Goal: Task Accomplishment & Management: Complete application form

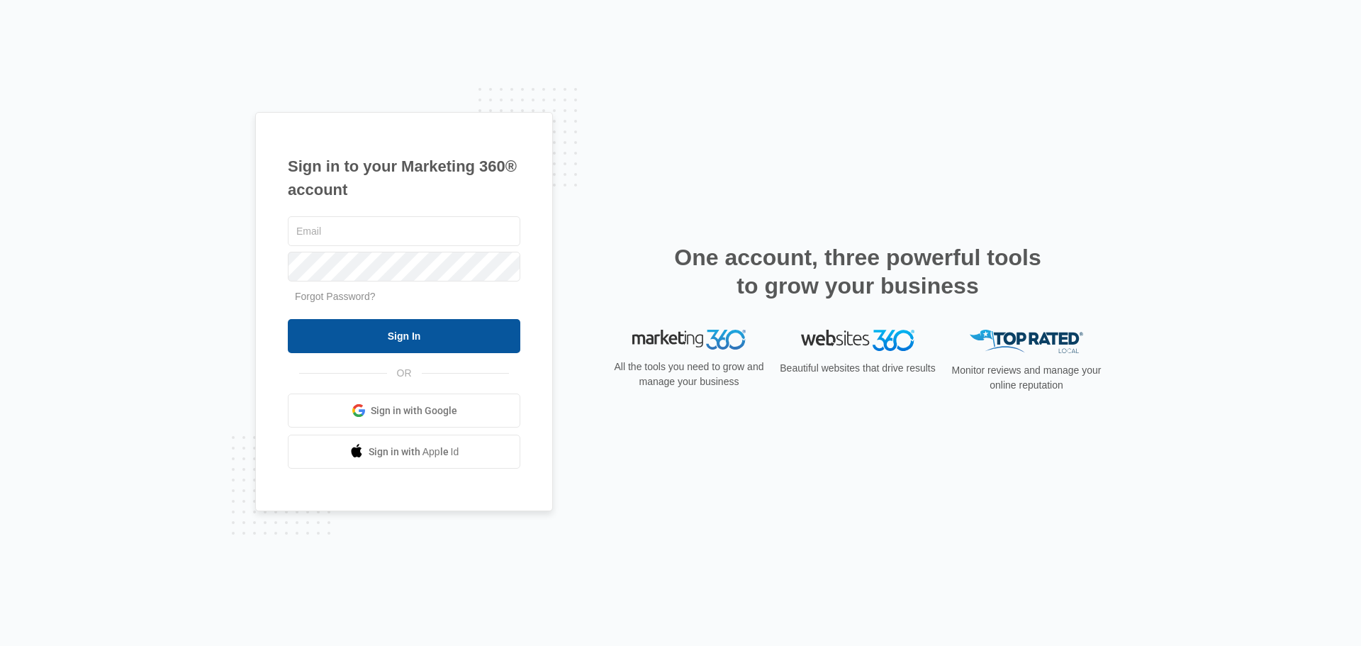
type input "[EMAIL_ADDRESS][DOMAIN_NAME]"
click at [387, 327] on input "Sign In" at bounding box center [404, 336] width 232 height 34
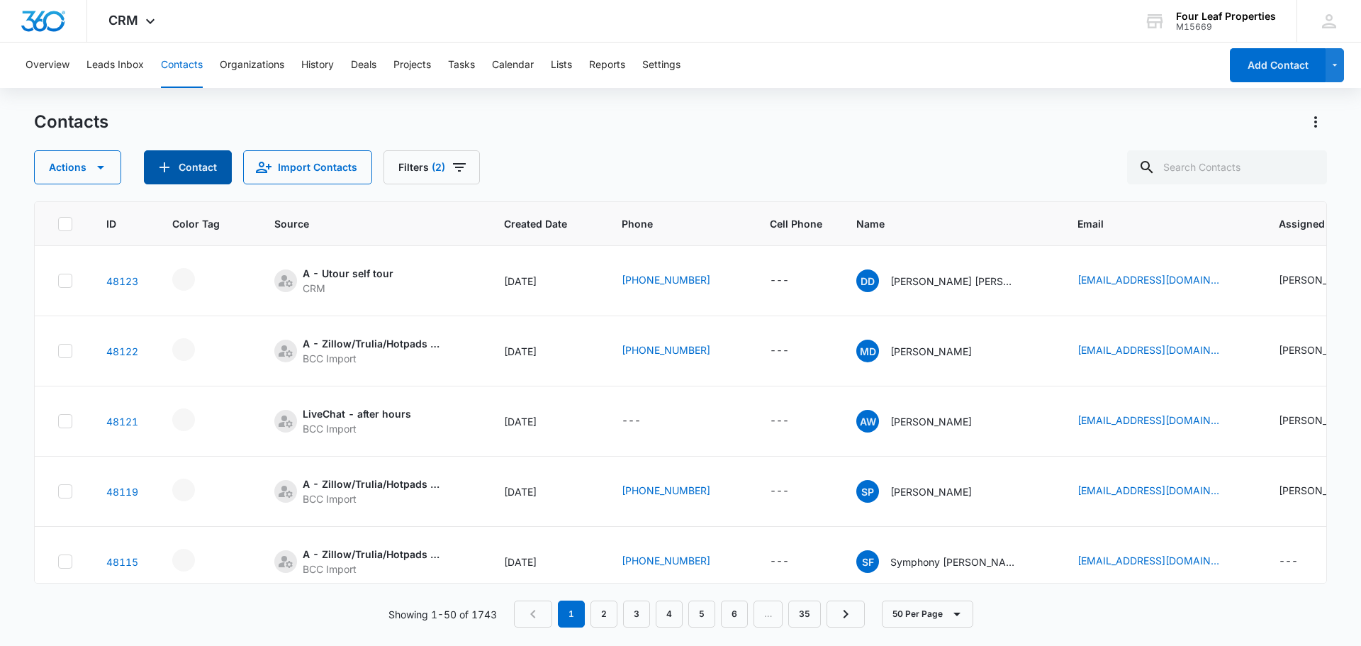
click at [188, 172] on button "Contact" at bounding box center [188, 167] width 88 height 34
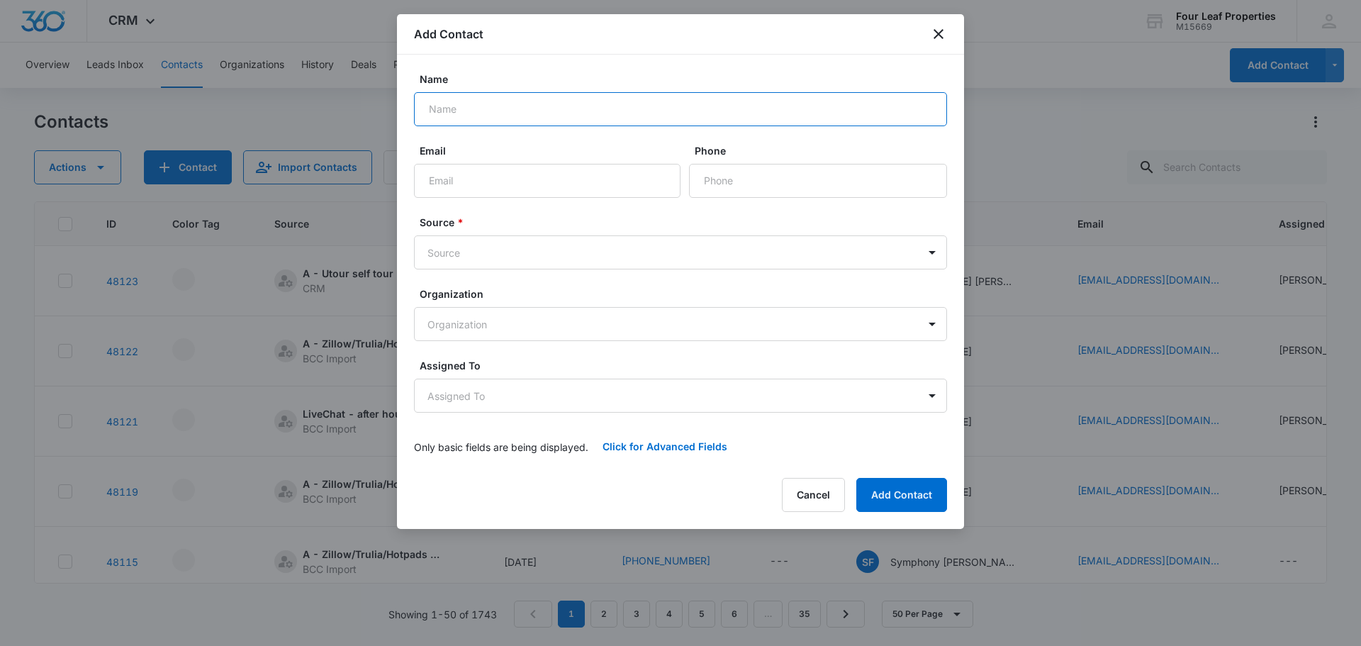
click at [514, 104] on input "Name" at bounding box center [680, 109] width 533 height 34
type input "[PERSON_NAME]"
type input "[EMAIL_ADDRESS][DOMAIN_NAME]"
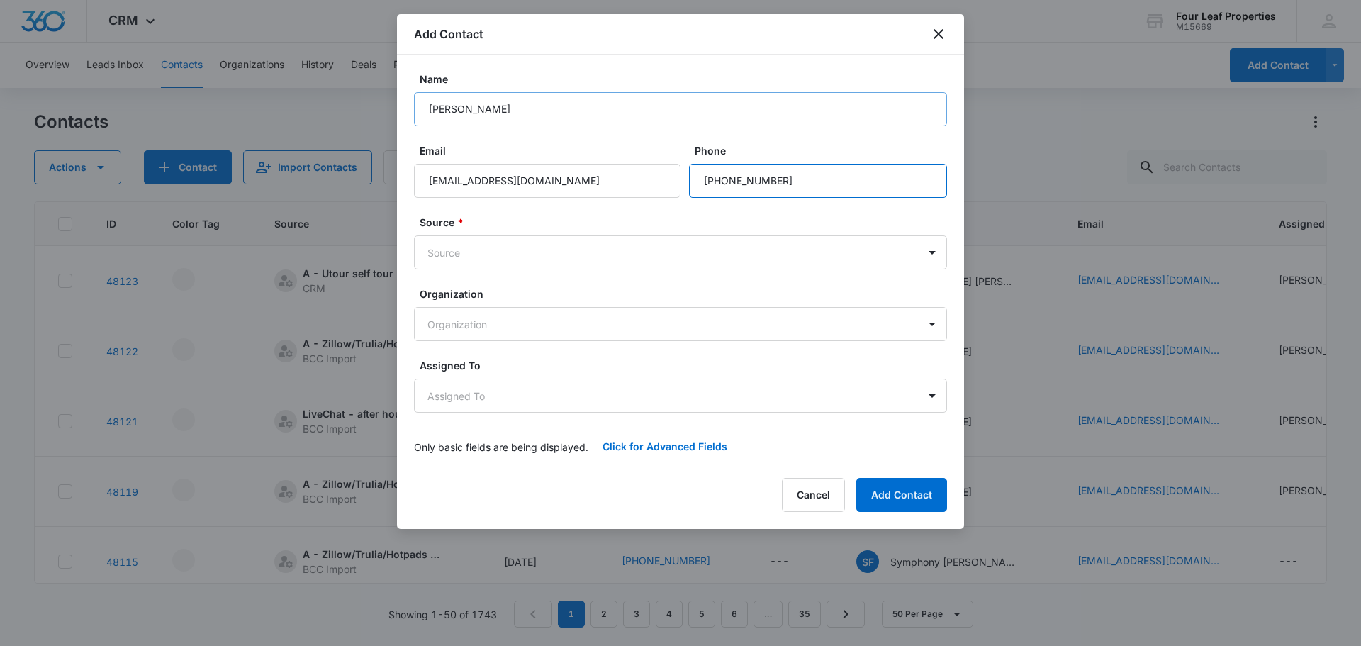
type input "[PHONE_NUMBER]"
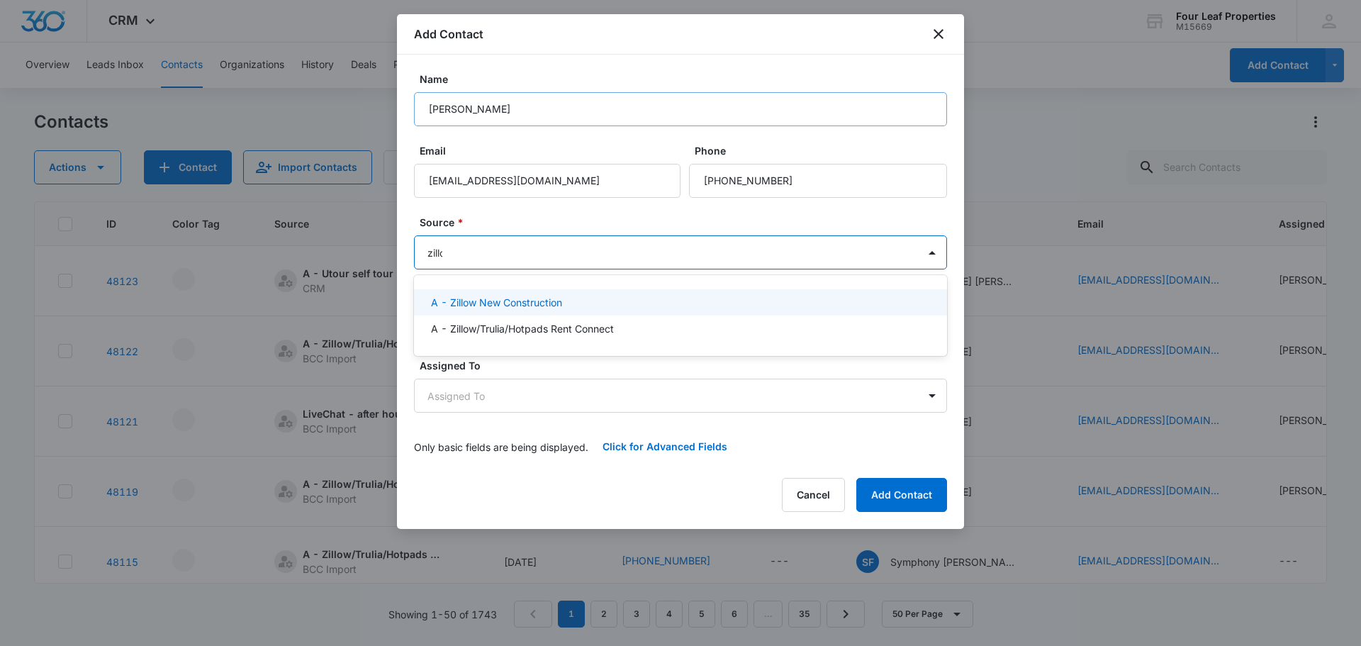
type input "zillow"
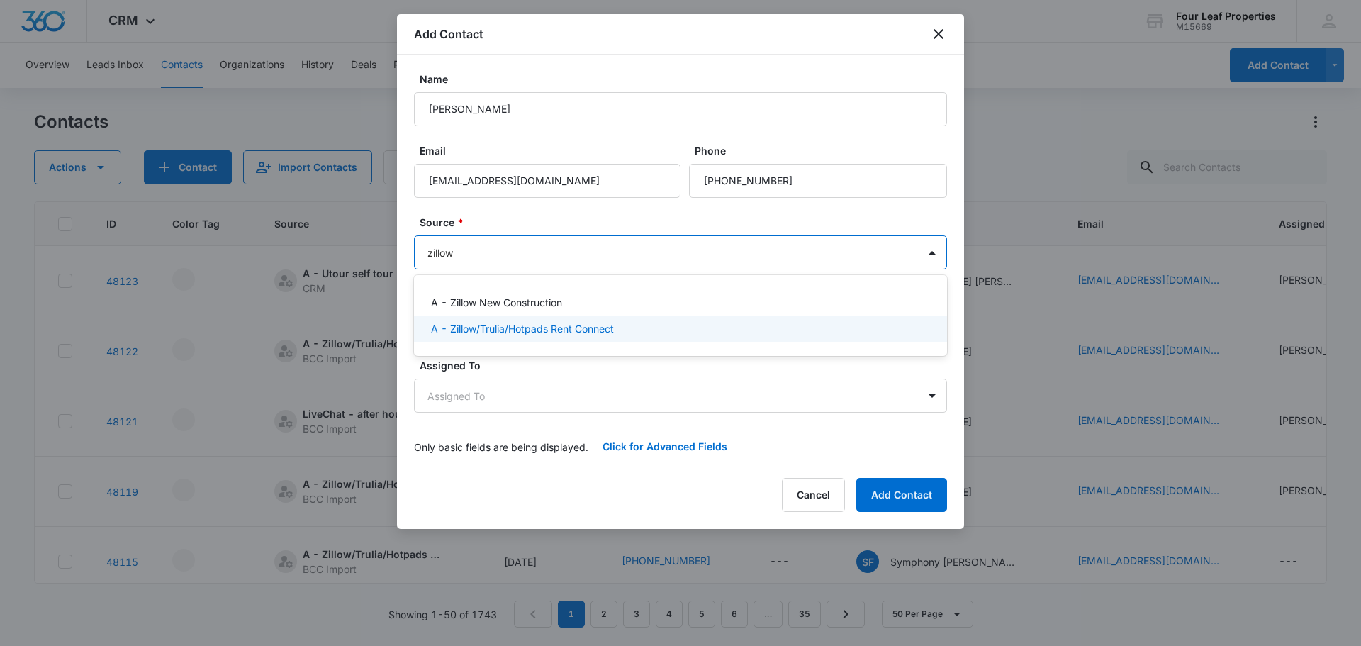
click at [524, 333] on p "A - Zillow/Trulia/Hotpads Rent Connect" at bounding box center [522, 328] width 183 height 15
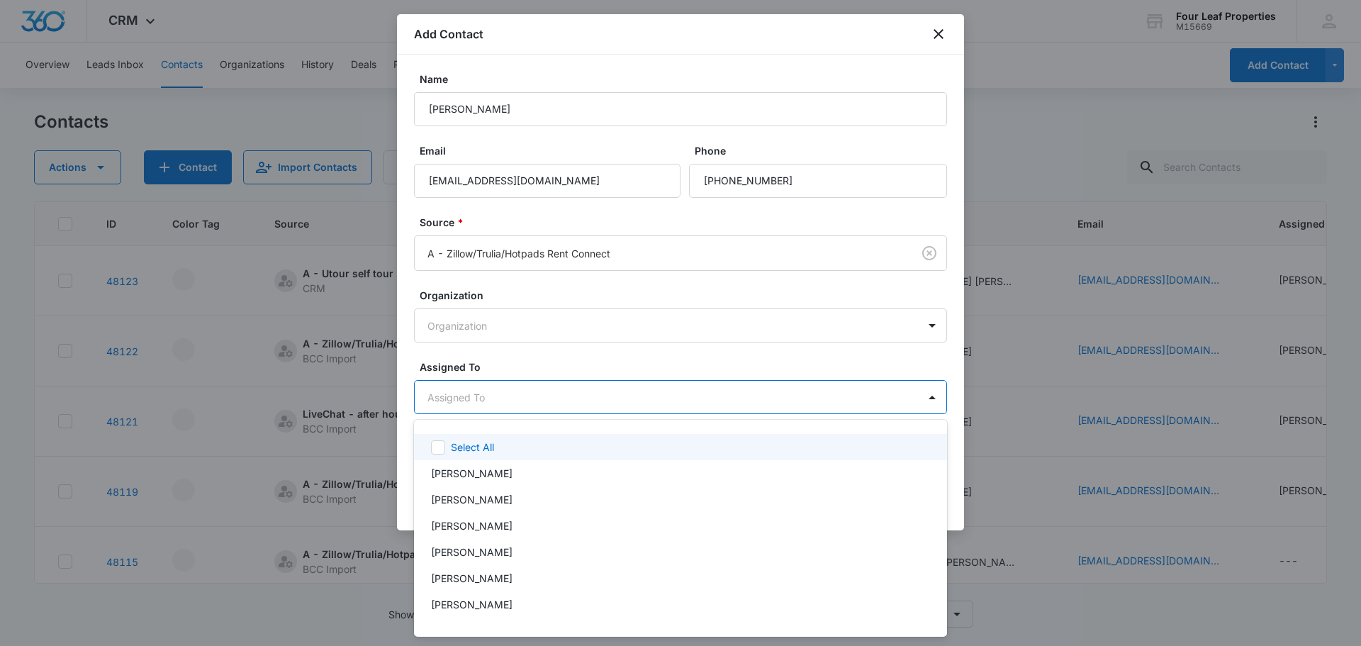
click at [456, 400] on body "CRM Apps Reputation Websites Forms CRM Email Social Shop Payments POS Content A…" at bounding box center [680, 323] width 1361 height 646
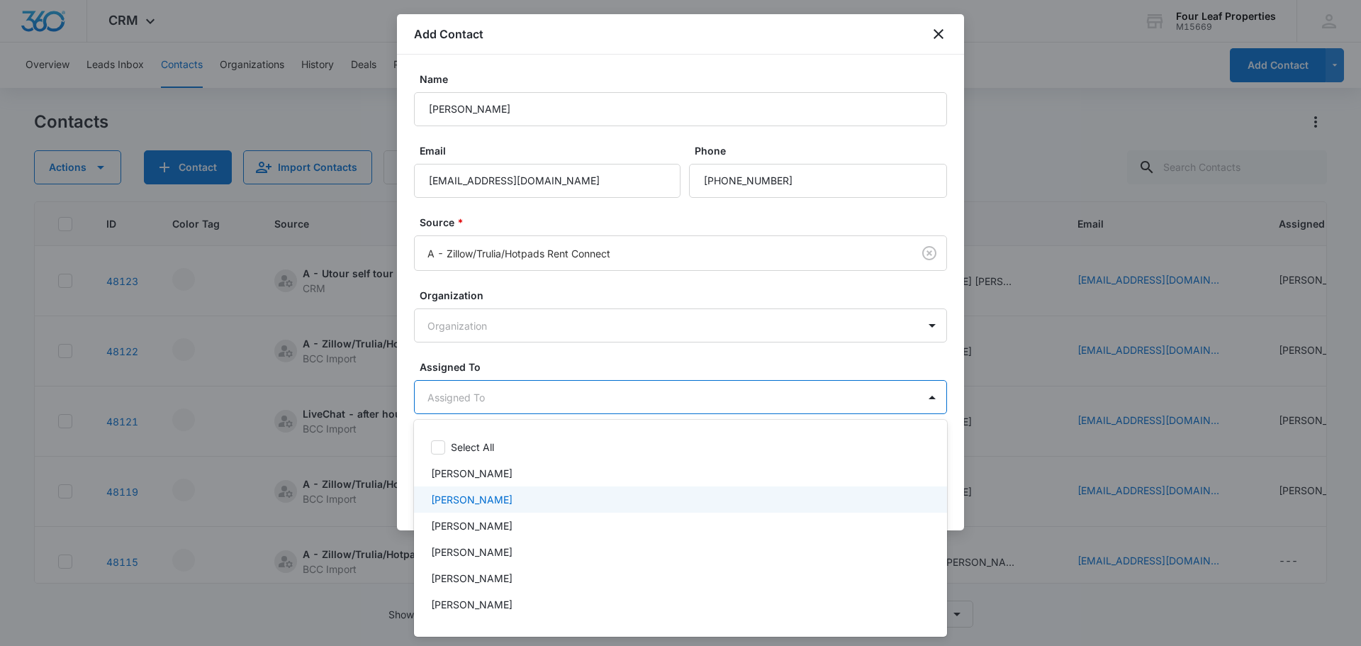
click at [456, 494] on p "[PERSON_NAME]" at bounding box center [472, 499] width 82 height 15
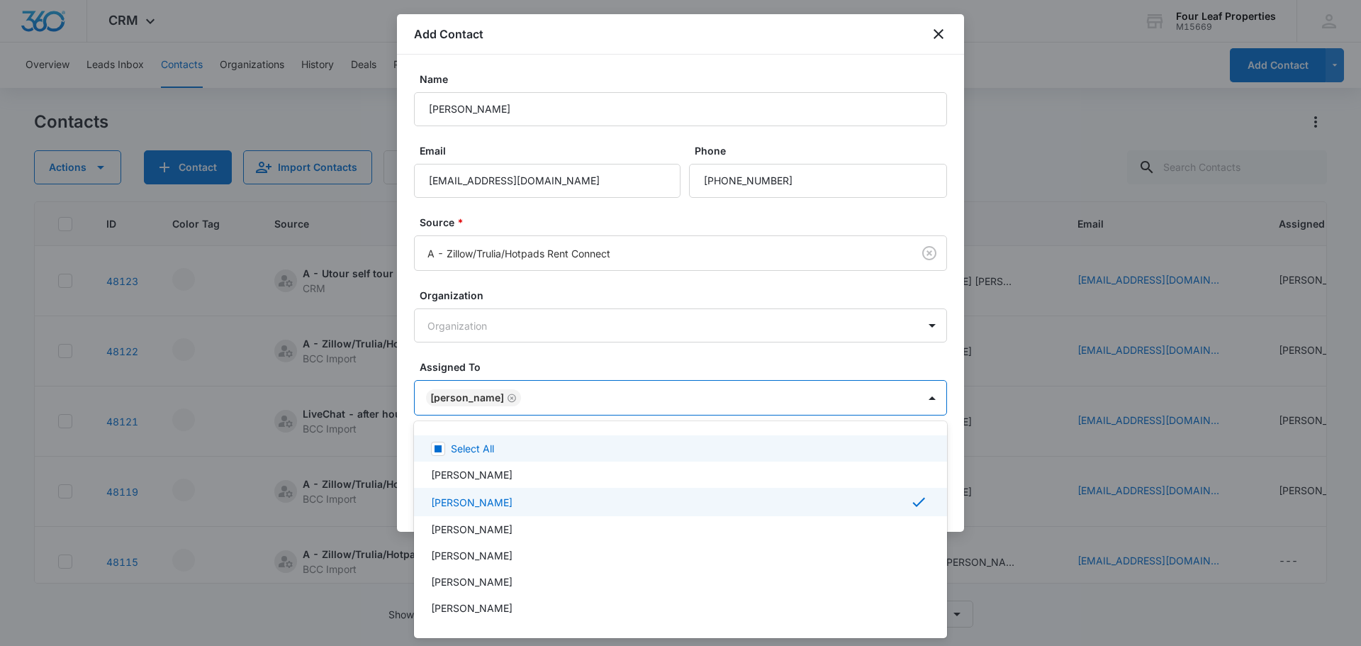
drag, startPoint x: 535, startPoint y: 362, endPoint x: 720, endPoint y: 398, distance: 188.6
click at [537, 362] on div at bounding box center [680, 323] width 1361 height 646
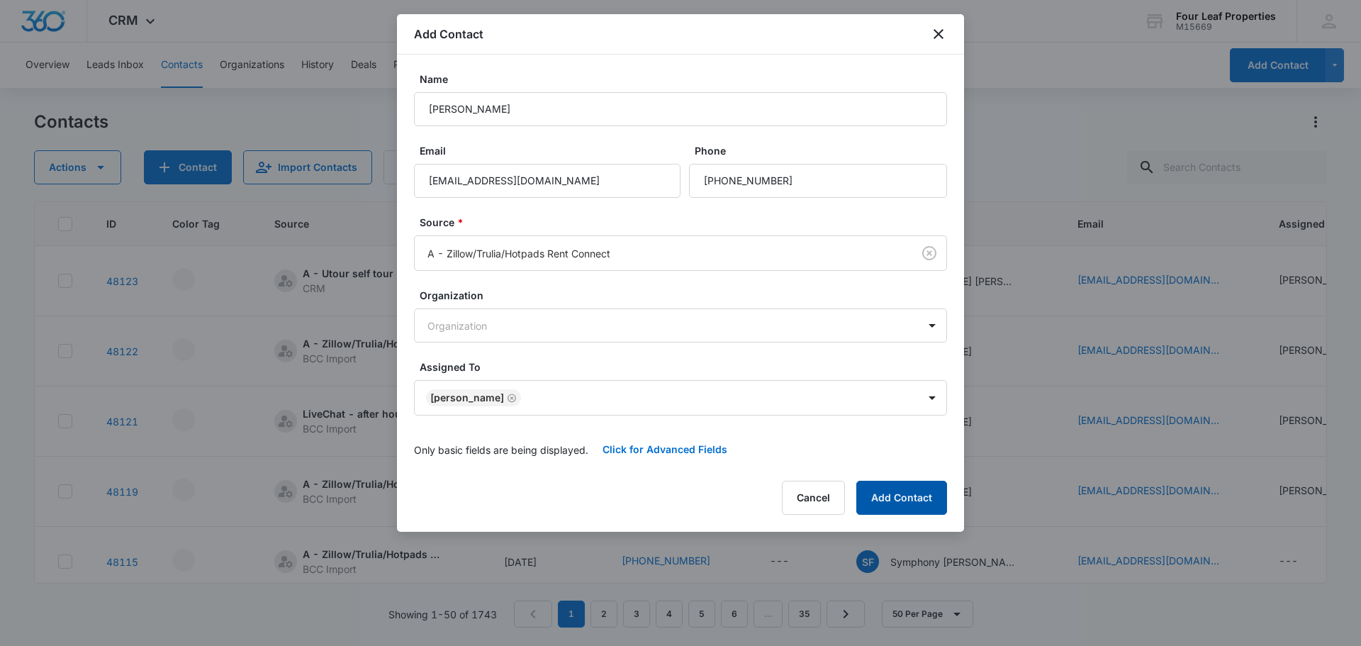
click at [887, 508] on button "Add Contact" at bounding box center [901, 498] width 91 height 34
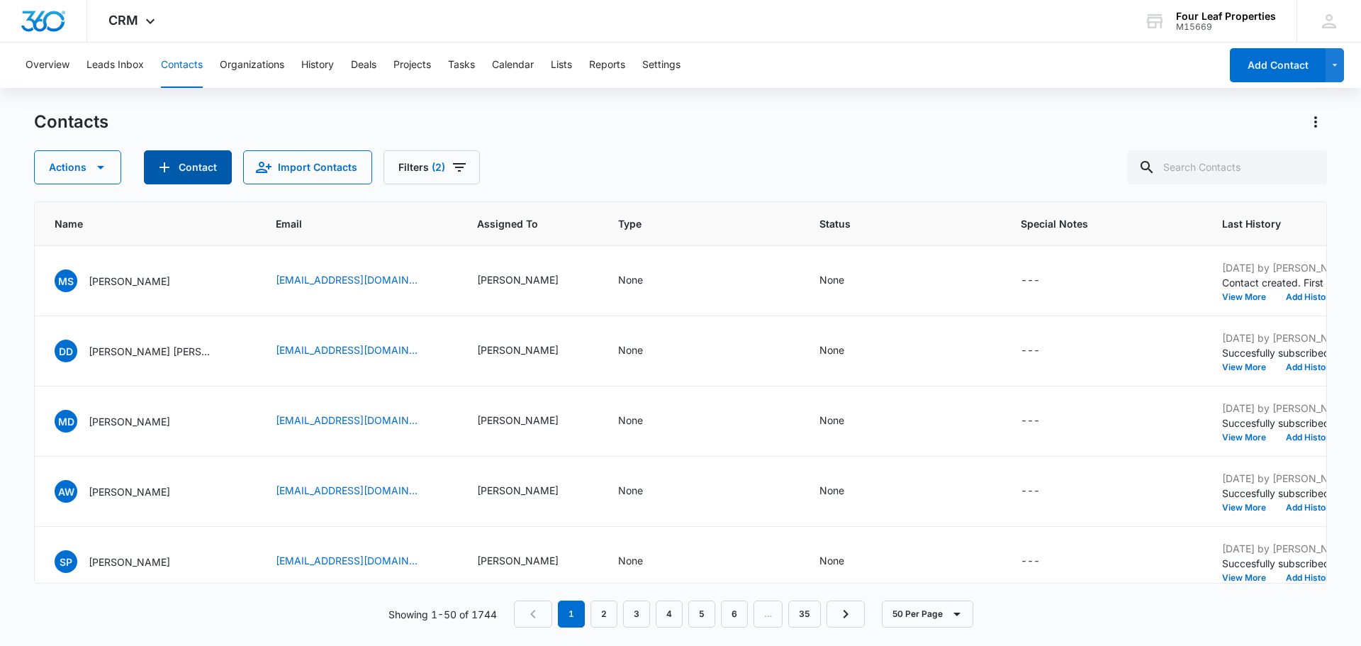
scroll to position [0, 807]
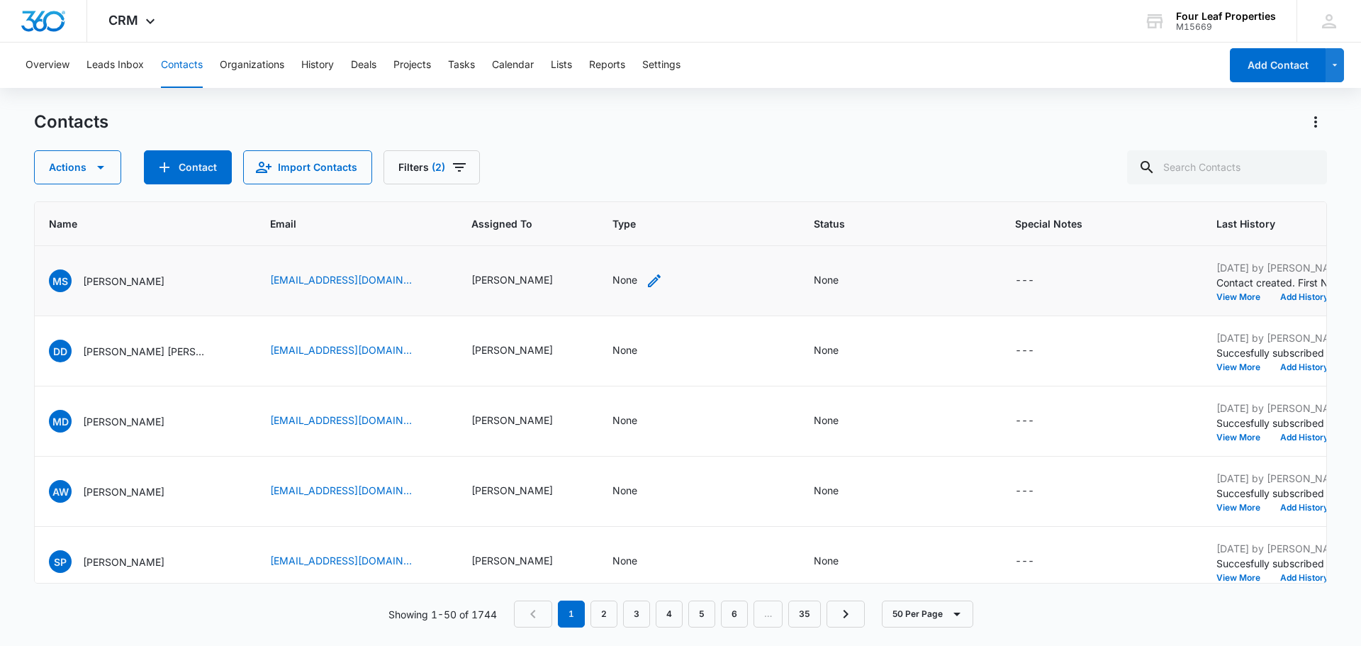
click at [612, 283] on div "None" at bounding box center [624, 279] width 25 height 15
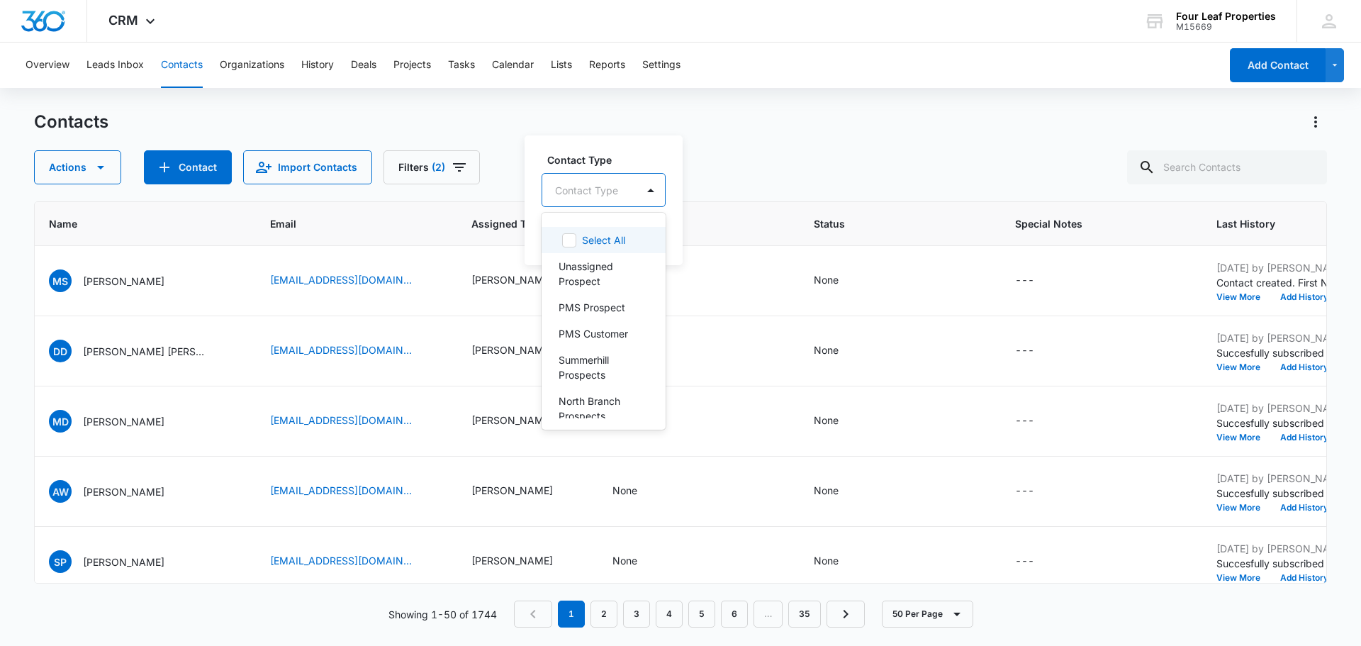
click at [609, 190] on div at bounding box center [586, 190] width 63 height 18
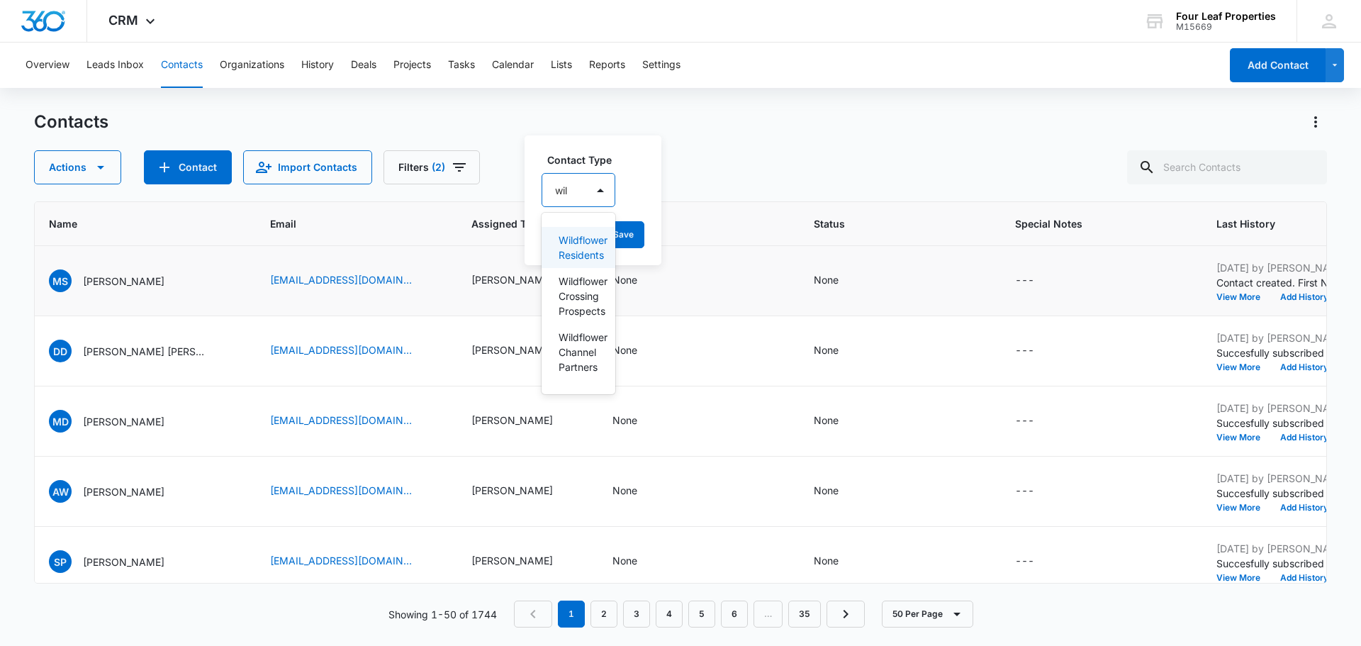
type input "wild"
click at [578, 295] on p "Wildflower Crossing Prospects" at bounding box center [581, 296] width 45 height 45
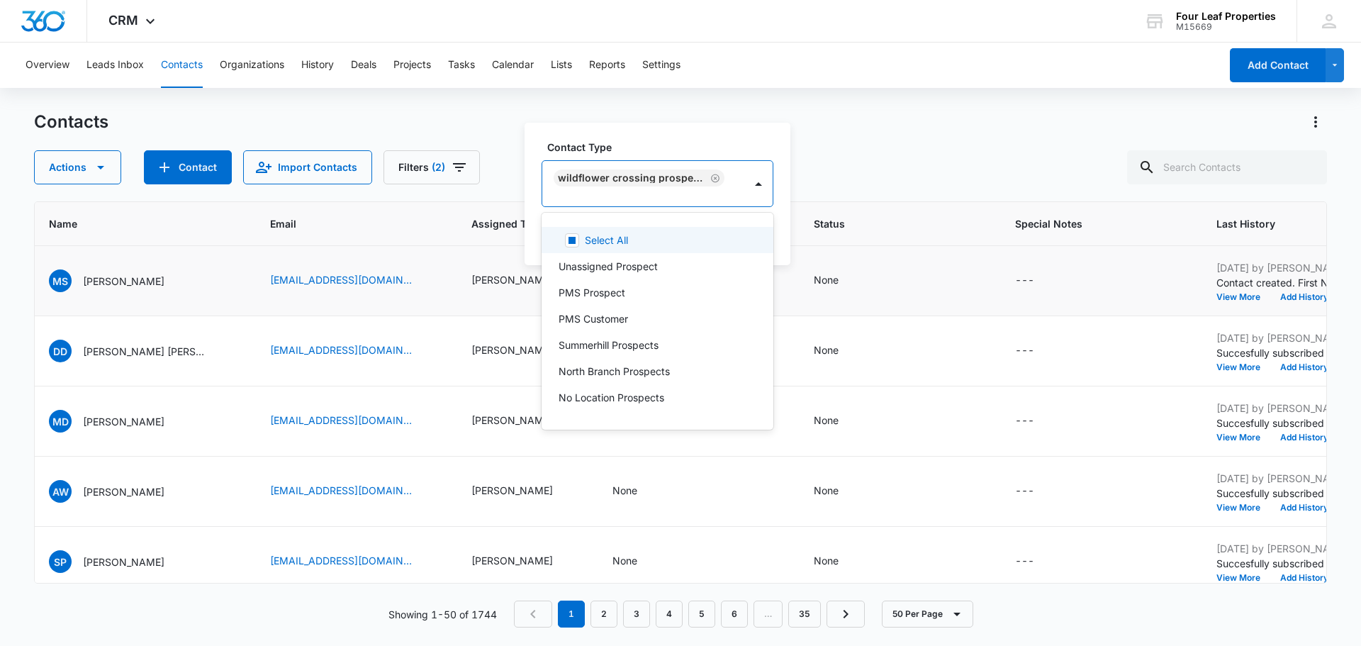
click at [623, 144] on label "Contact Type" at bounding box center [663, 147] width 232 height 15
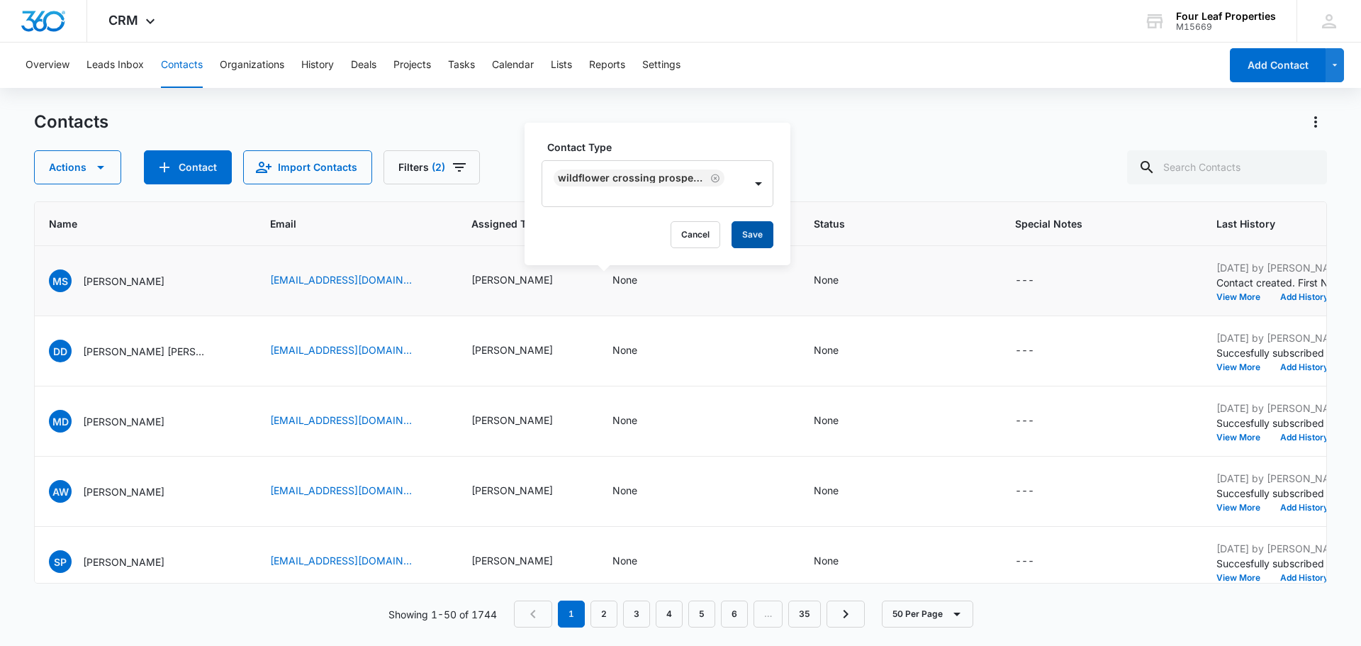
click at [761, 235] on button "Save" at bounding box center [753, 234] width 42 height 27
click at [814, 280] on div "None" at bounding box center [826, 279] width 25 height 15
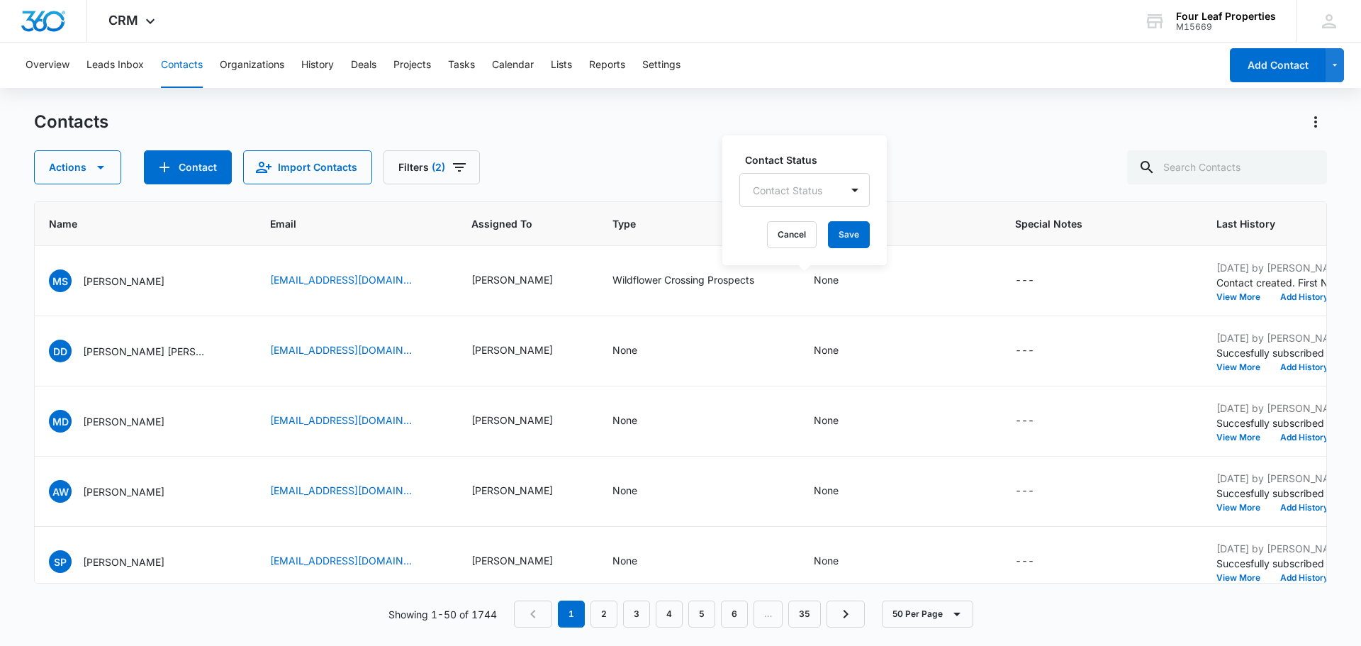
click at [793, 191] on div at bounding box center [787, 190] width 69 height 18
type input "lead"
click at [755, 238] on div "Lead" at bounding box center [781, 240] width 84 height 26
drag, startPoint x: 842, startPoint y: 148, endPoint x: 843, endPoint y: 210, distance: 61.7
click at [842, 150] on div "Contact Status Lead Cancel Save" at bounding box center [793, 199] width 142 height 131
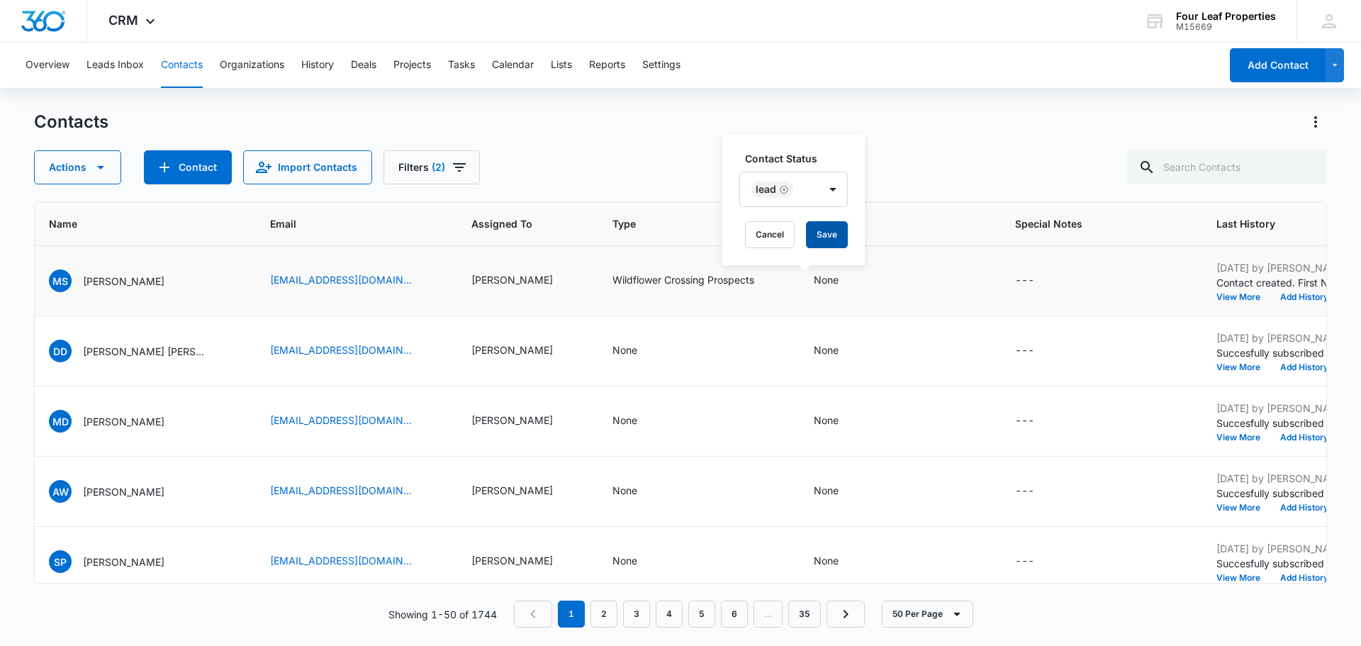
click at [836, 237] on button "Save" at bounding box center [827, 234] width 42 height 27
click at [1015, 280] on div "---" at bounding box center [1024, 280] width 19 height 17
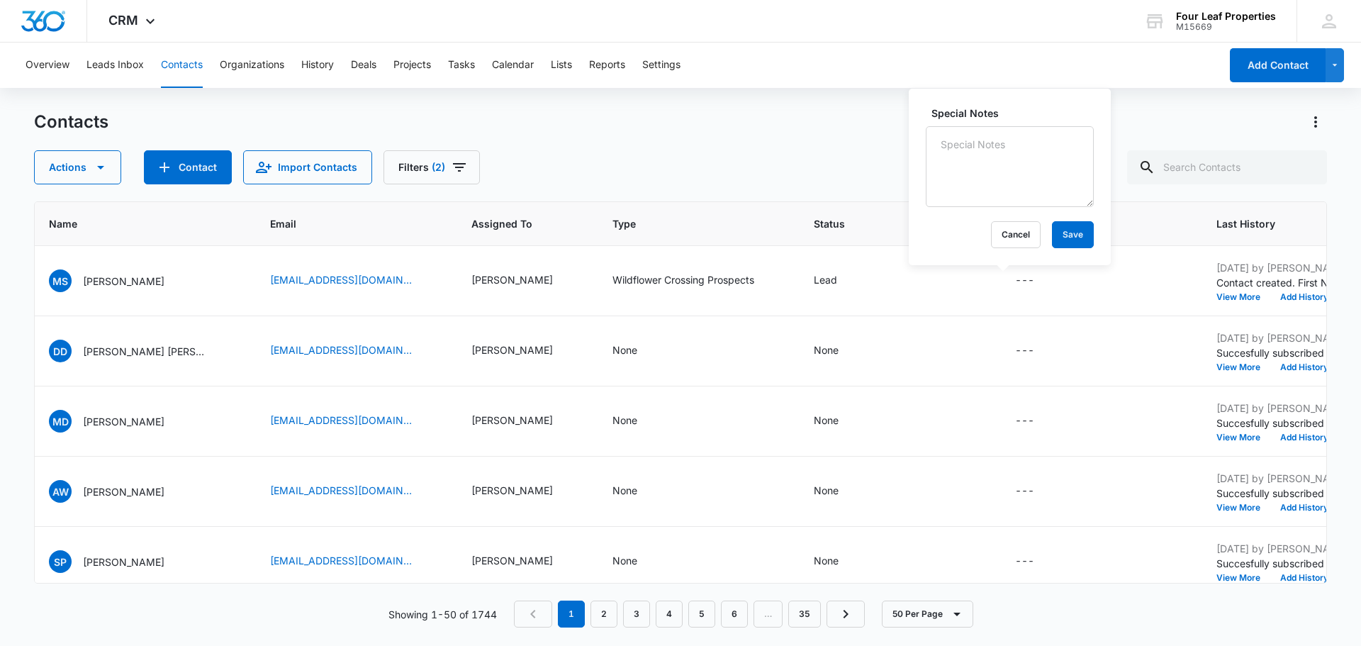
click at [973, 179] on textarea "Special Notes" at bounding box center [1010, 166] width 168 height 81
type textarea "Spoke with [PERSON_NAME] and made appointment, however she has German Shepherd …"
click at [1063, 228] on button "Save" at bounding box center [1073, 234] width 42 height 27
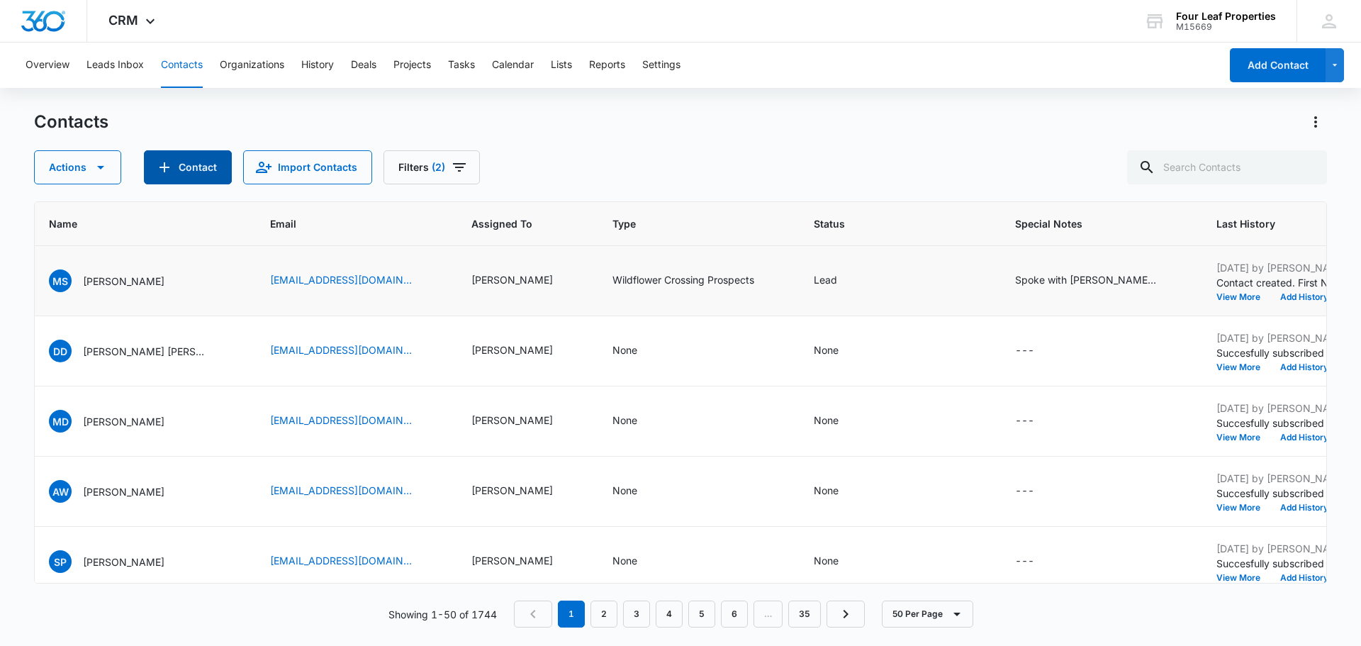
click at [189, 171] on button "Contact" at bounding box center [188, 167] width 88 height 34
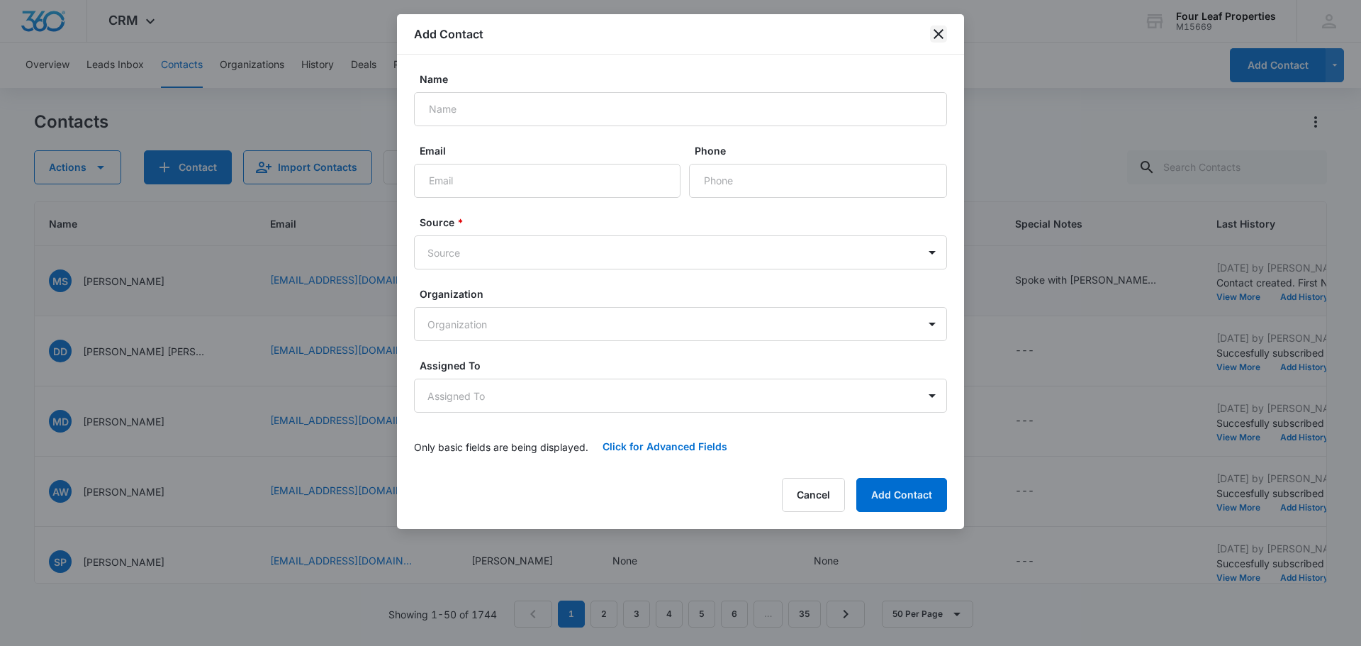
click at [933, 29] on icon "close" at bounding box center [938, 34] width 17 height 17
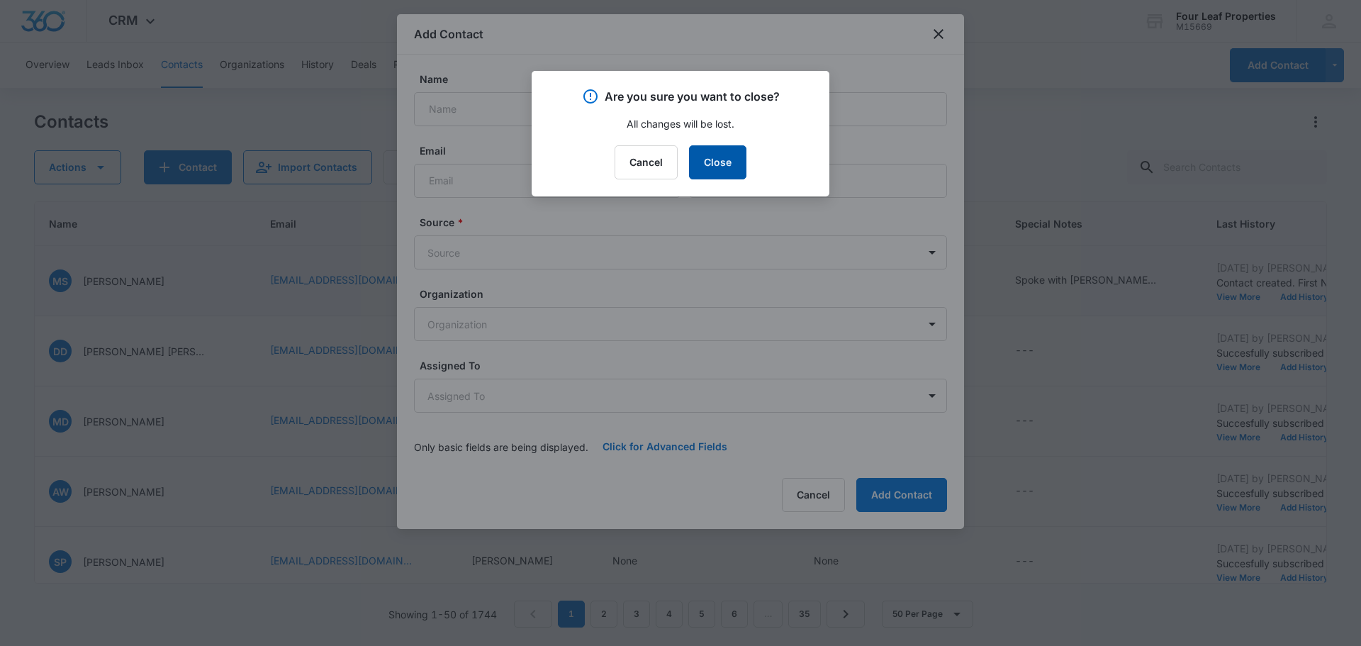
click at [725, 162] on button "Close" at bounding box center [717, 162] width 57 height 34
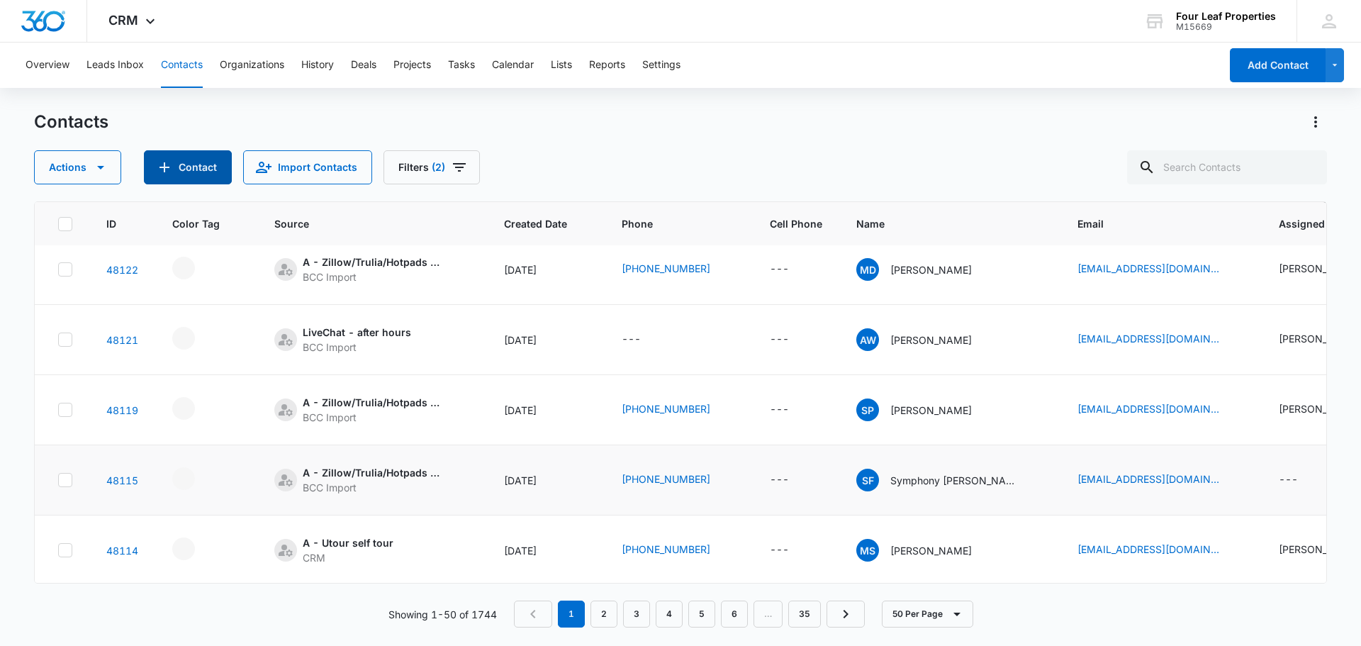
scroll to position [0, 0]
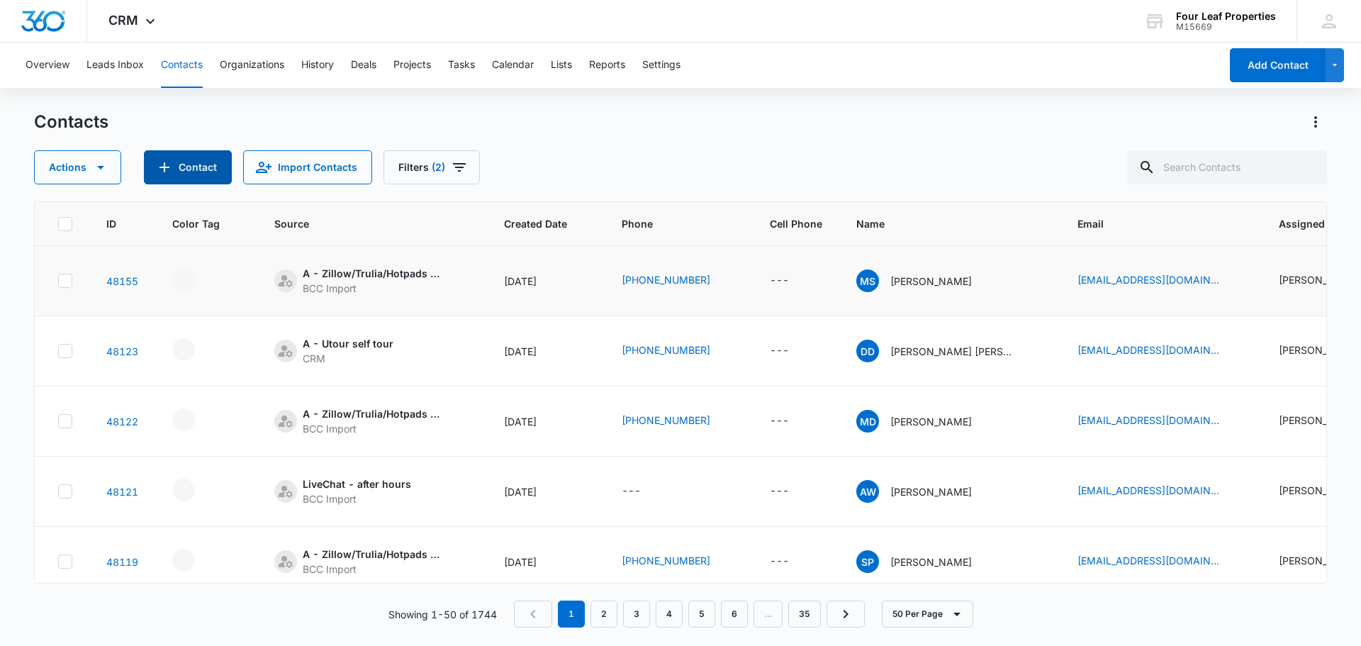
click at [207, 177] on button "Contact" at bounding box center [188, 167] width 88 height 34
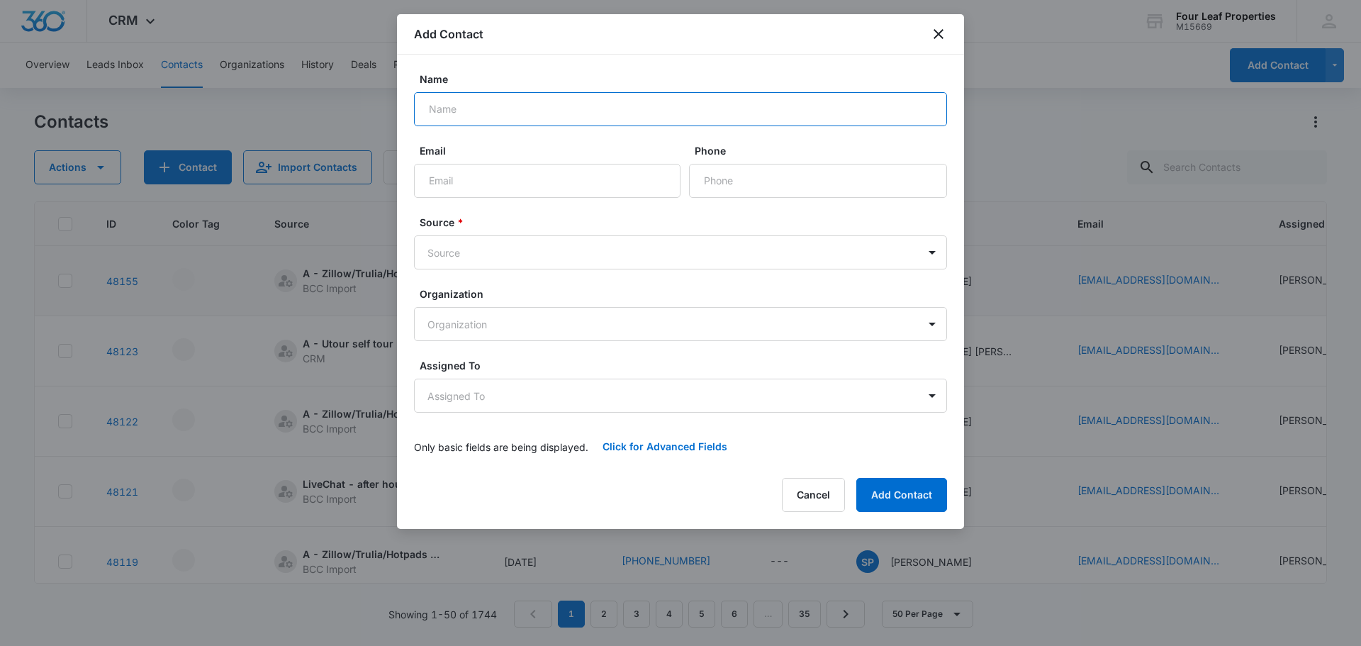
click at [522, 111] on input "Name" at bounding box center [680, 109] width 533 height 34
type input "[PERSON_NAME]"
type input "[EMAIL_ADDRESS][DOMAIN_NAME]"
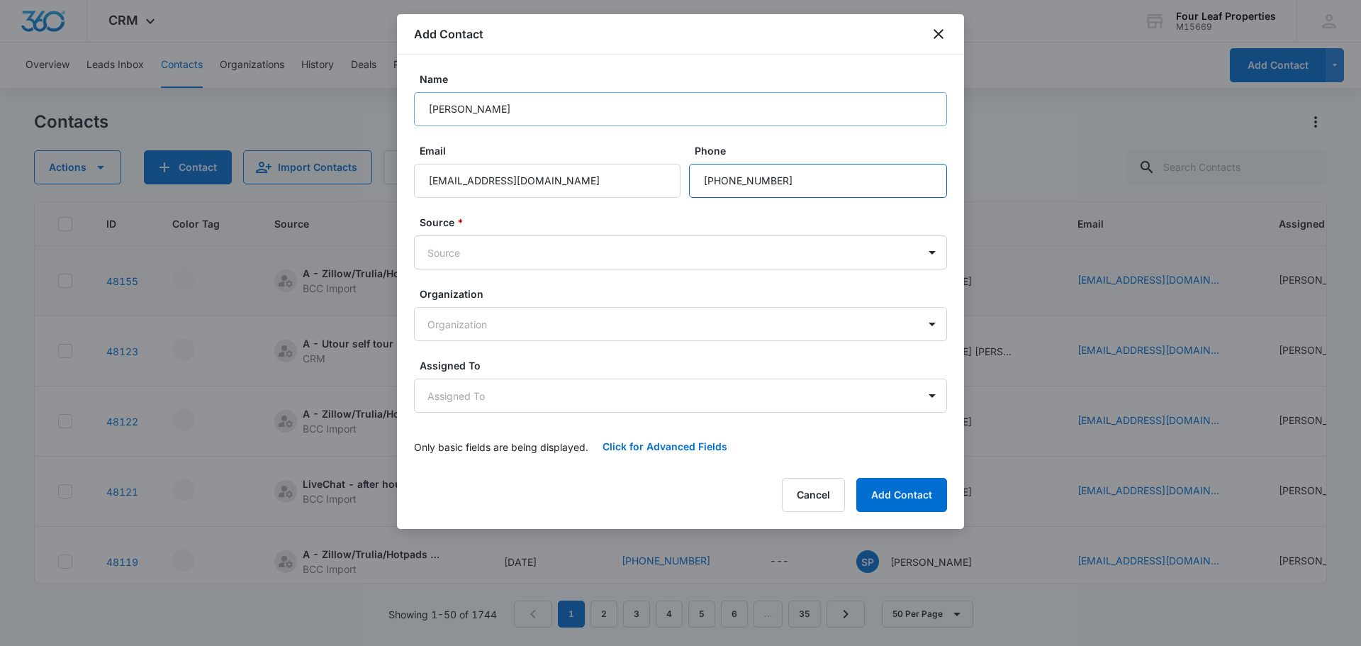
type input "[PHONE_NUMBER]"
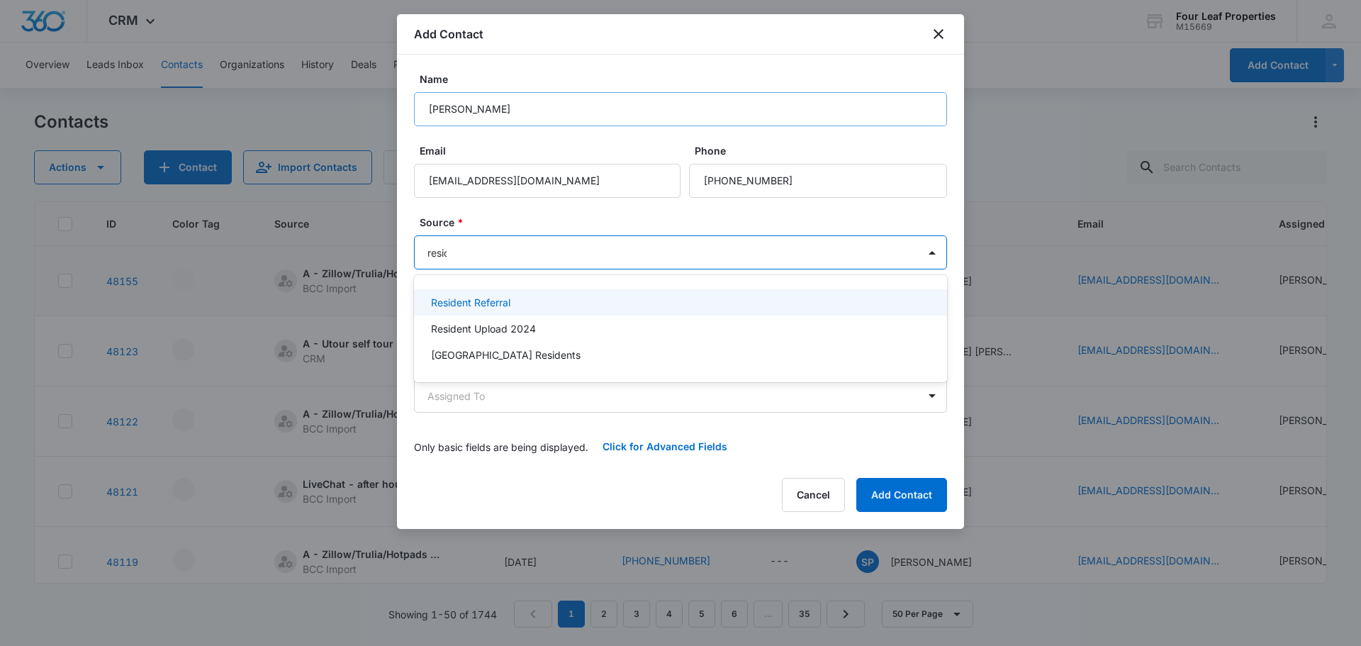
type input "reside"
click at [473, 301] on p "Resident Referral" at bounding box center [470, 302] width 79 height 15
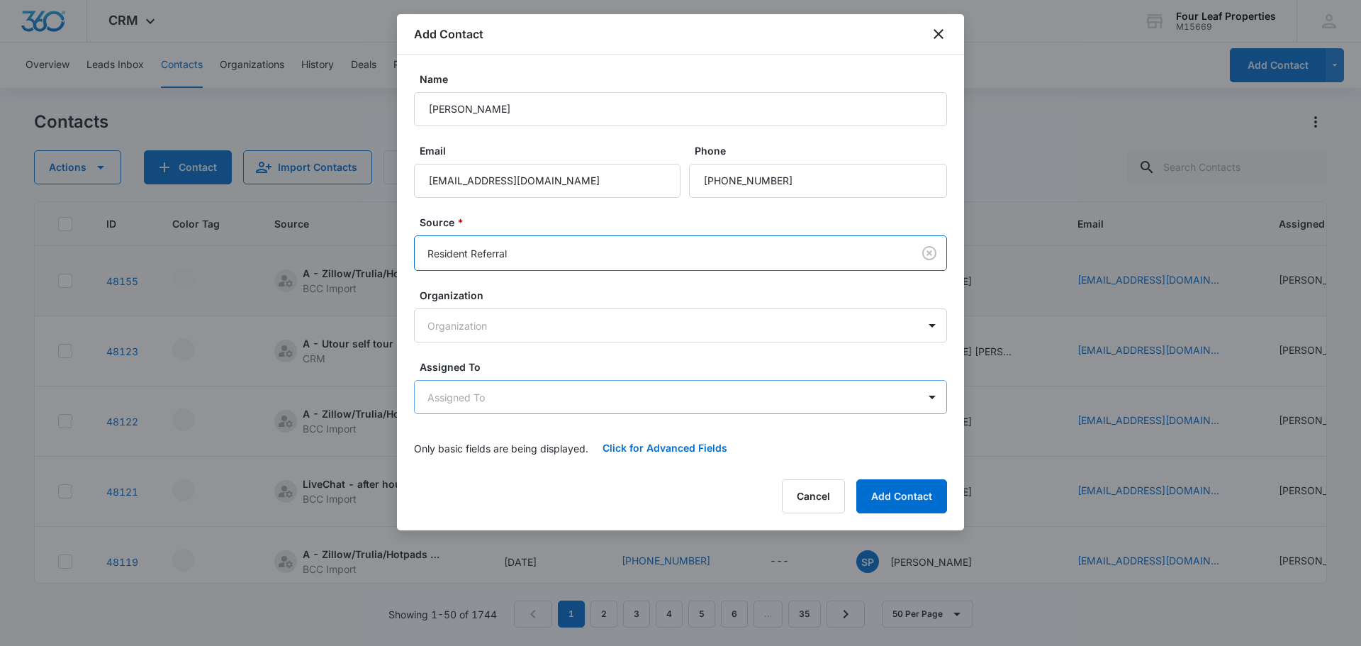
click at [476, 394] on body "CRM Apps Reputation Websites Forms CRM Email Social Shop Payments POS Content A…" at bounding box center [680, 323] width 1361 height 646
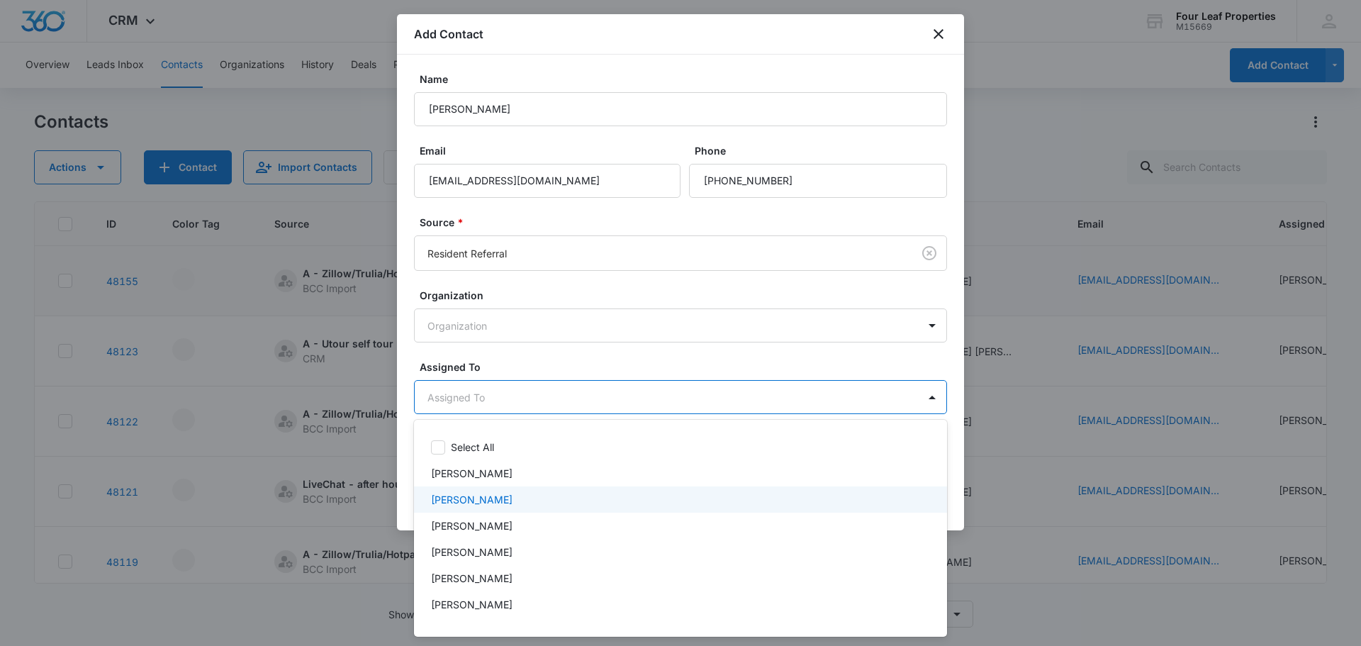
click at [467, 497] on p "[PERSON_NAME]" at bounding box center [472, 499] width 82 height 15
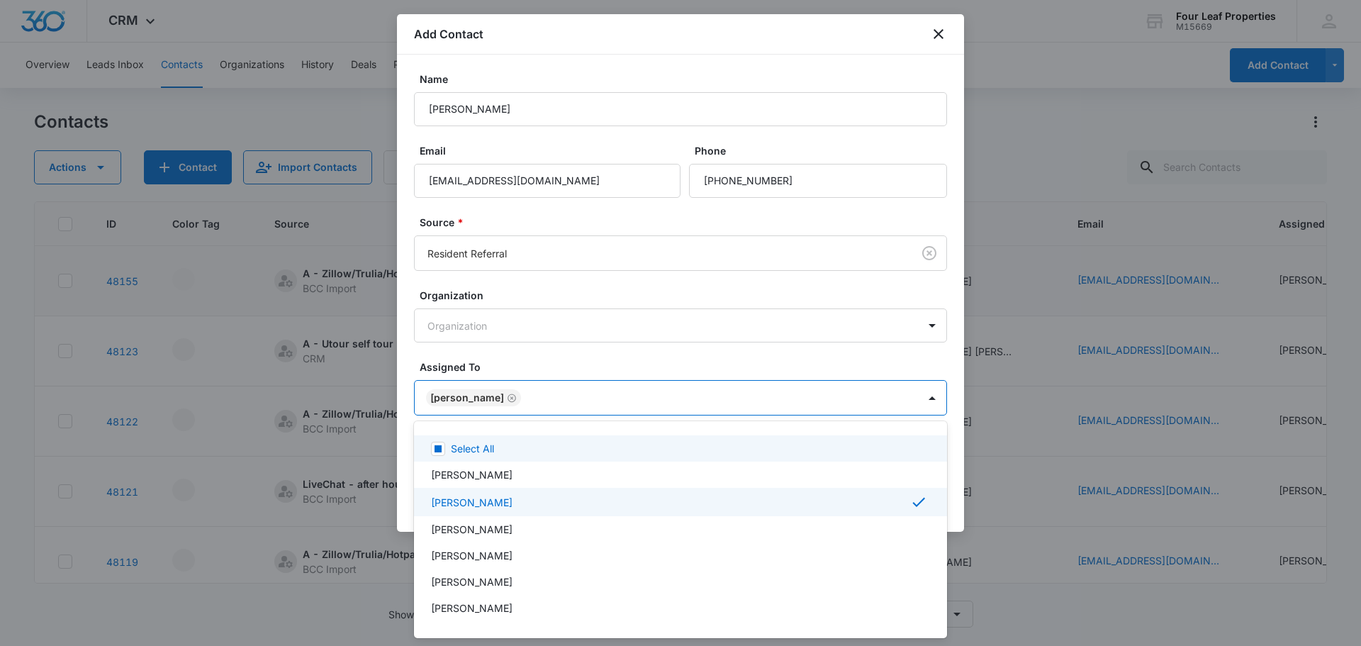
click at [550, 364] on div at bounding box center [680, 323] width 1361 height 646
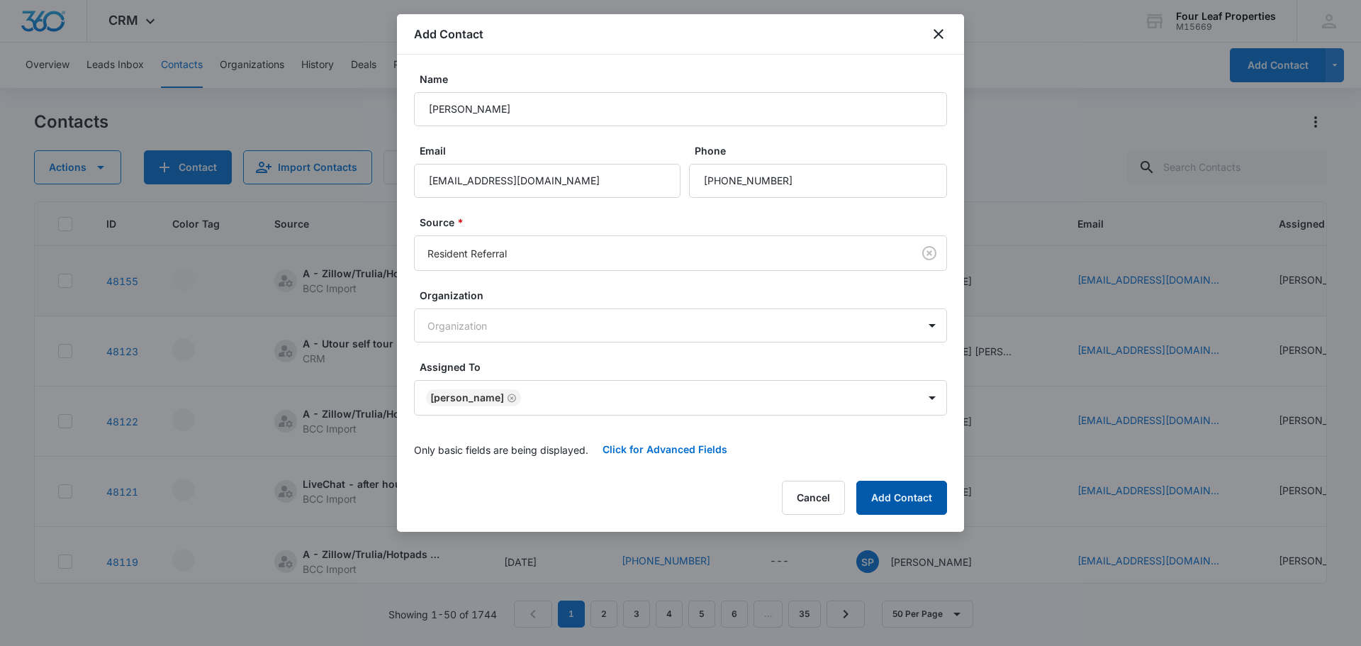
click at [878, 510] on button "Add Contact" at bounding box center [901, 498] width 91 height 34
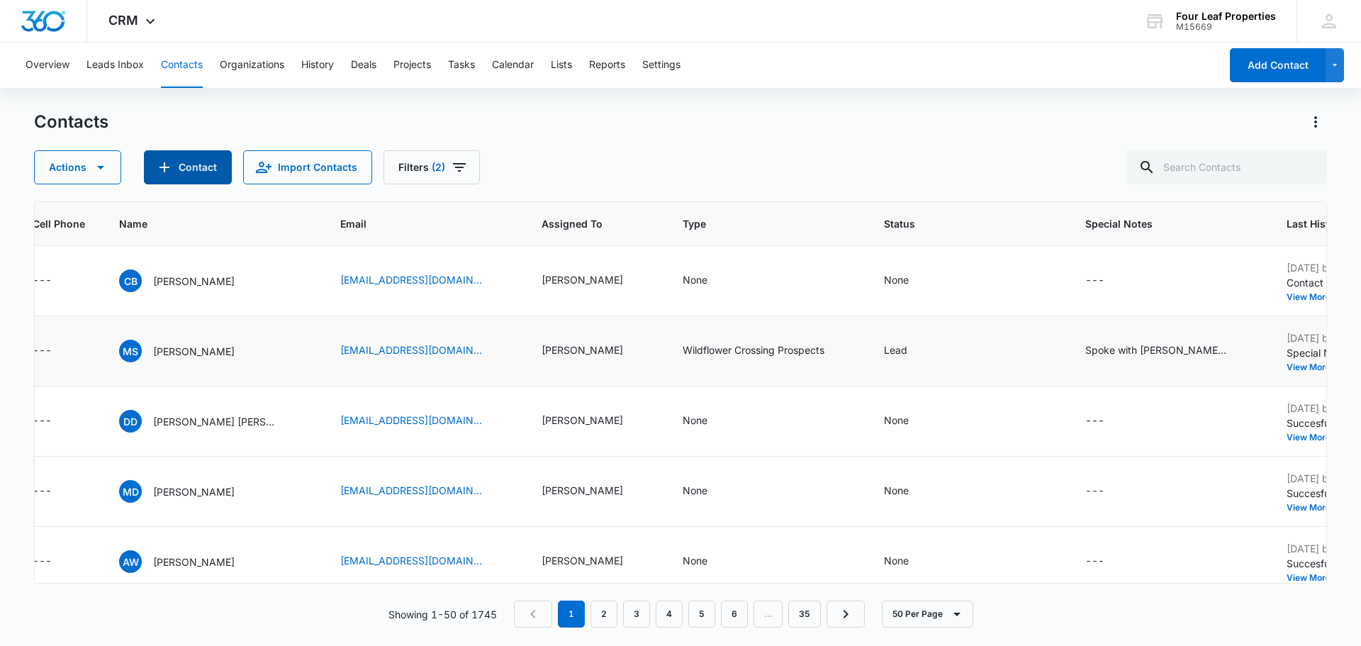
scroll to position [0, 778]
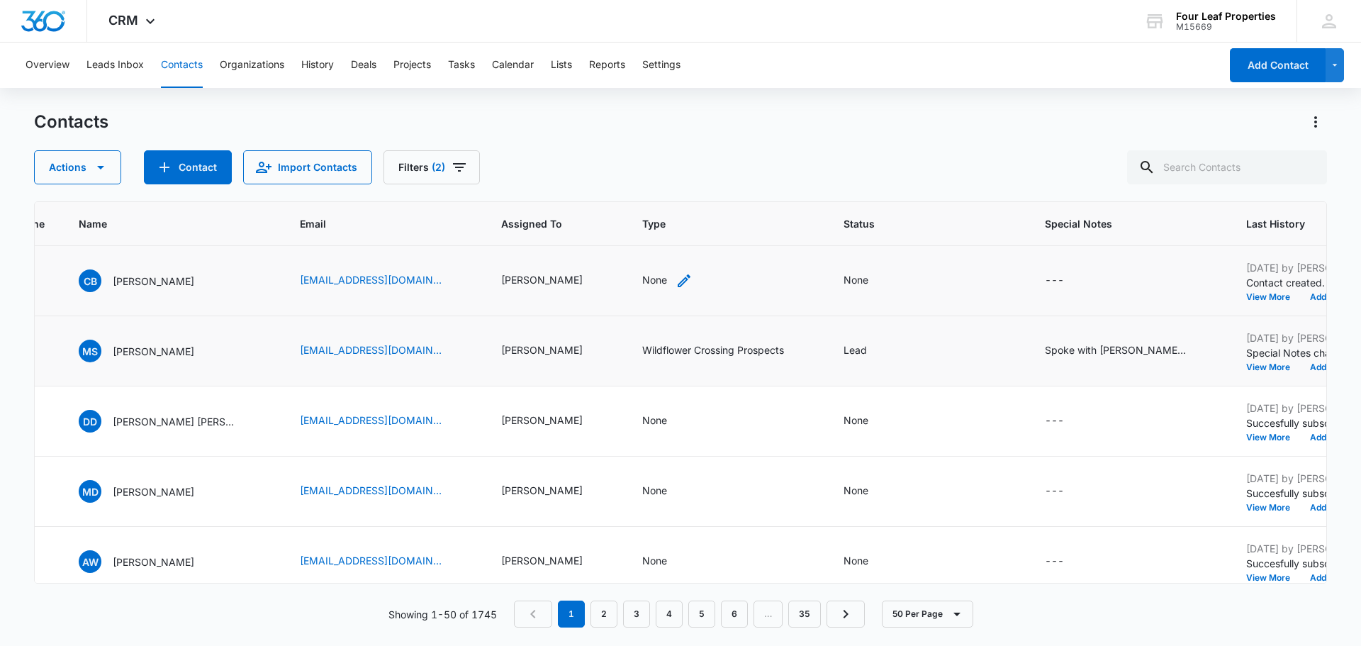
click at [642, 282] on div "None" at bounding box center [667, 280] width 50 height 17
click at [622, 193] on div at bounding box center [616, 190] width 63 height 18
type input "wild"
click at [614, 293] on p "Wildflower Crossing Prospects" at bounding box center [610, 296] width 45 height 45
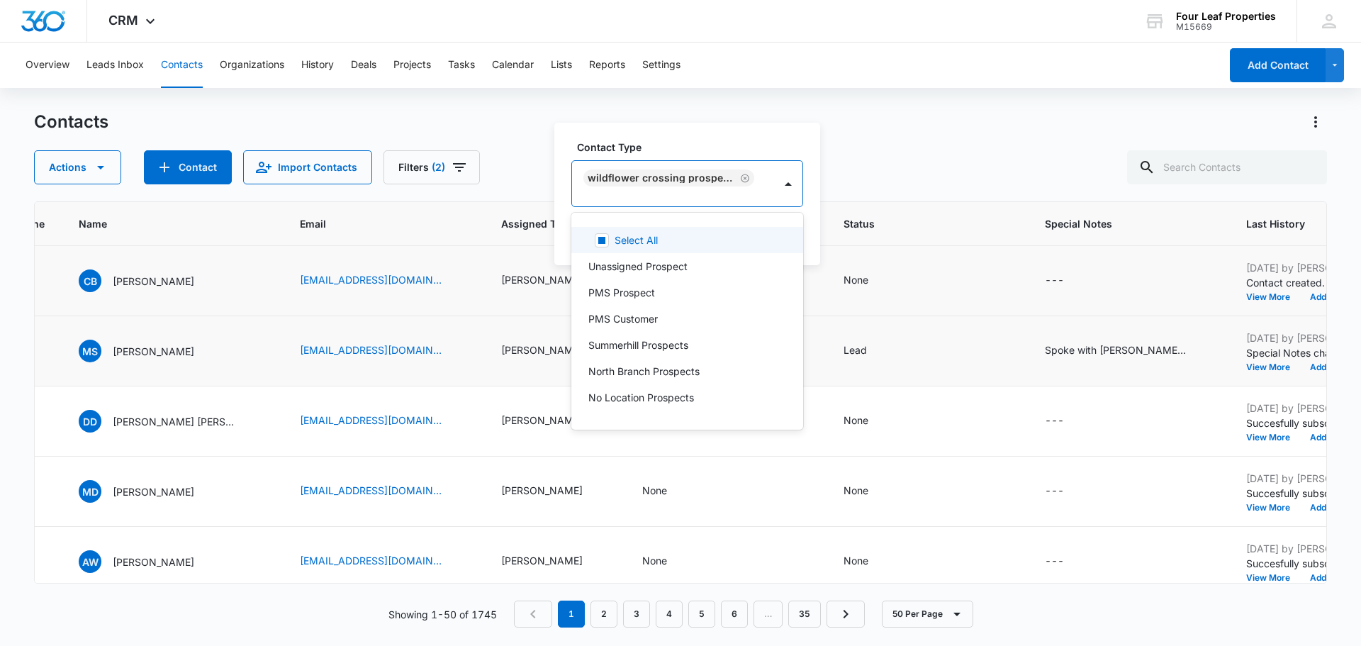
click at [680, 138] on div "Contact Type option Wildflower Crossing Prospects, selected. 30 results availab…" at bounding box center [687, 194] width 266 height 142
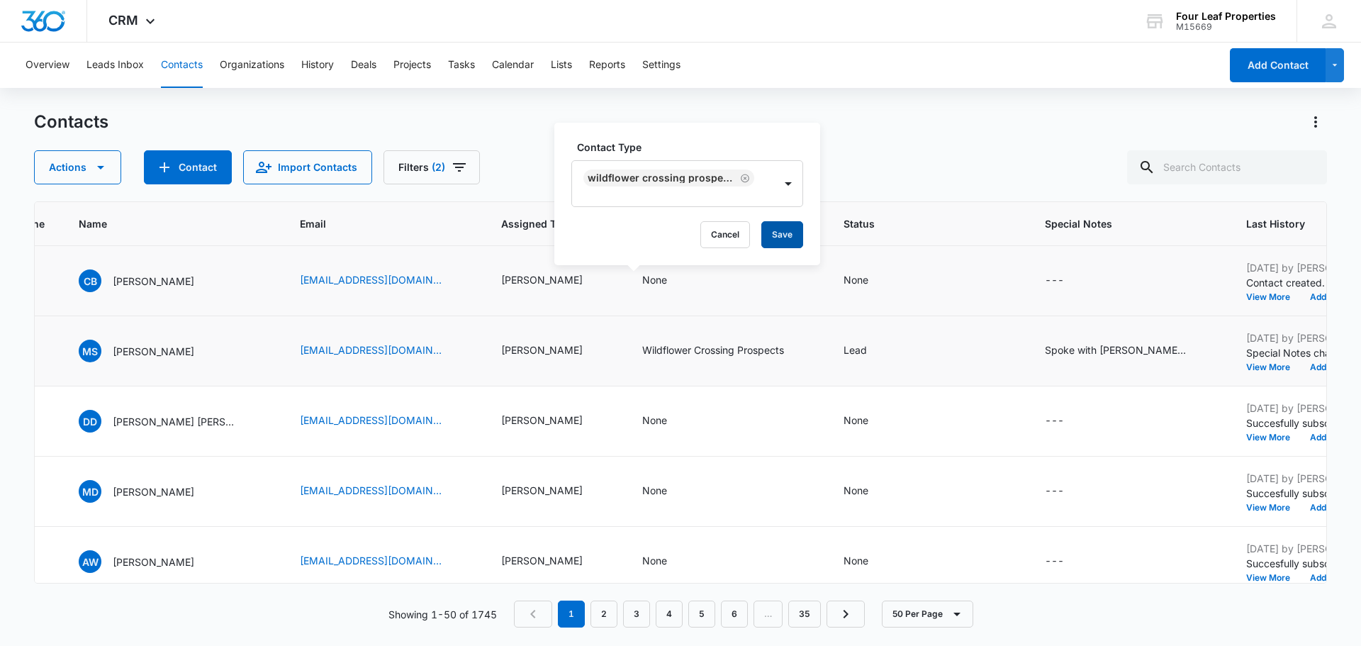
click at [802, 239] on button "Save" at bounding box center [782, 234] width 42 height 27
click at [844, 281] on div "None" at bounding box center [856, 279] width 25 height 15
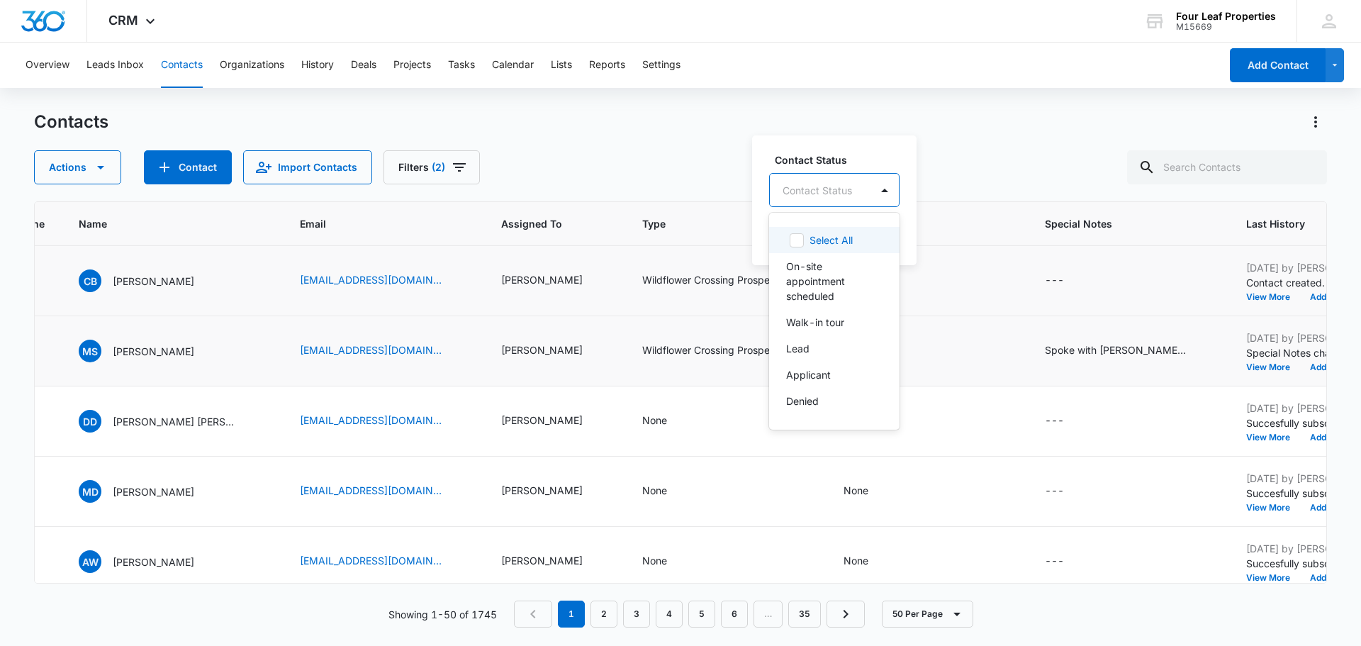
click at [819, 191] on div at bounding box center [817, 190] width 69 height 18
type input "lead"
click at [819, 242] on div "Lead" at bounding box center [809, 239] width 47 height 15
drag, startPoint x: 871, startPoint y: 158, endPoint x: 862, endPoint y: 210, distance: 52.6
click at [871, 161] on label "Contact Status" at bounding box center [829, 158] width 108 height 15
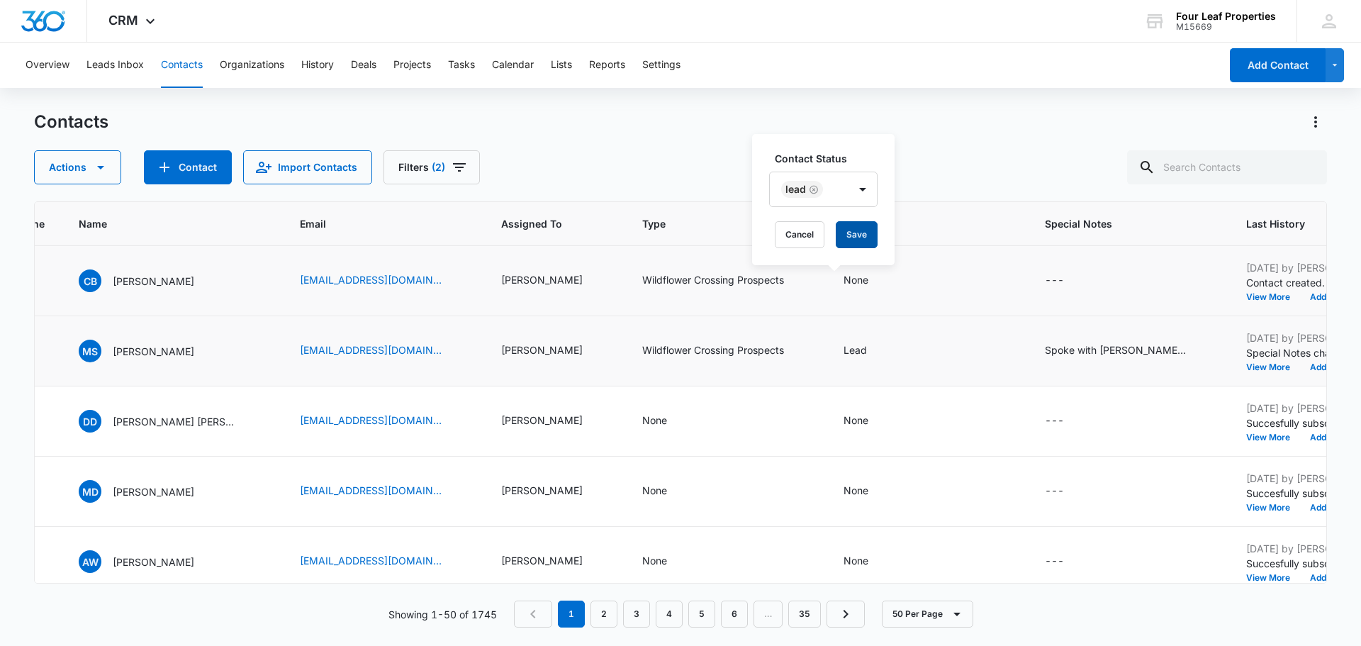
click at [854, 230] on button "Save" at bounding box center [857, 234] width 42 height 27
click at [1045, 281] on div "---" at bounding box center [1067, 280] width 45 height 17
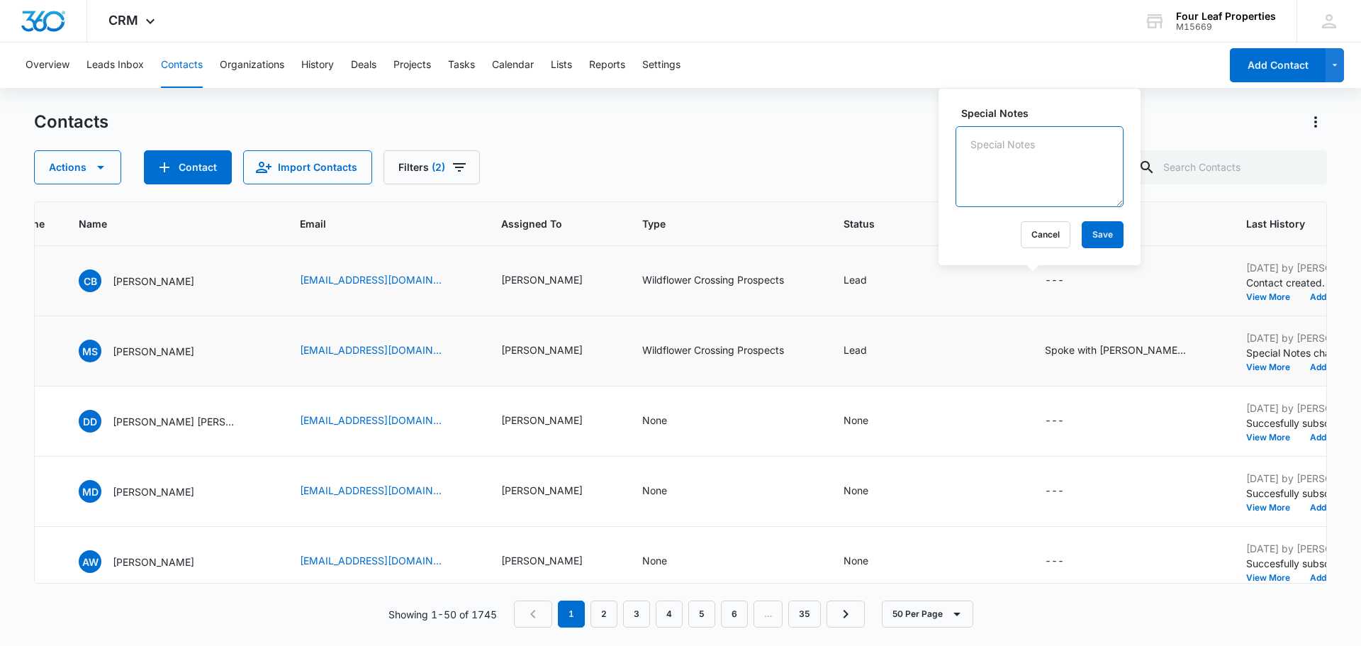
click at [1029, 186] on textarea "Special Notes" at bounding box center [1040, 166] width 168 height 81
type textarea "Spoke with [PERSON_NAME] and made showing for [DATE] 3pm, showed lot 14 and lot…"
click at [1082, 230] on button "Save" at bounding box center [1103, 234] width 42 height 27
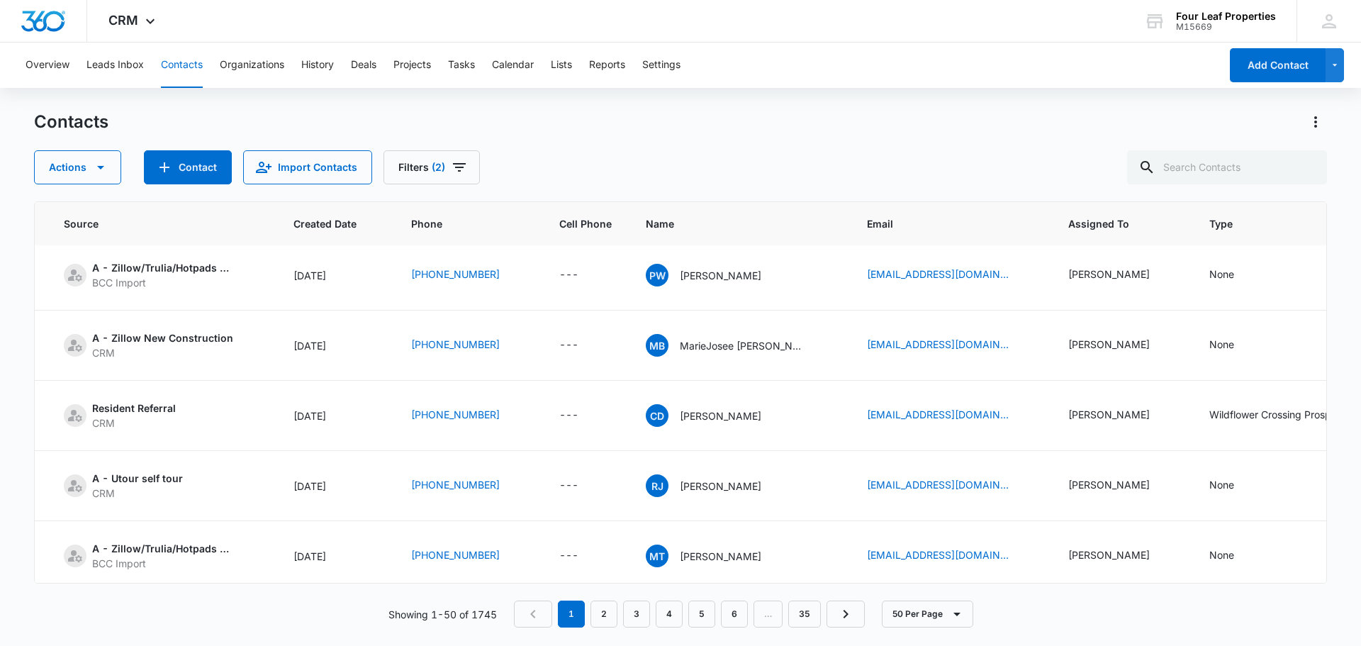
scroll to position [567, 0]
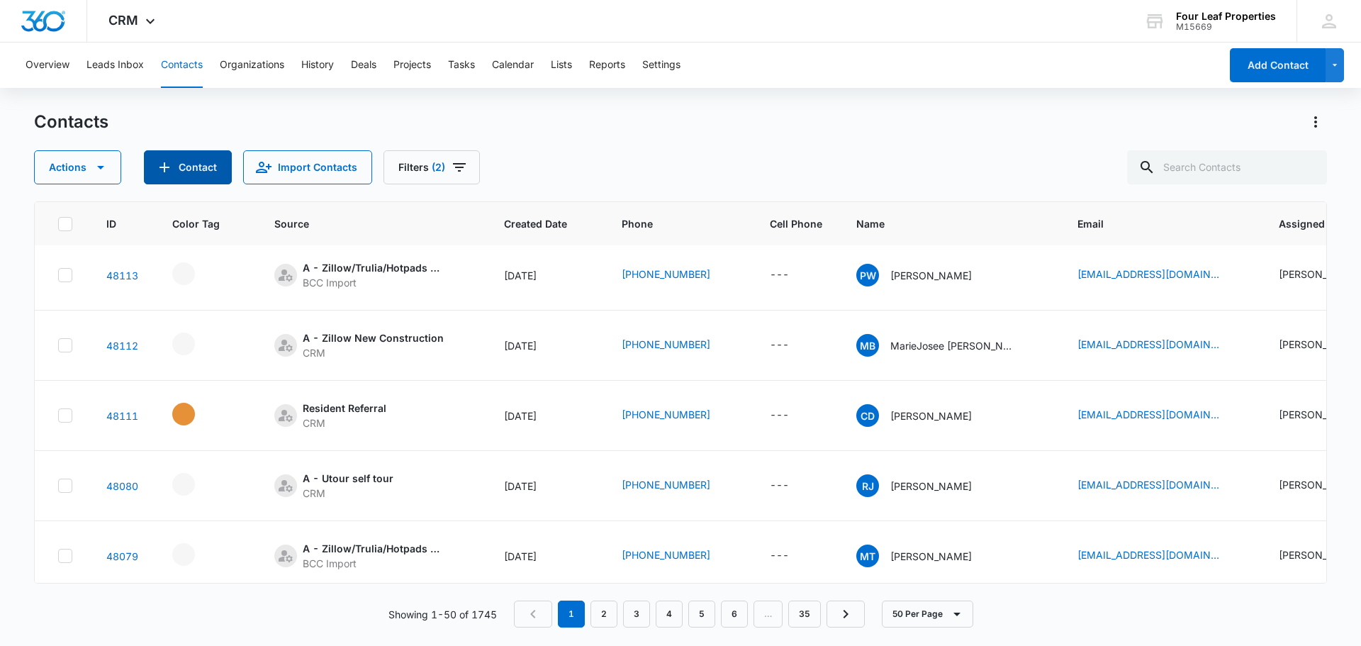
click at [213, 166] on button "Contact" at bounding box center [188, 167] width 88 height 34
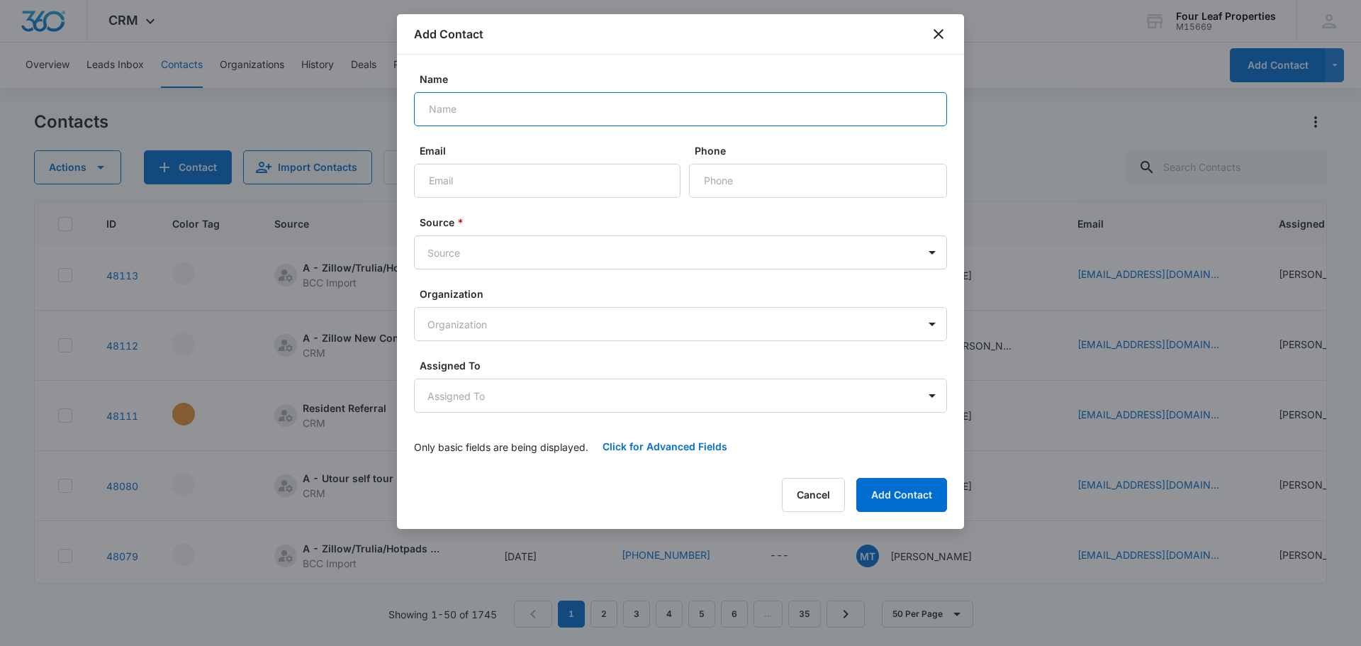
click at [464, 118] on input "Name" at bounding box center [680, 109] width 533 height 34
type input "[PERSON_NAME]"
type input "[EMAIL_ADDRESS][DOMAIN_NAME]"
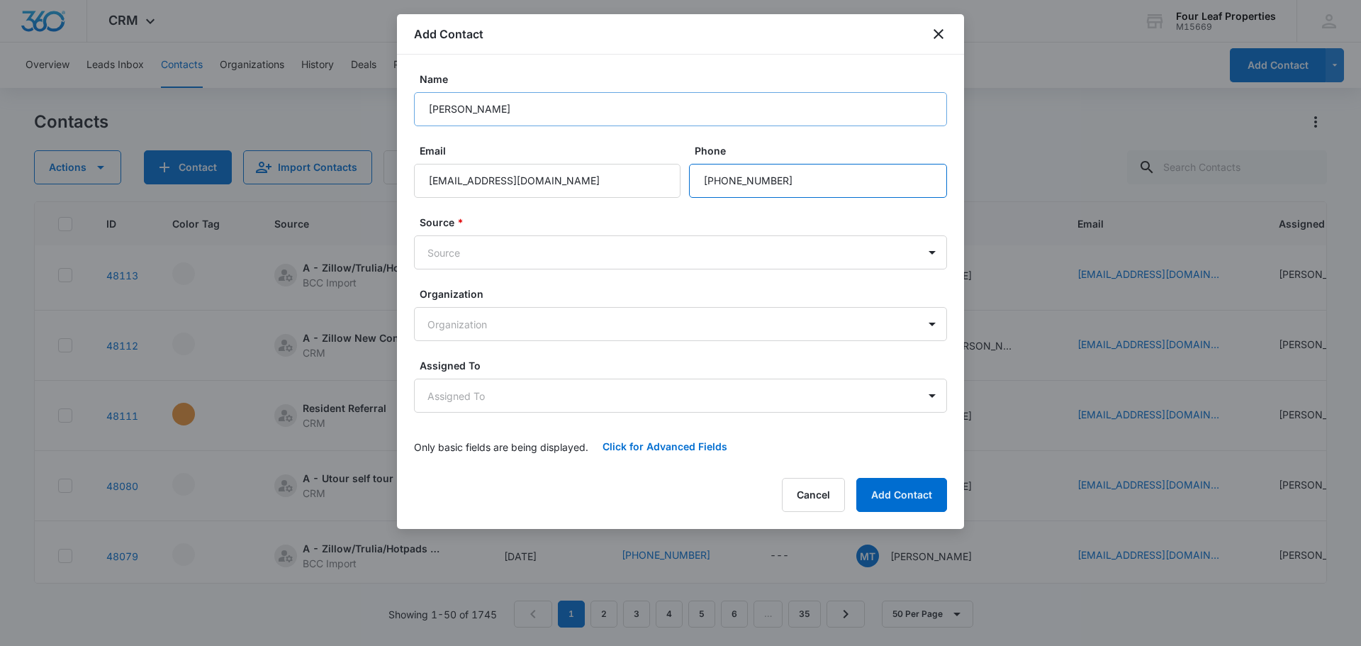
type input "[PHONE_NUMBER]"
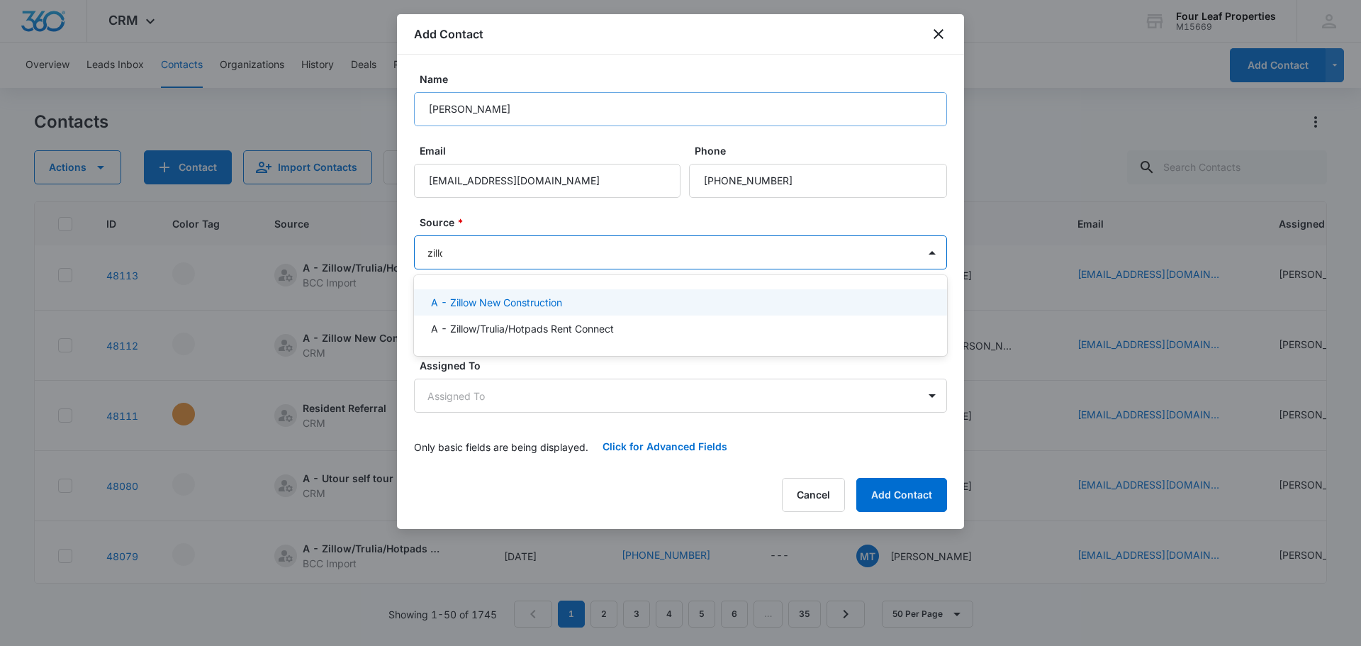
type input "zillow"
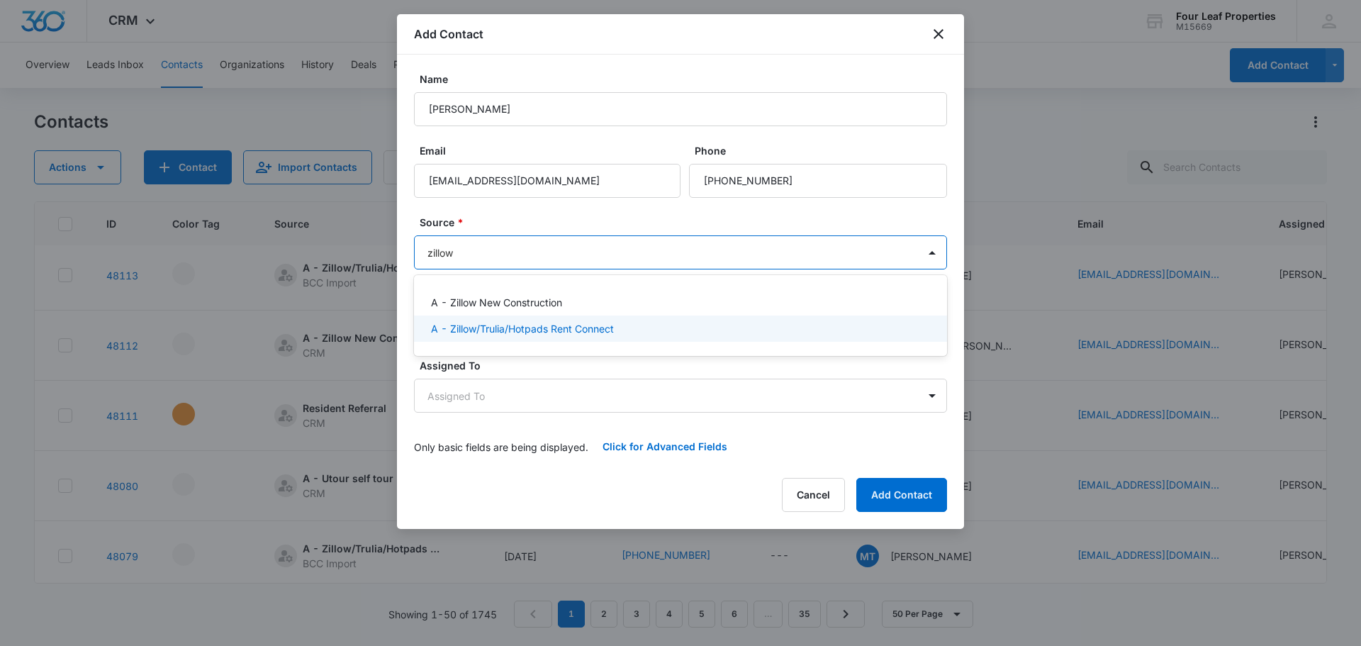
click at [448, 329] on p "A - Zillow/Trulia/Hotpads Rent Connect" at bounding box center [522, 328] width 183 height 15
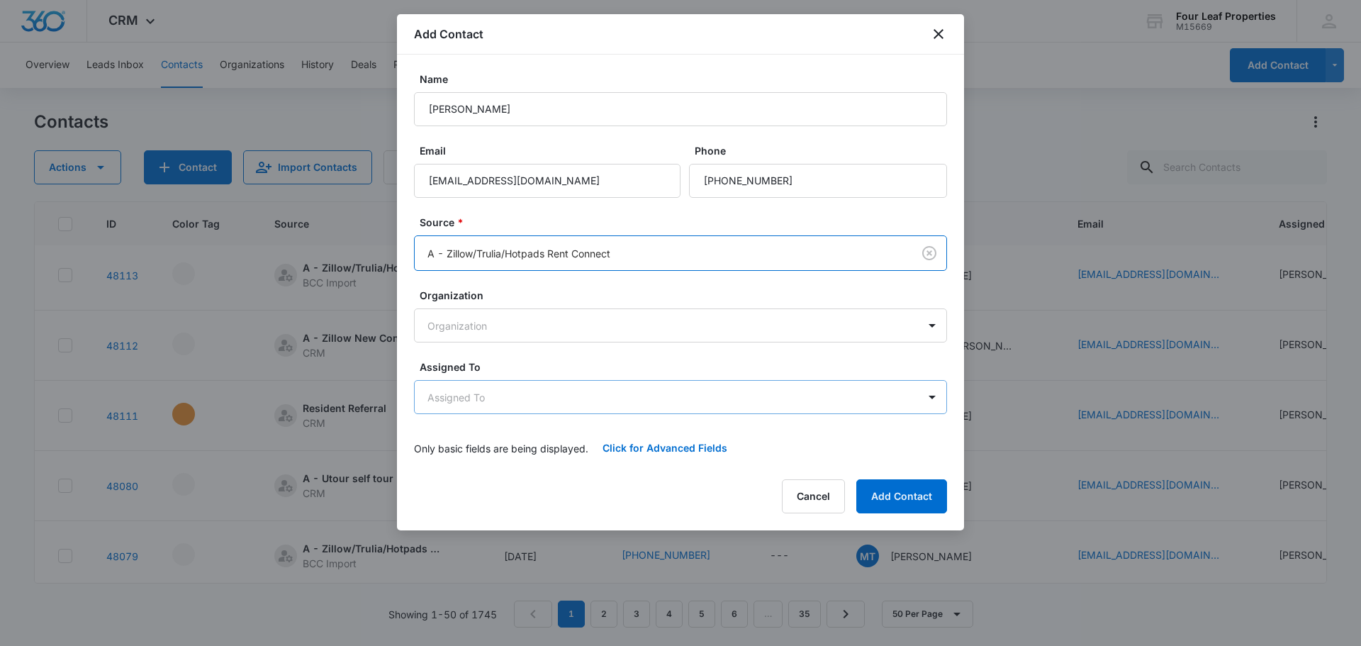
click at [461, 399] on body "CRM Apps Reputation Websites Forms CRM Email Social Shop Payments POS Content A…" at bounding box center [680, 323] width 1361 height 646
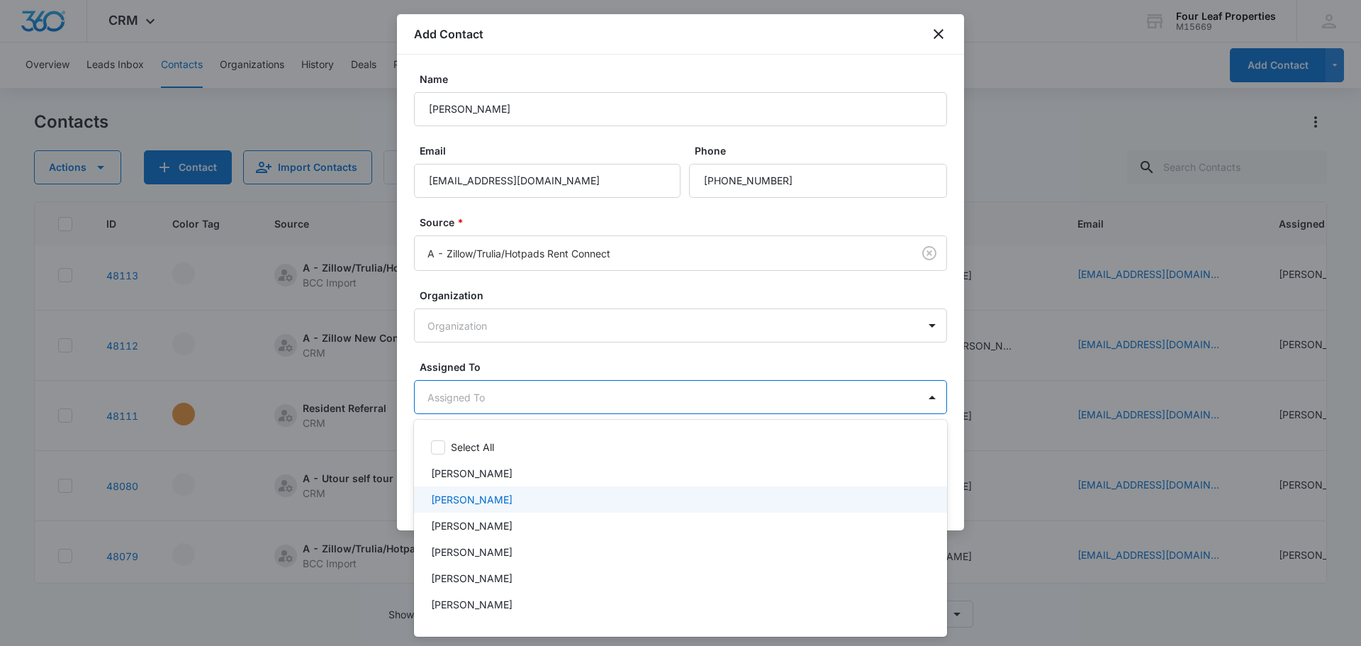
click at [464, 491] on div "[PERSON_NAME]" at bounding box center [680, 499] width 533 height 26
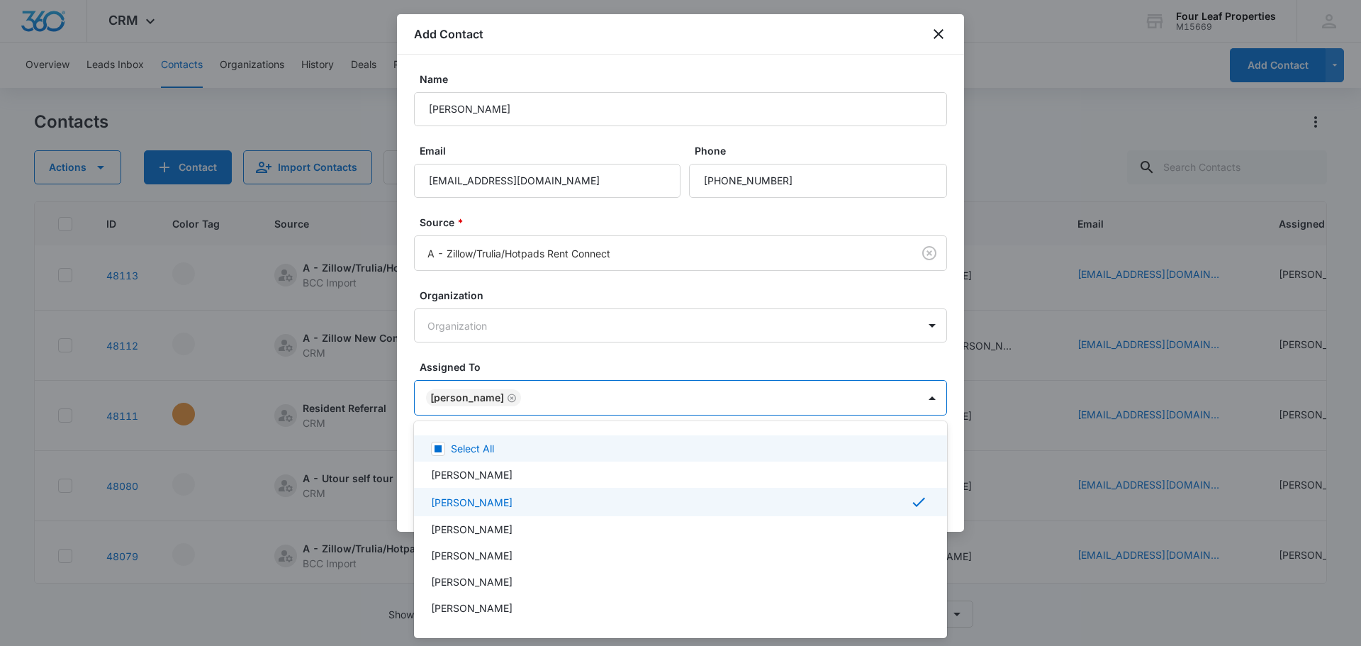
click at [547, 358] on div at bounding box center [680, 323] width 1361 height 646
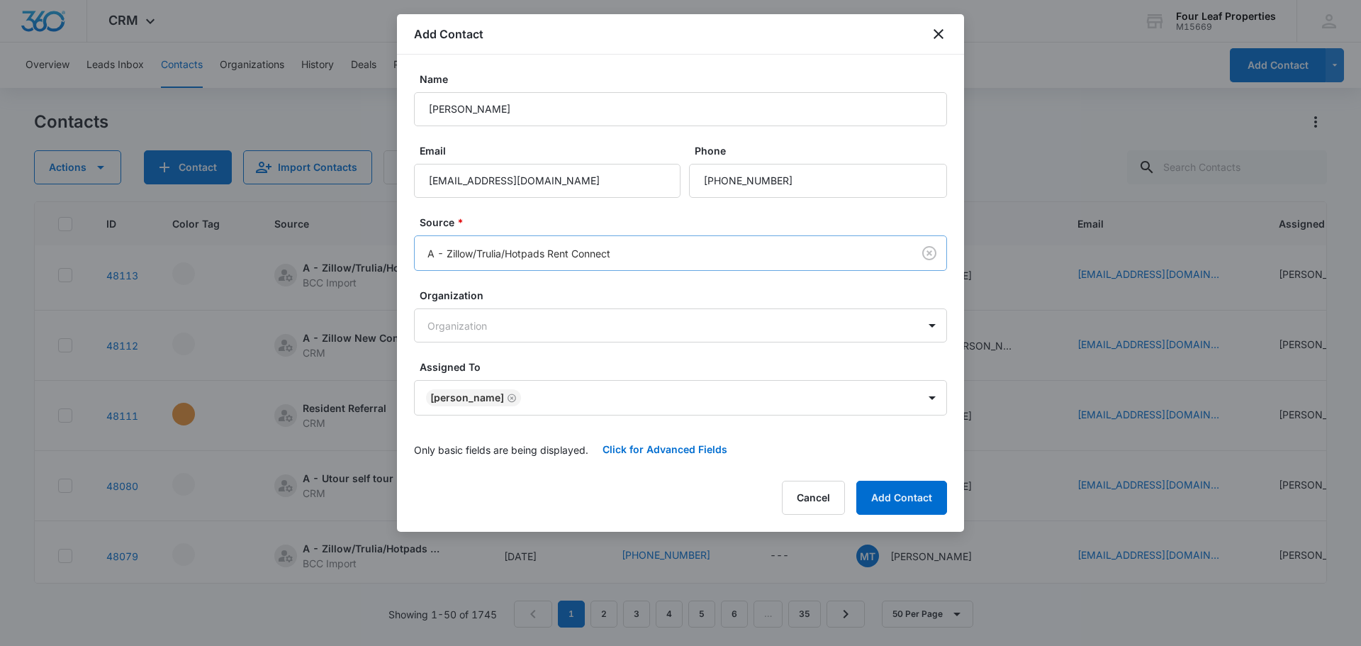
click at [779, 261] on body "CRM Apps Reputation Websites Forms CRM Email Social Shop Payments POS Content A…" at bounding box center [680, 323] width 1361 height 646
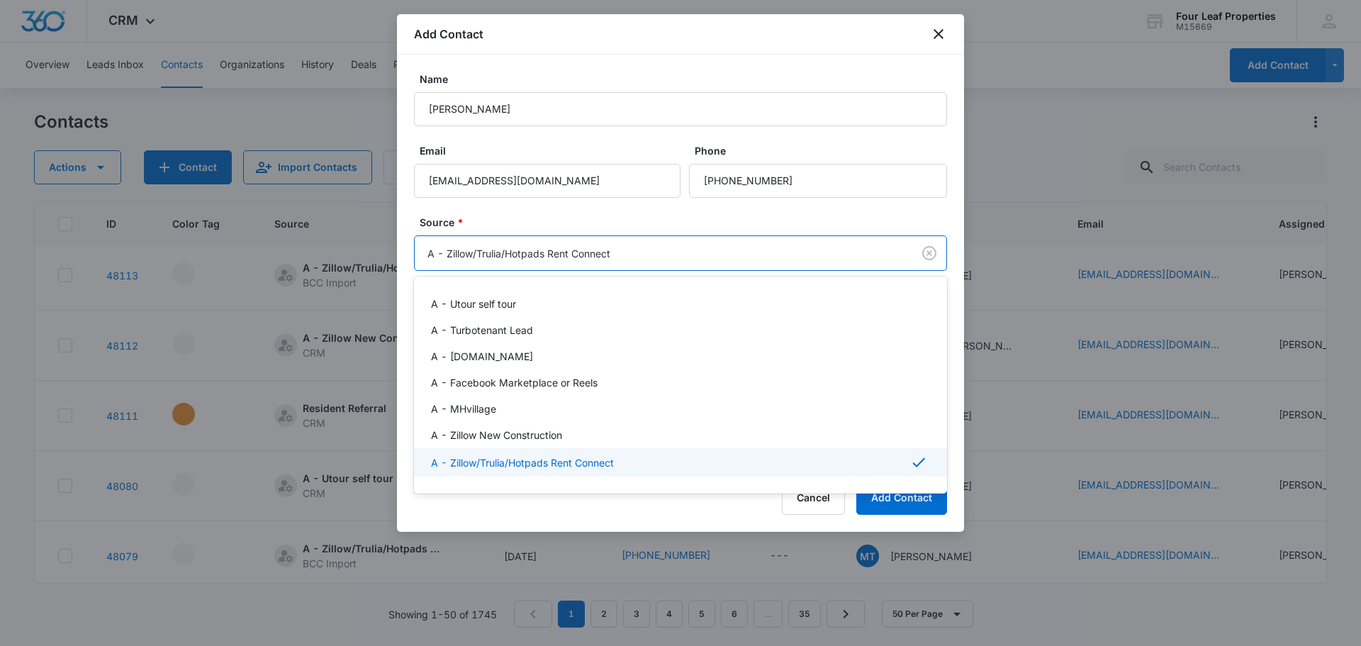
drag, startPoint x: 718, startPoint y: 257, endPoint x: 466, endPoint y: 257, distance: 252.3
click at [466, 257] on div at bounding box center [680, 323] width 1361 height 646
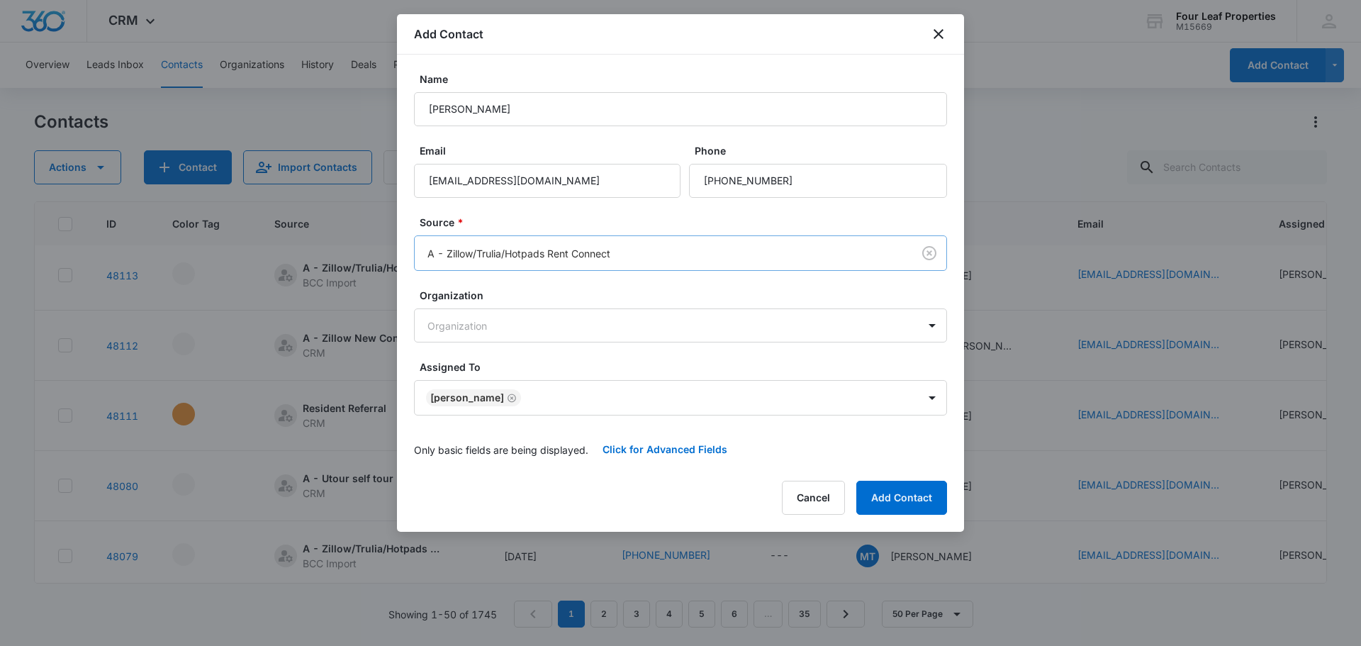
click at [632, 252] on body "CRM Apps Reputation Websites Forms CRM Email Social Shop Payments POS Content A…" at bounding box center [680, 323] width 1361 height 646
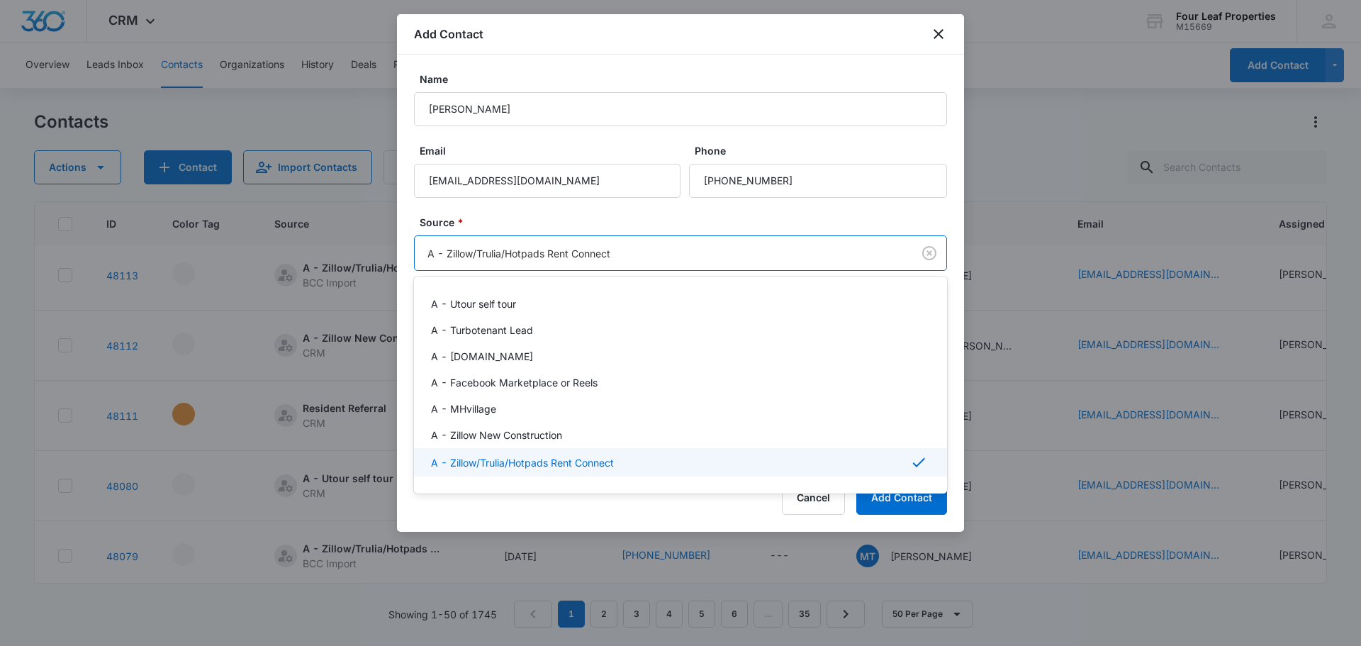
click at [937, 255] on div at bounding box center [680, 323] width 1361 height 646
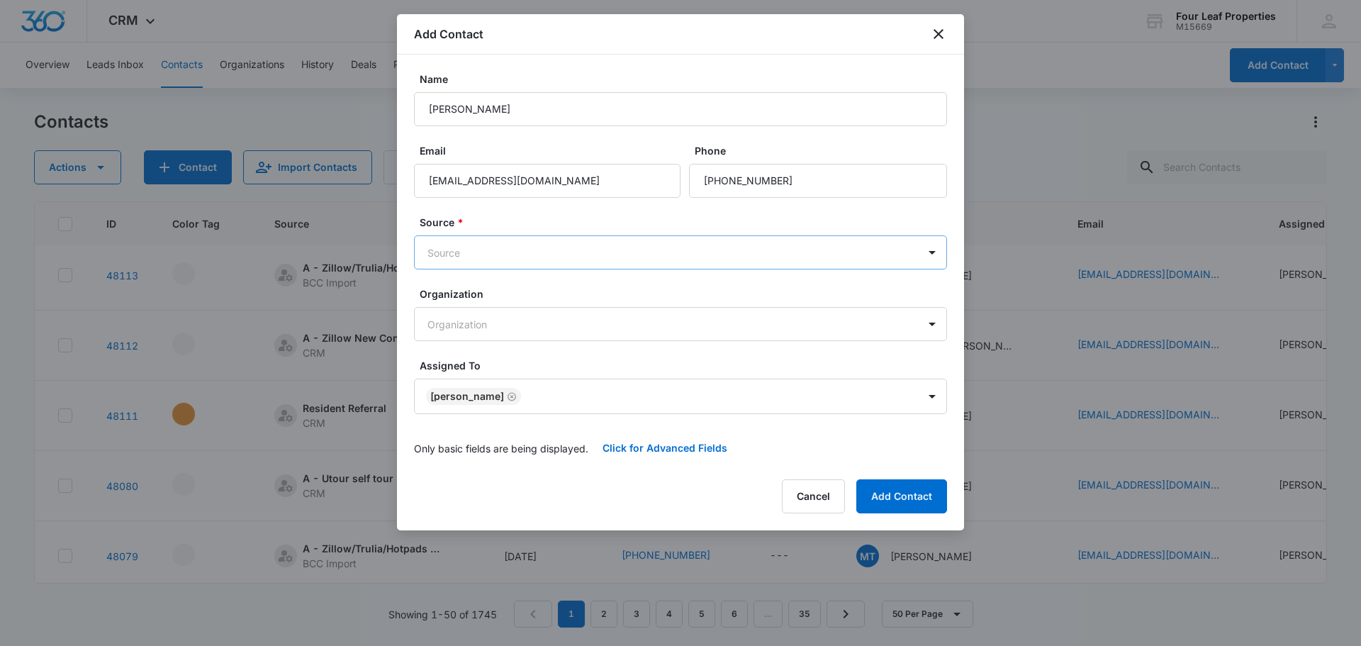
click at [448, 253] on body "CRM Apps Reputation Websites Forms CRM Email Social Shop Payments POS Content A…" at bounding box center [680, 323] width 1361 height 646
type input "mark"
click at [508, 298] on p "A - Facebook Marketplace or Reels" at bounding box center [514, 302] width 167 height 15
click at [889, 502] on button "Add Contact" at bounding box center [901, 498] width 91 height 34
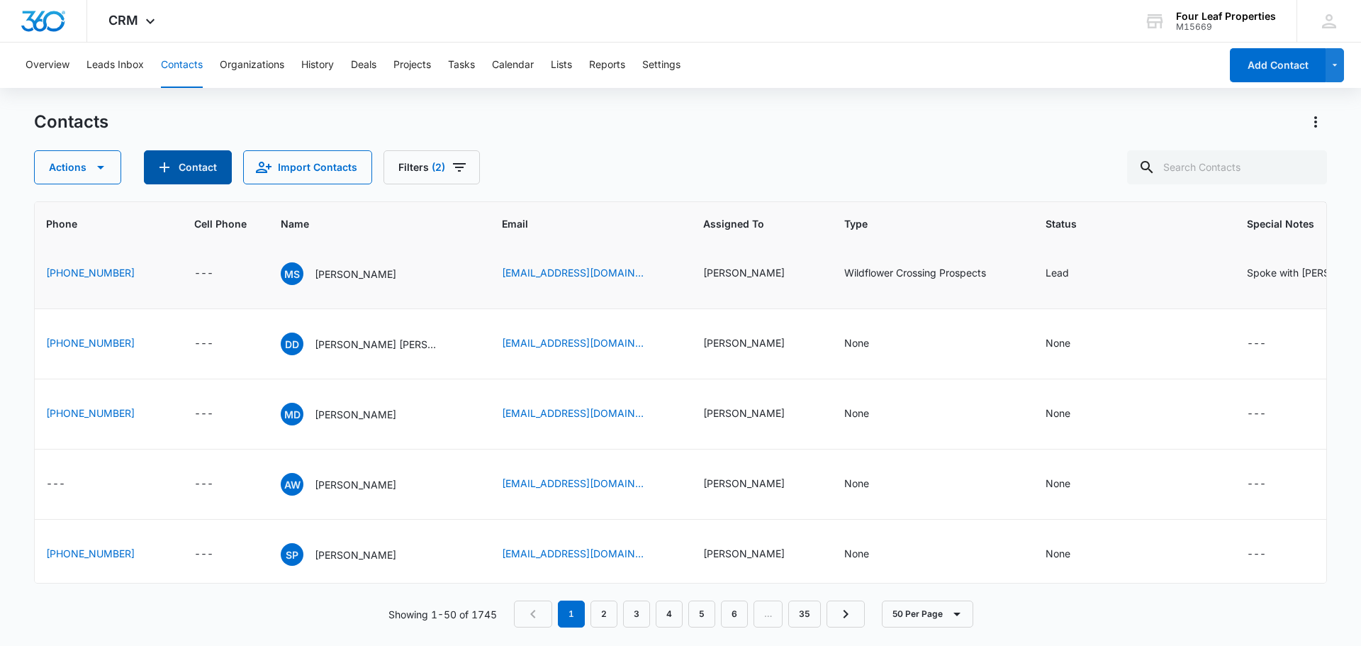
scroll to position [0, 576]
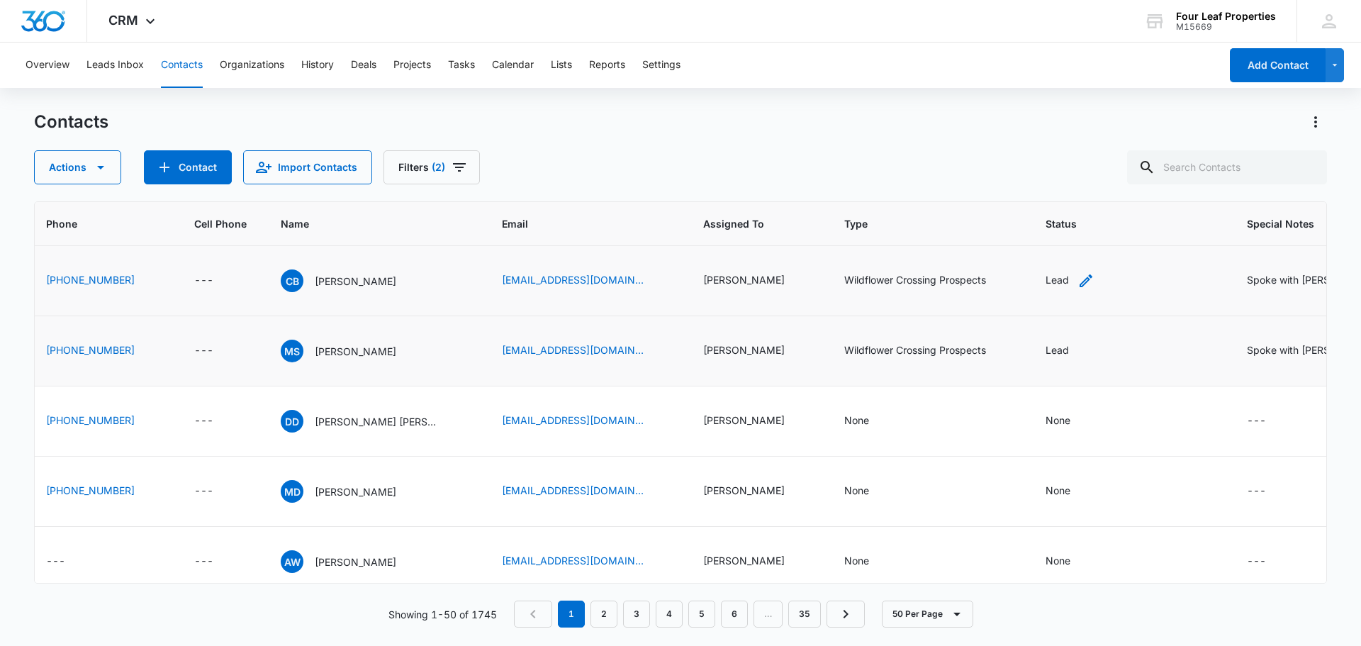
click at [1077, 281] on icon "Status - Lead - Select to Edit Field" at bounding box center [1085, 280] width 17 height 17
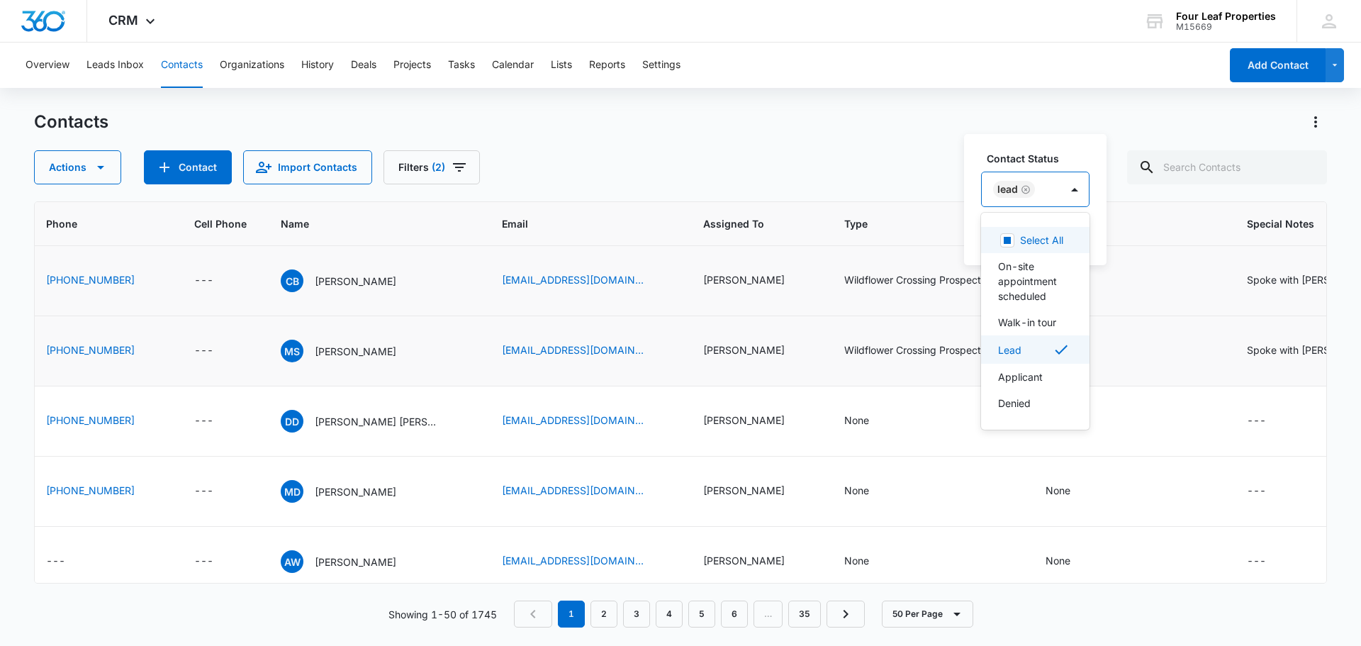
click at [1044, 194] on div "Lead" at bounding box center [1021, 189] width 79 height 34
type input "on"
click at [1034, 297] on p "On-site appointment scheduled" at bounding box center [1039, 281] width 83 height 45
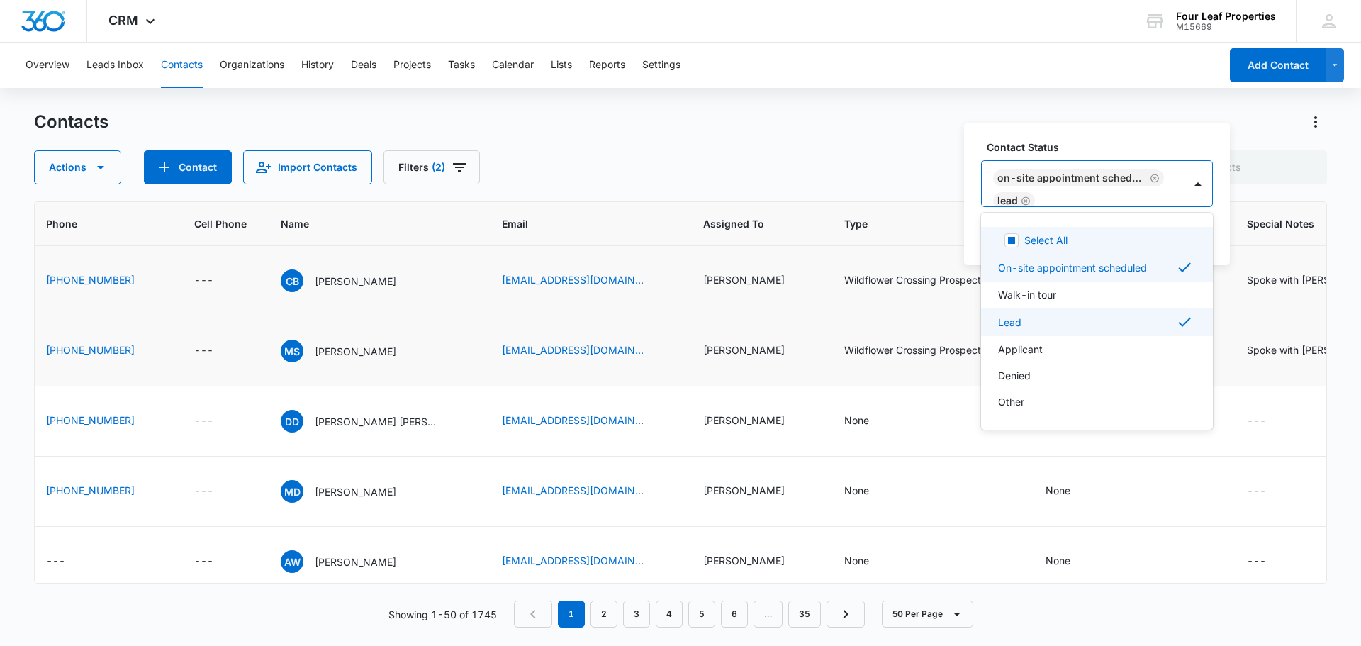
click at [1104, 139] on div "Contact Status option On-site appointment scheduled, selected. 8 results availa…" at bounding box center [1097, 194] width 266 height 142
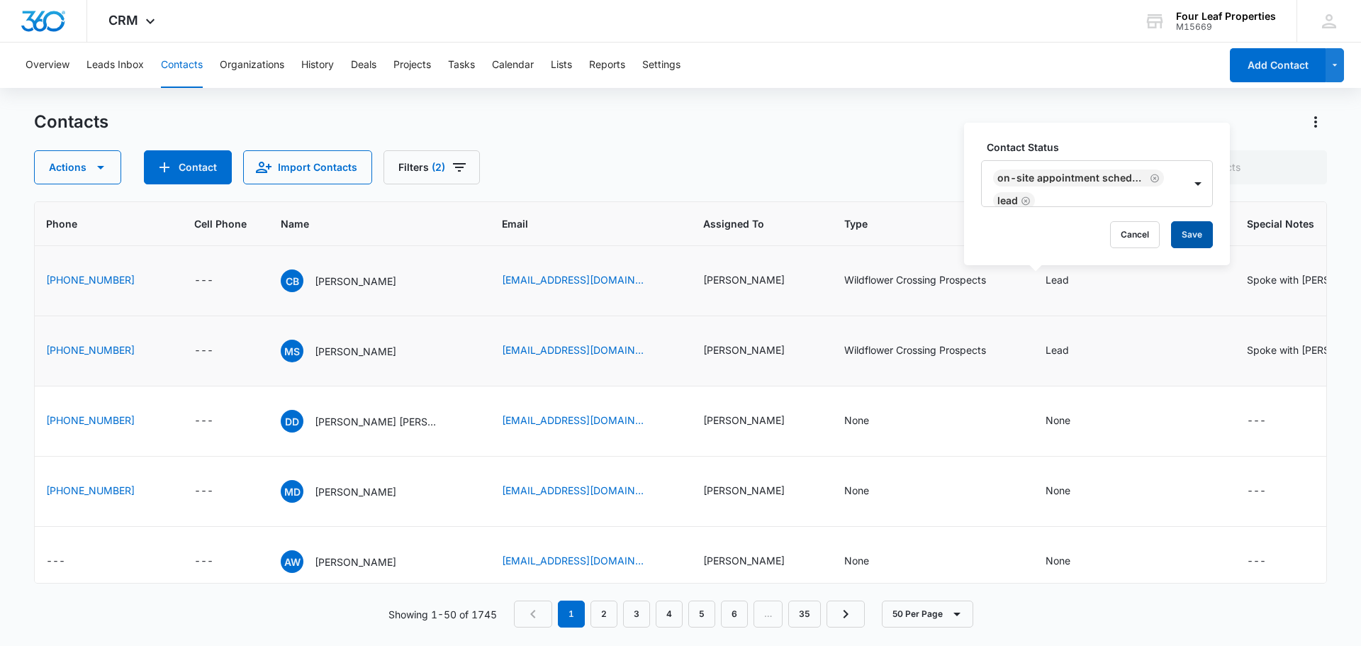
click at [1184, 235] on button "Save" at bounding box center [1192, 234] width 42 height 27
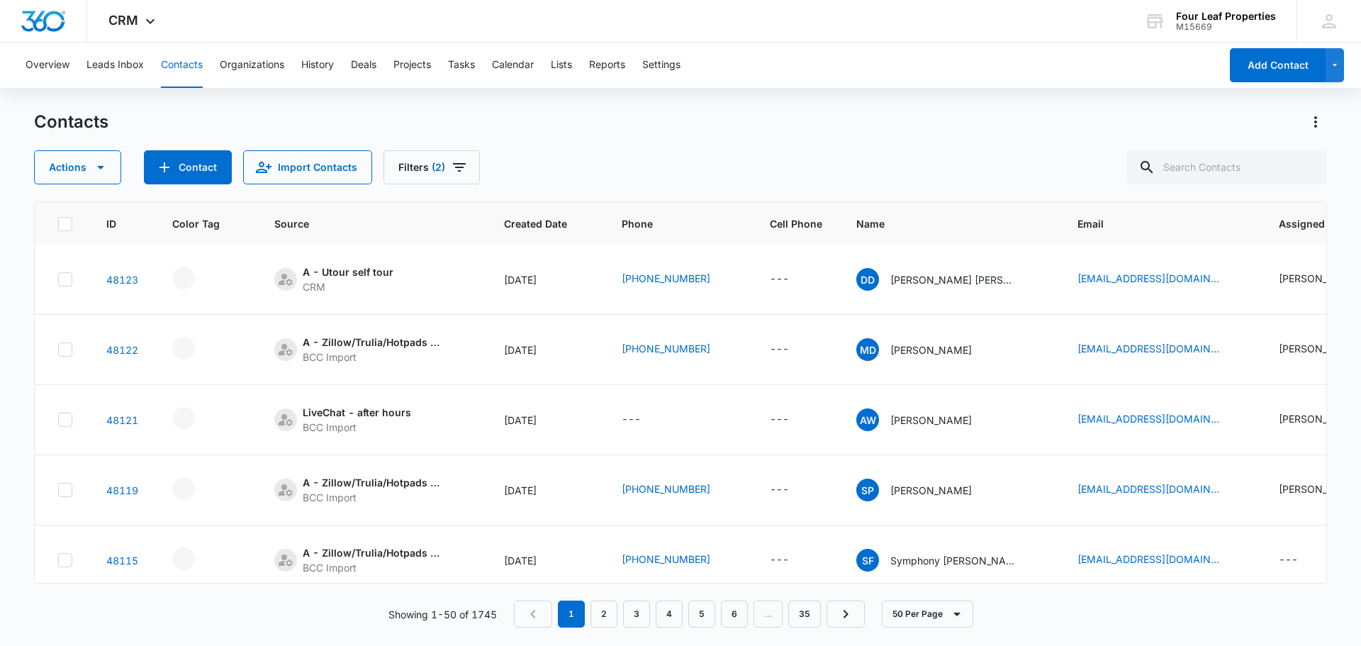
scroll to position [0, 0]
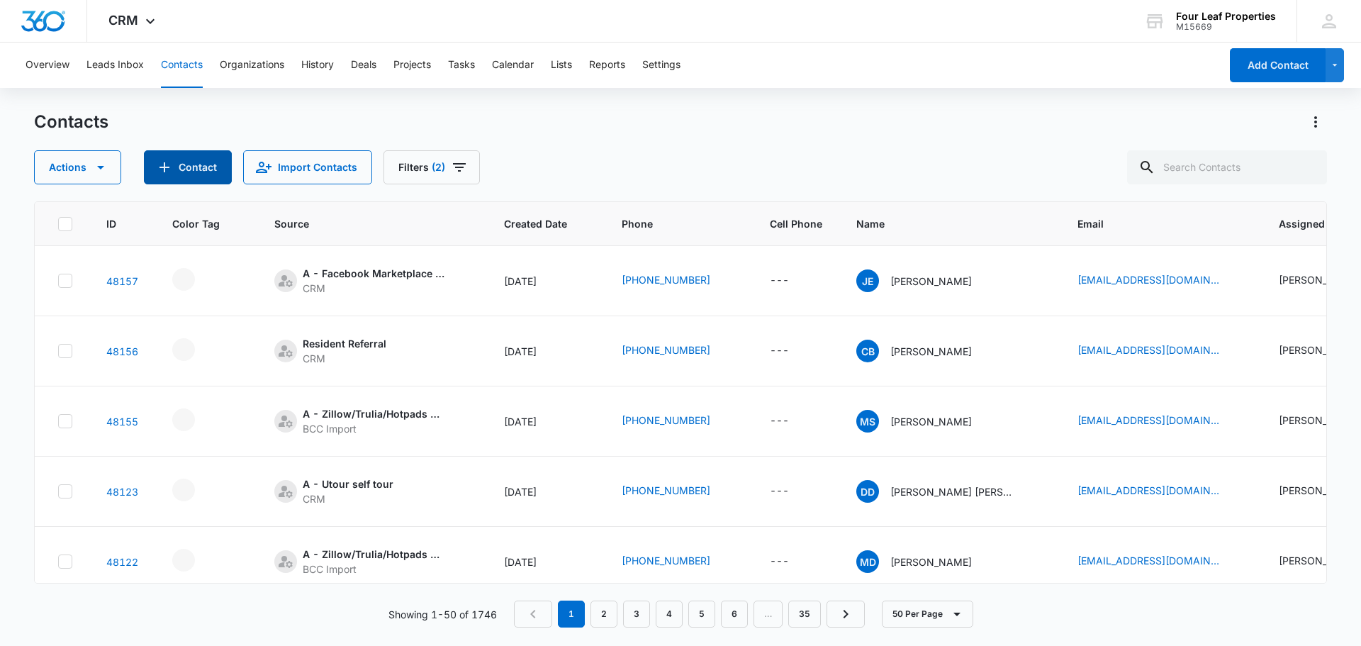
click at [197, 172] on button "Contact" at bounding box center [188, 167] width 88 height 34
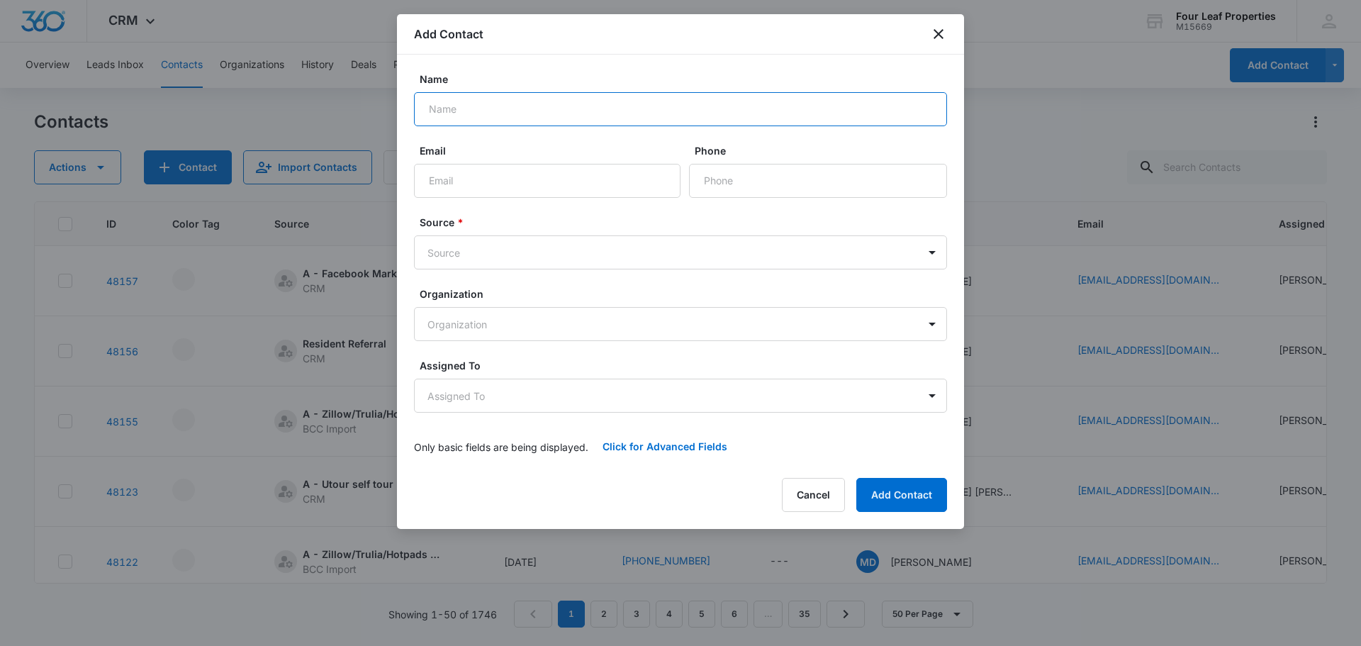
click at [473, 115] on input "Name" at bounding box center [680, 109] width 533 height 34
type input "[PERSON_NAME]"
type input "[EMAIL_ADDRESS][DOMAIN_NAME]"
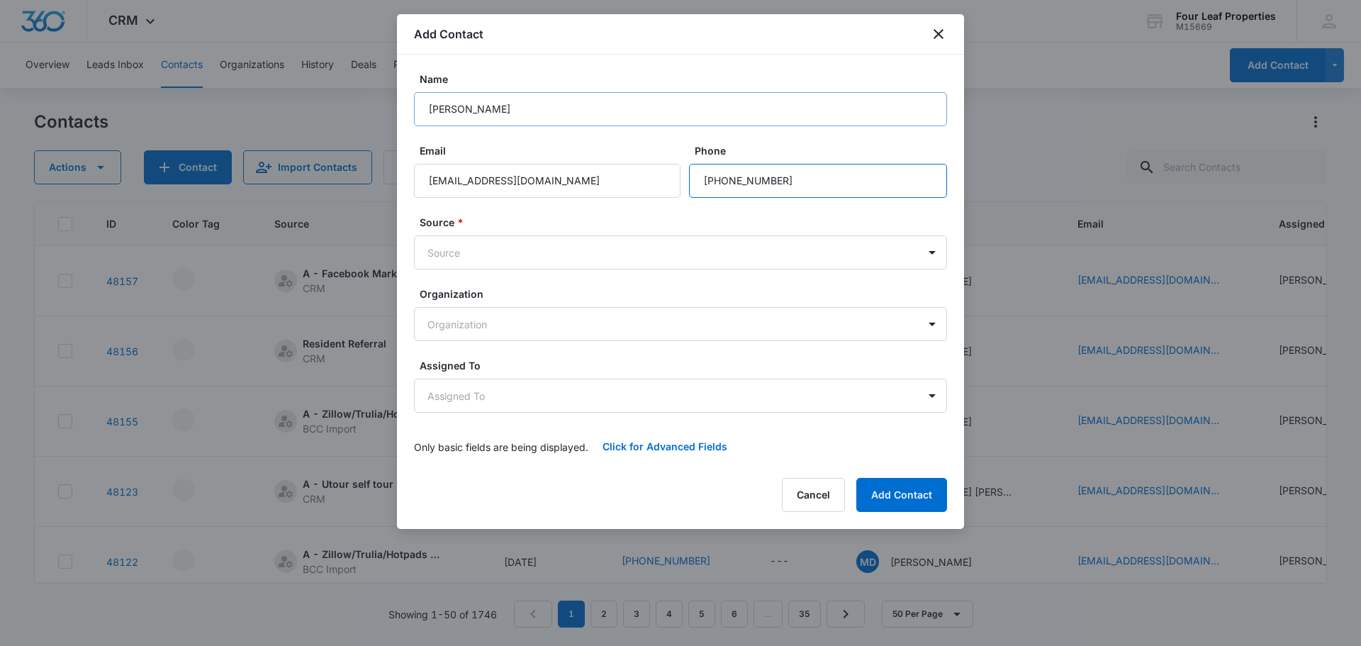
type input "[PHONE_NUMBER]"
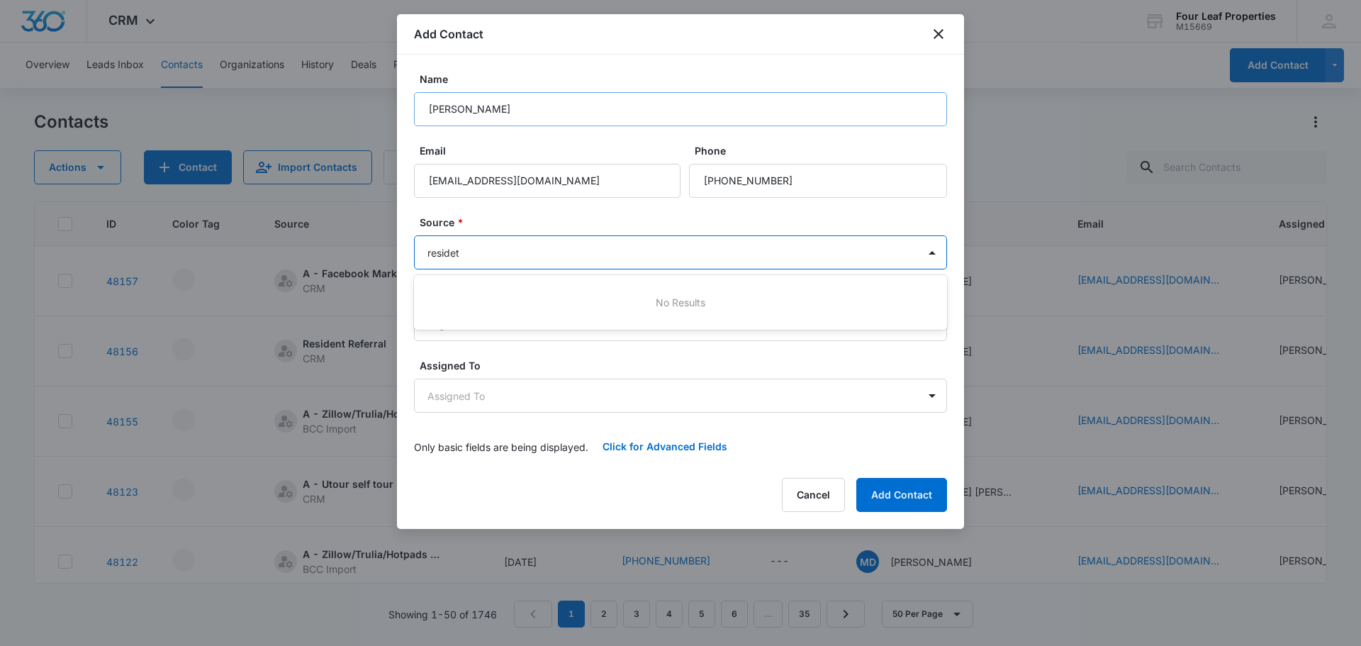
type input "reside"
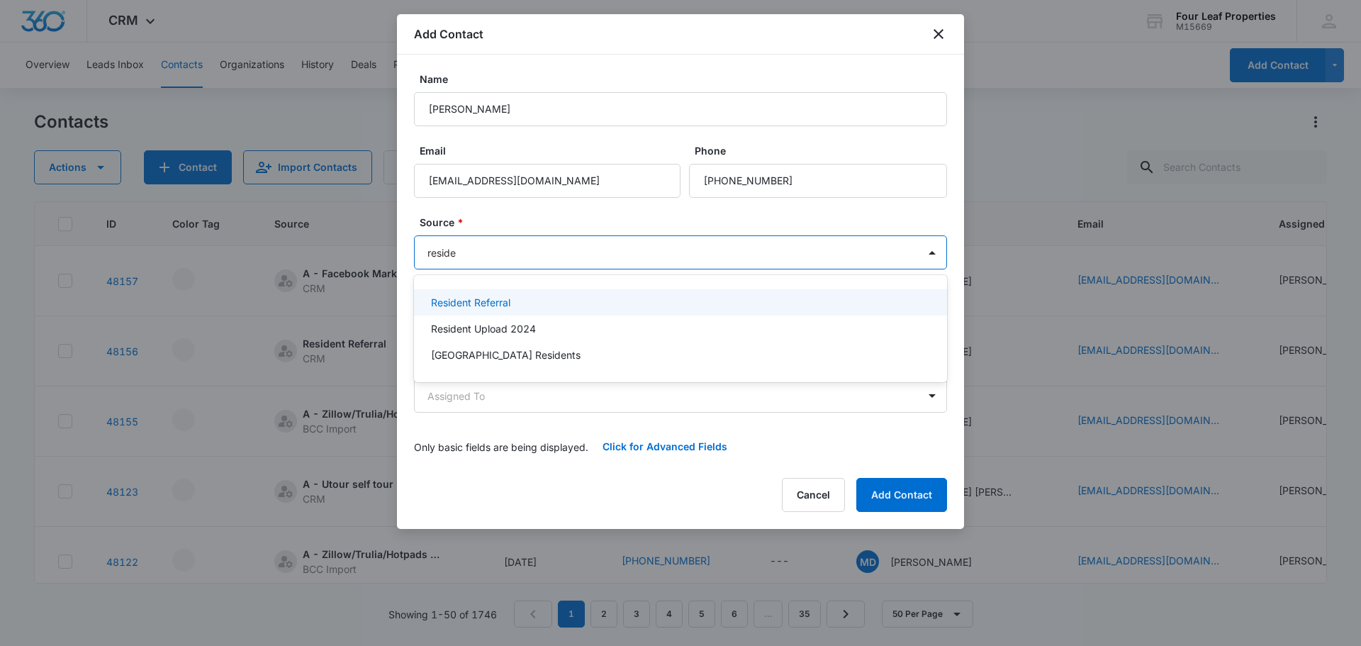
click at [493, 304] on p "Resident Referral" at bounding box center [470, 302] width 79 height 15
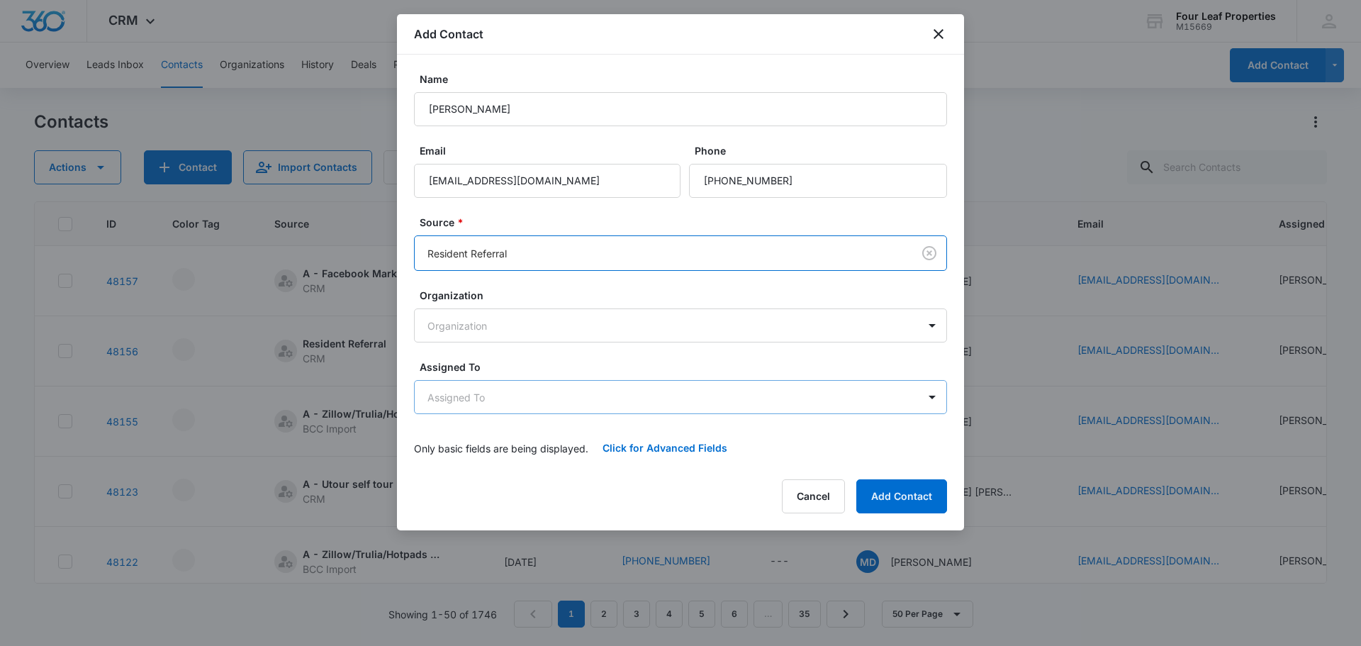
click at [478, 388] on body "CRM Apps Reputation Websites Forms CRM Email Social Shop Payments POS Content A…" at bounding box center [680, 323] width 1361 height 646
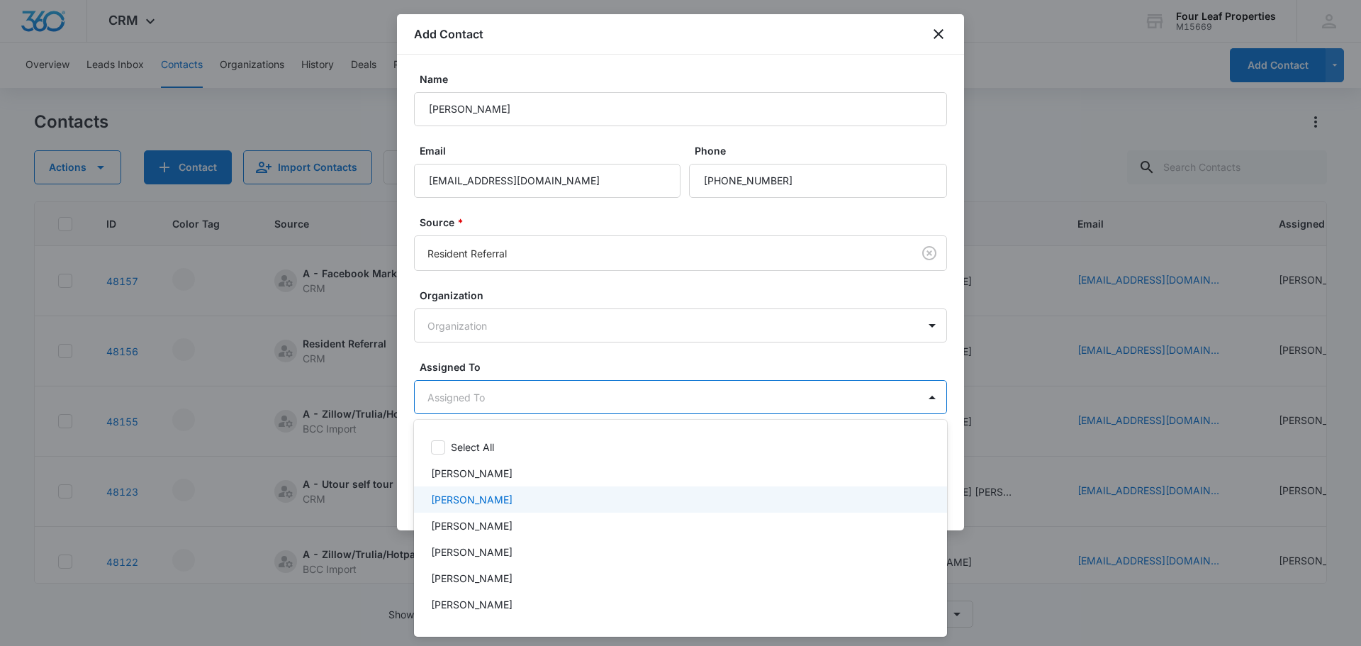
click at [460, 503] on p "[PERSON_NAME]" at bounding box center [472, 499] width 82 height 15
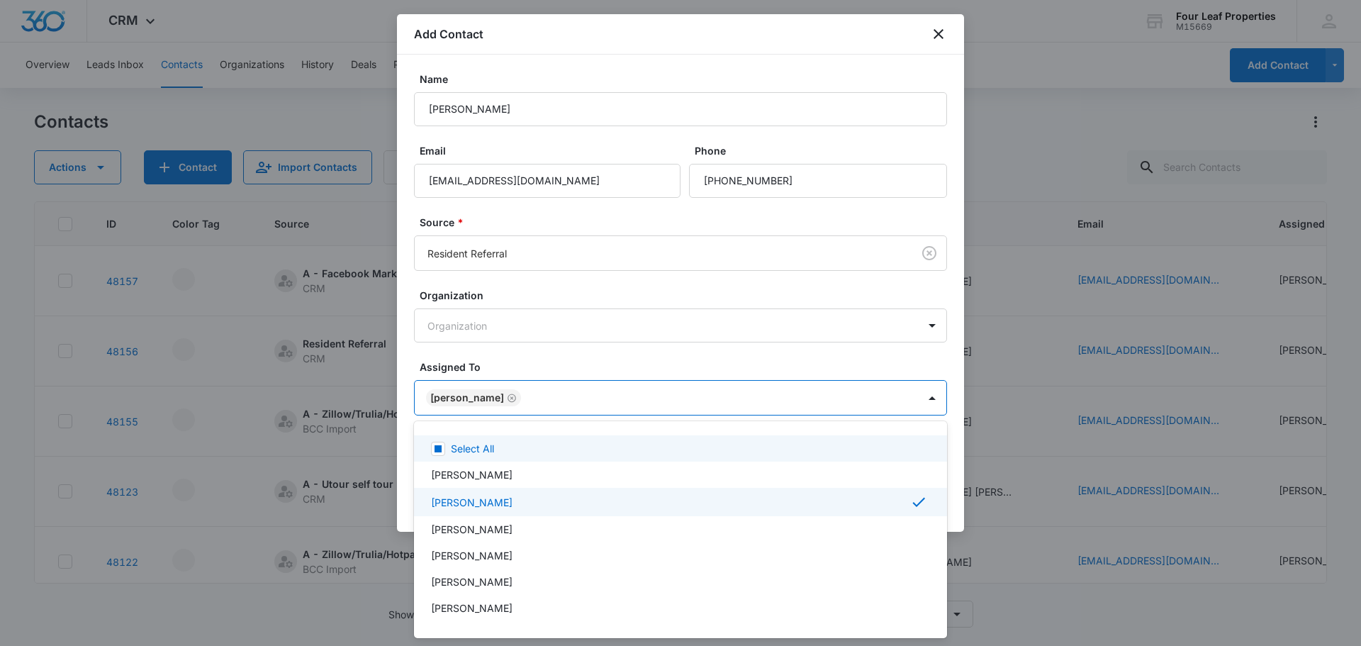
click at [636, 48] on div at bounding box center [680, 323] width 1361 height 646
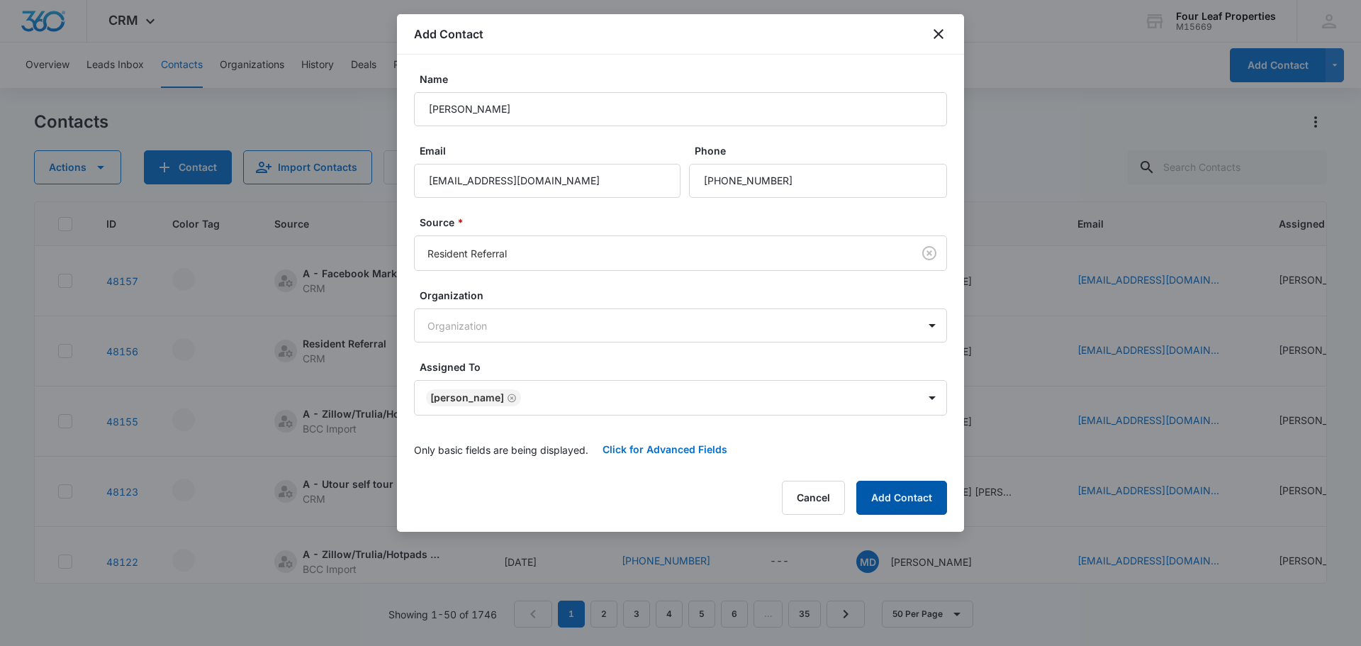
click at [878, 490] on button "Add Contact" at bounding box center [901, 498] width 91 height 34
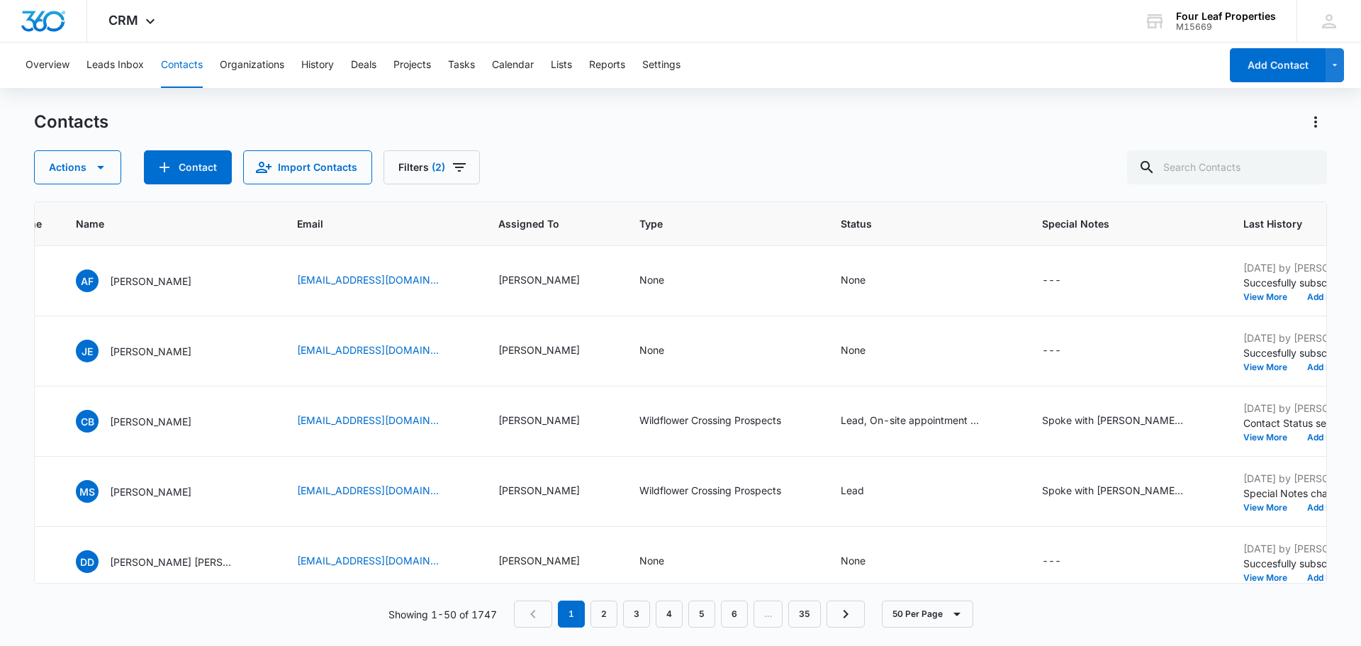
scroll to position [0, 737]
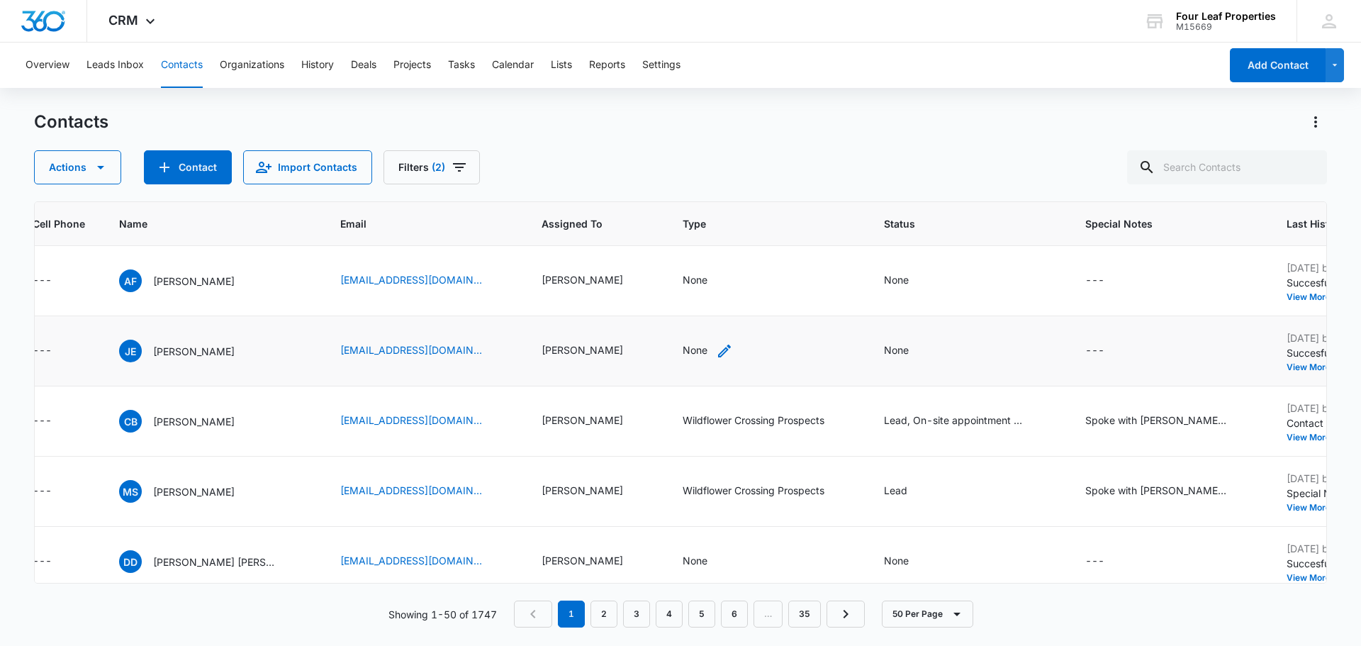
click at [683, 354] on div "None" at bounding box center [695, 349] width 25 height 15
click at [667, 257] on div at bounding box center [656, 261] width 63 height 18
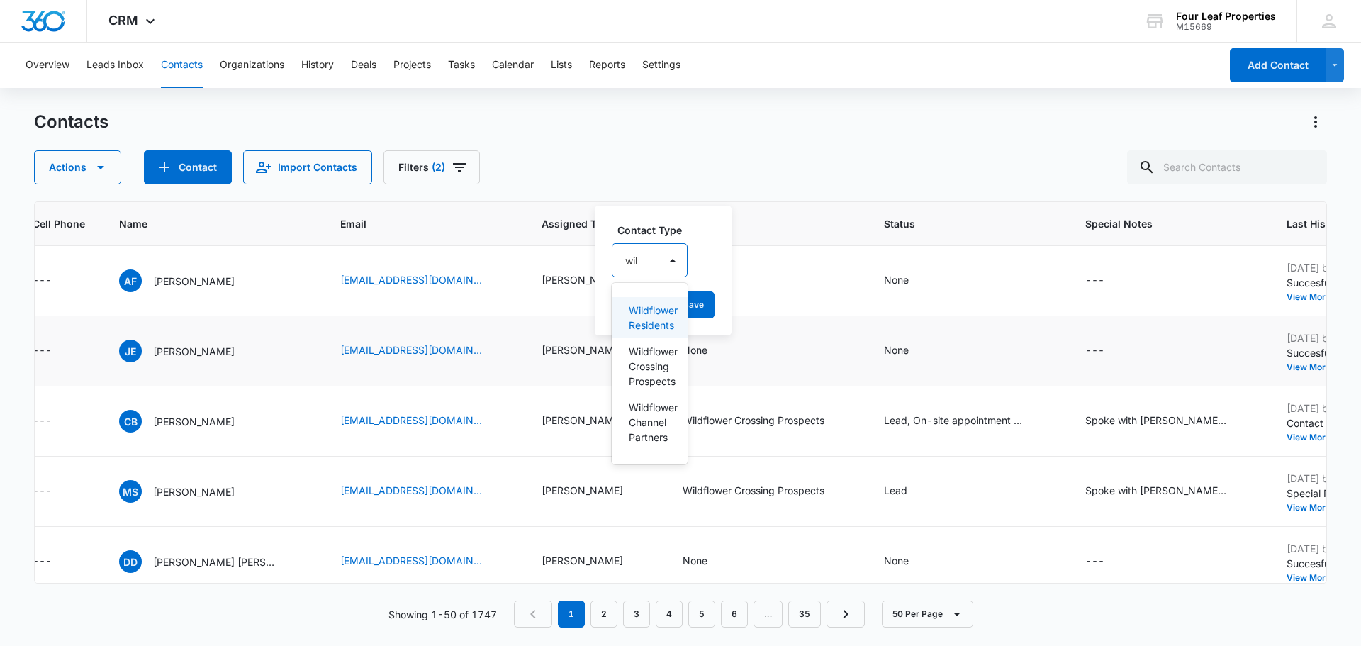
type input "wild"
click at [660, 364] on p "Wildflower Crossing Prospects" at bounding box center [651, 366] width 45 height 45
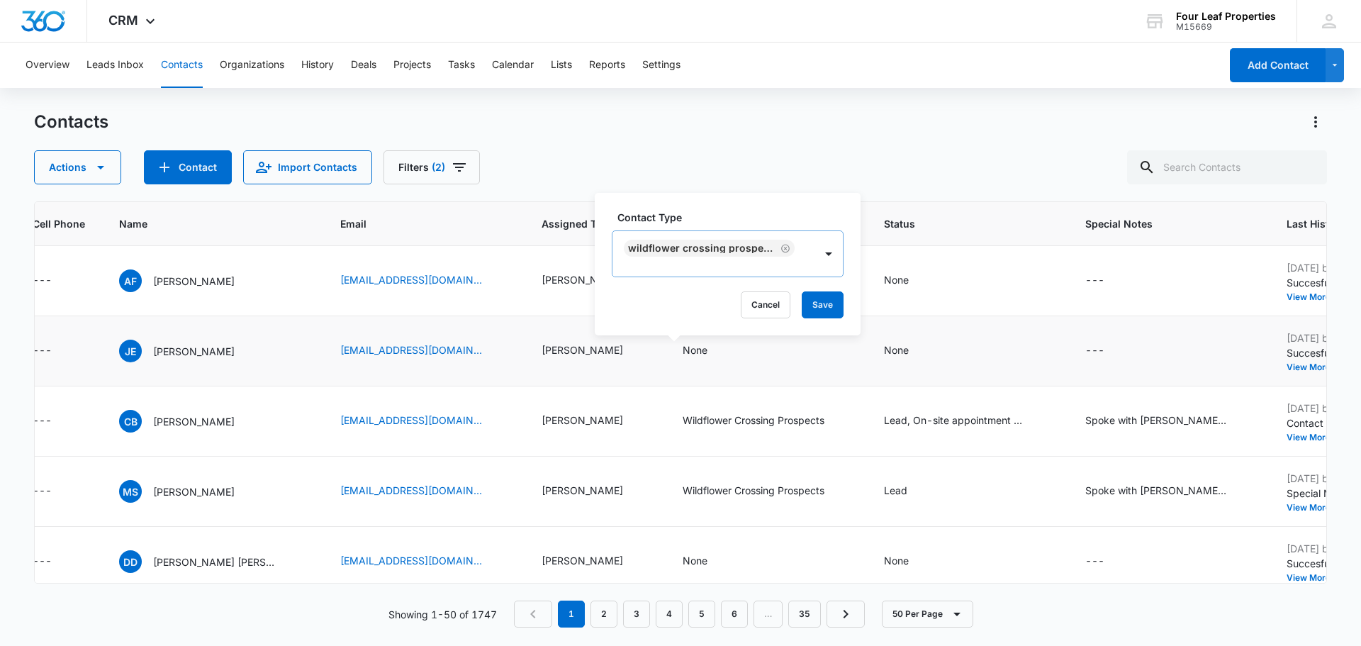
drag, startPoint x: 701, startPoint y: 210, endPoint x: 753, endPoint y: 251, distance: 66.1
click at [702, 210] on label "Contact Type" at bounding box center [733, 217] width 232 height 15
click at [807, 303] on button "Save" at bounding box center [823, 304] width 42 height 27
click at [683, 283] on div "None" at bounding box center [695, 279] width 25 height 15
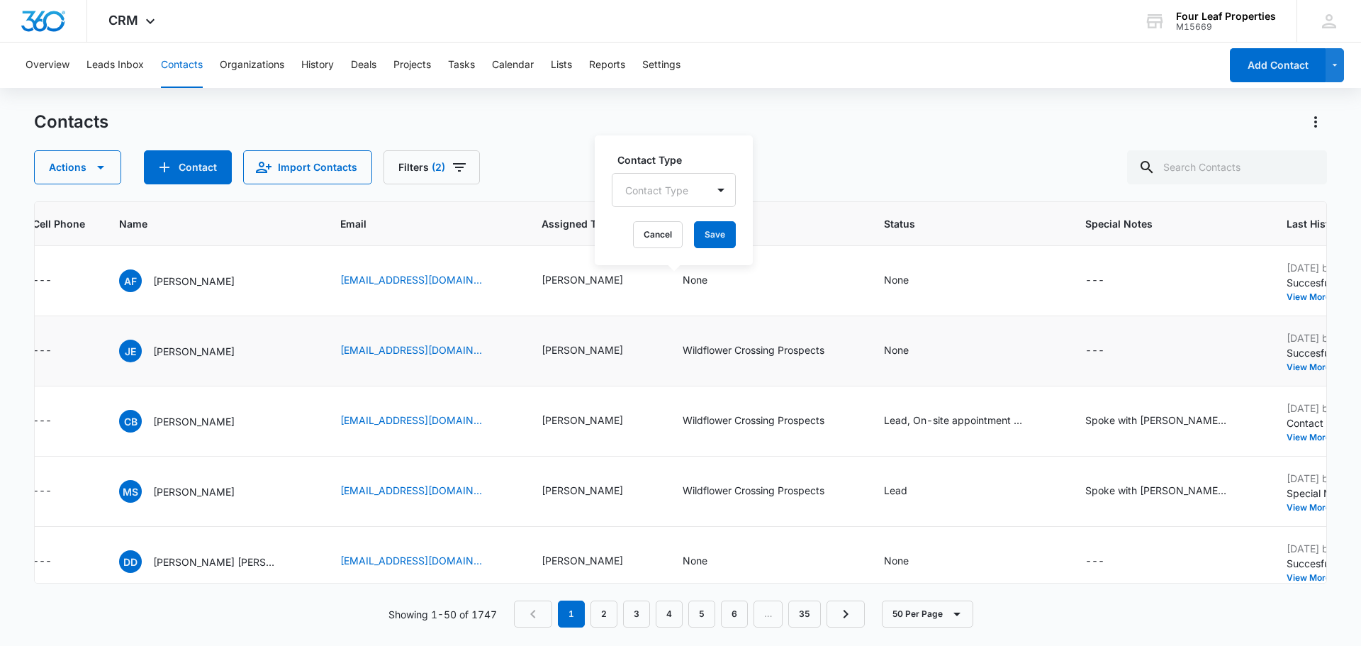
click at [675, 193] on div at bounding box center [656, 190] width 63 height 18
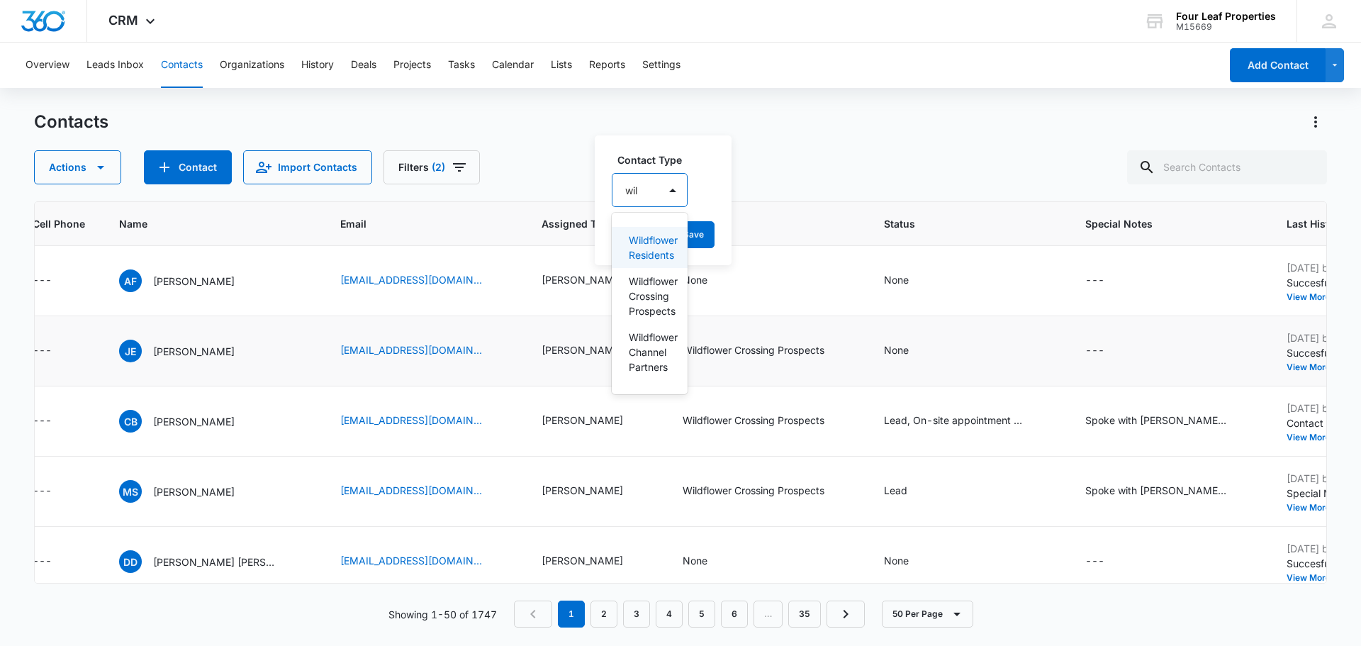
type input "wild"
click at [666, 305] on p "Wildflower Crossing Prospects" at bounding box center [651, 296] width 45 height 45
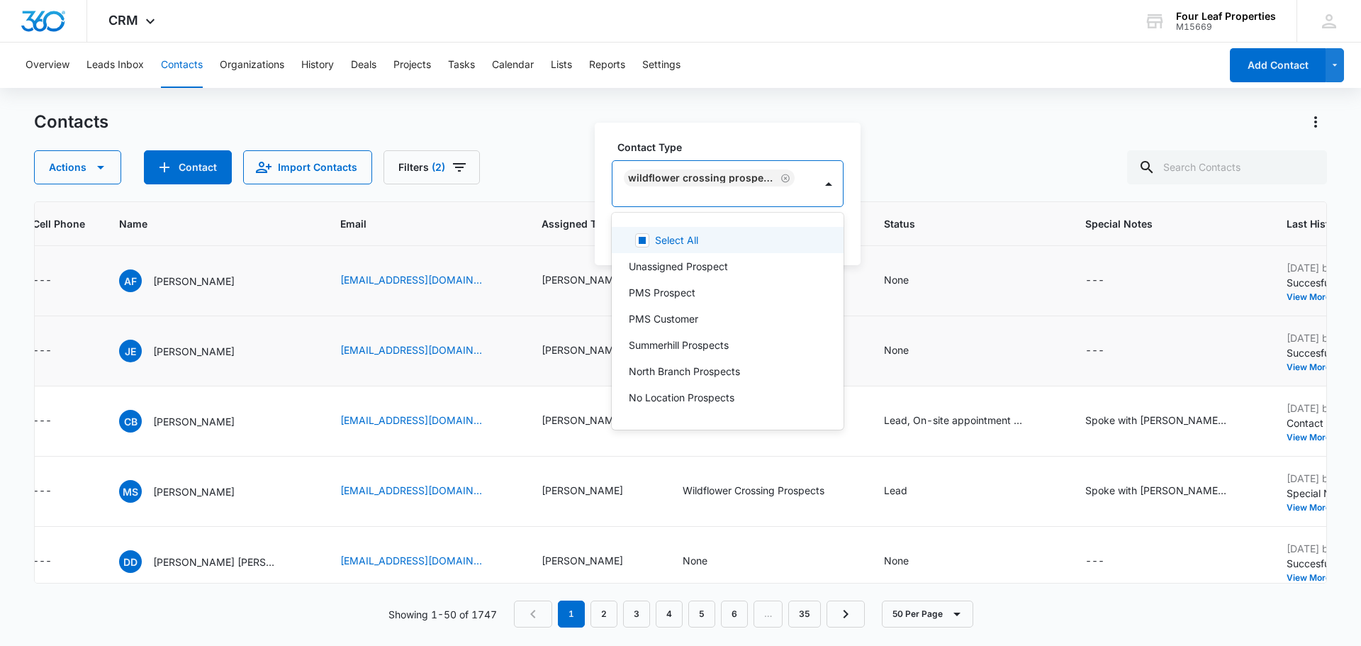
click at [701, 152] on label "Contact Type" at bounding box center [733, 147] width 232 height 15
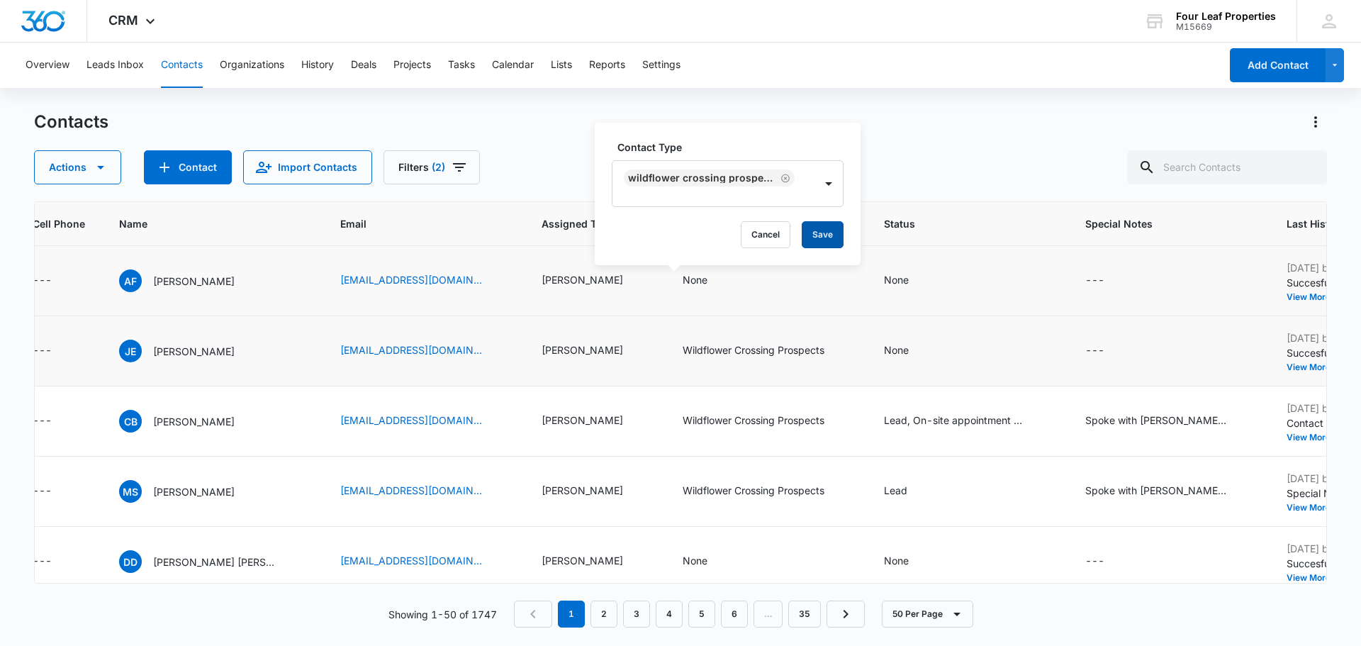
click at [805, 235] on button "Save" at bounding box center [823, 234] width 42 height 27
click at [884, 350] on div "None" at bounding box center [896, 349] width 25 height 15
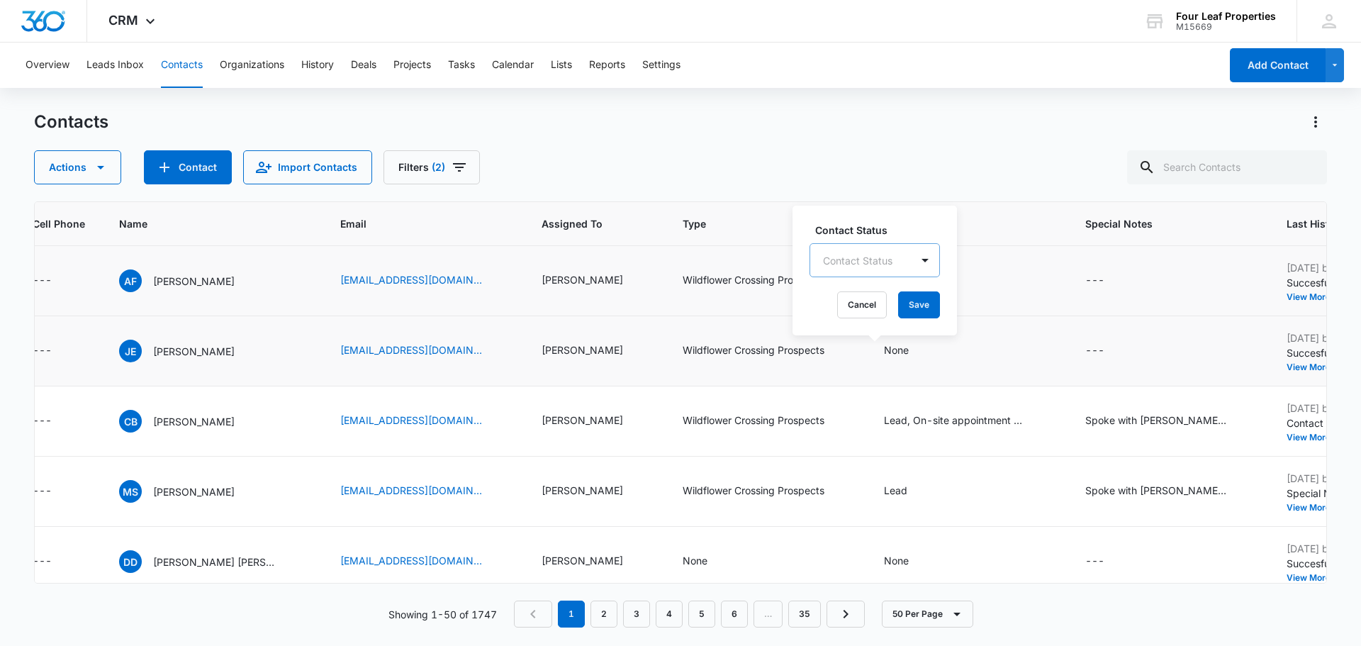
click at [865, 253] on div at bounding box center [857, 261] width 69 height 18
type input "lead"
click at [863, 310] on div "Lead" at bounding box center [849, 310] width 47 height 15
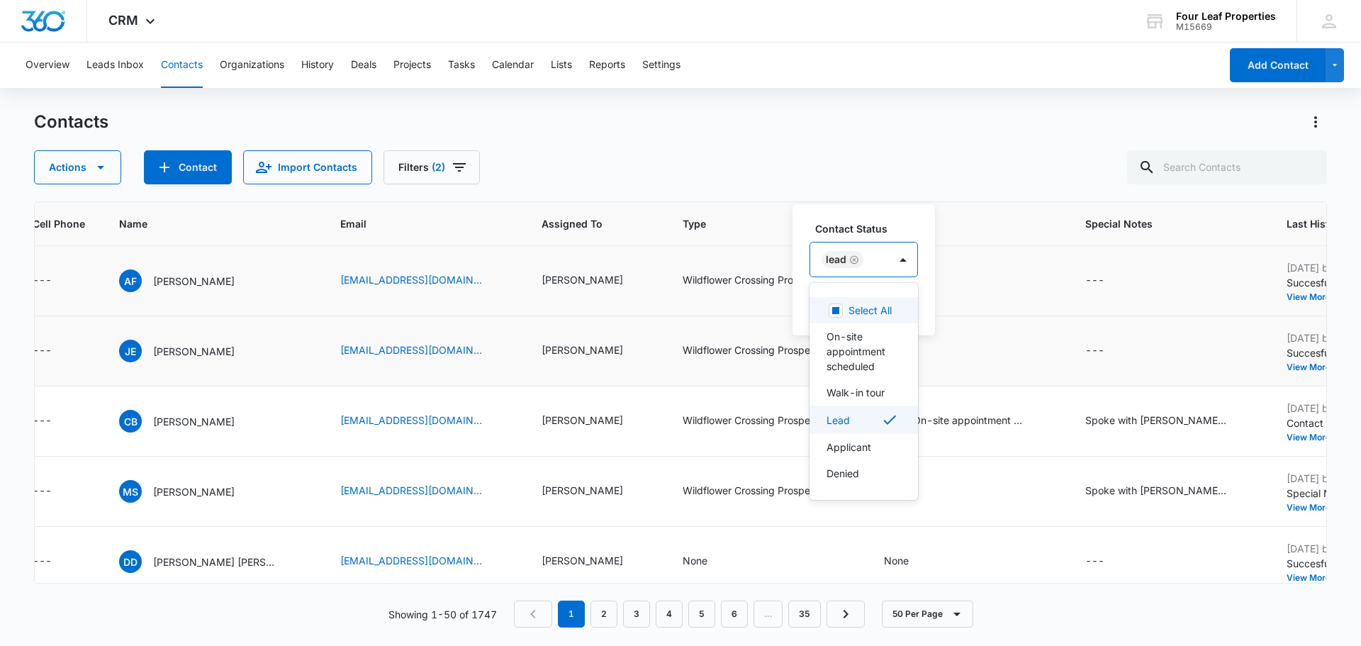
click at [912, 229] on label "Contact Status" at bounding box center [869, 228] width 108 height 15
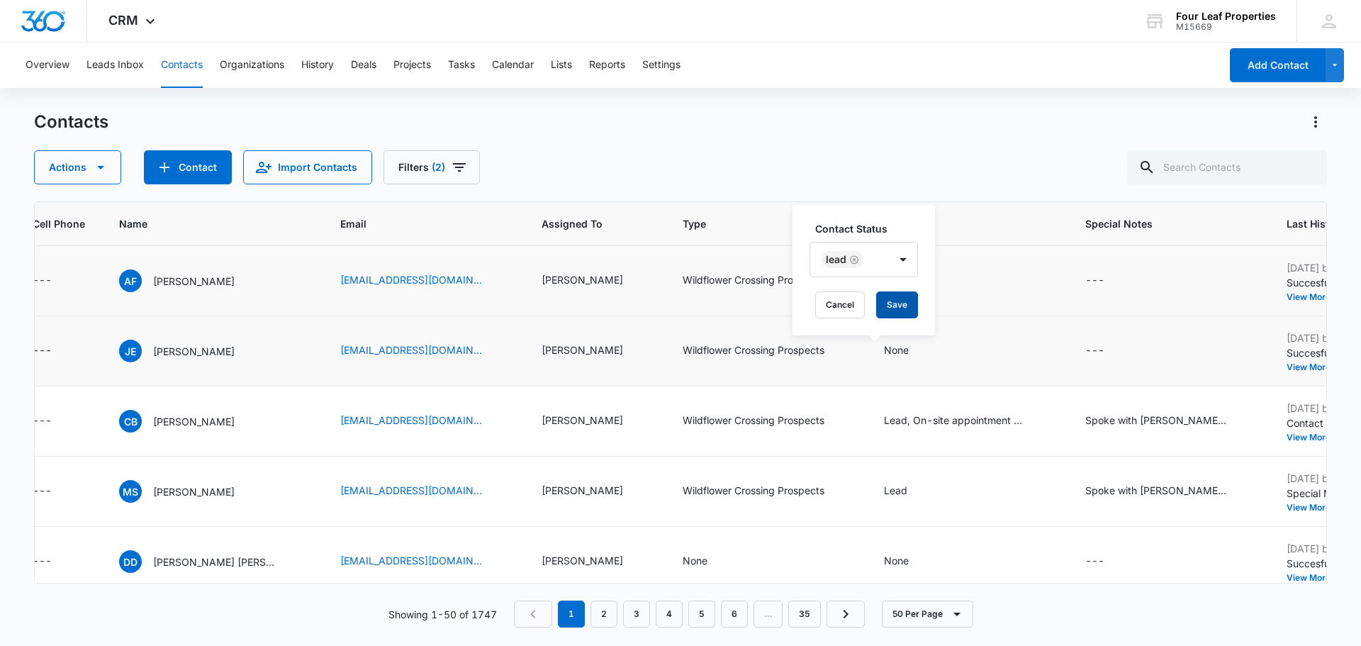
click at [901, 303] on button "Save" at bounding box center [897, 304] width 42 height 27
click at [884, 278] on div "None" at bounding box center [909, 280] width 50 height 17
click at [870, 195] on div at bounding box center [857, 190] width 69 height 18
type input "lead"
click at [868, 241] on div "Lead" at bounding box center [849, 239] width 47 height 15
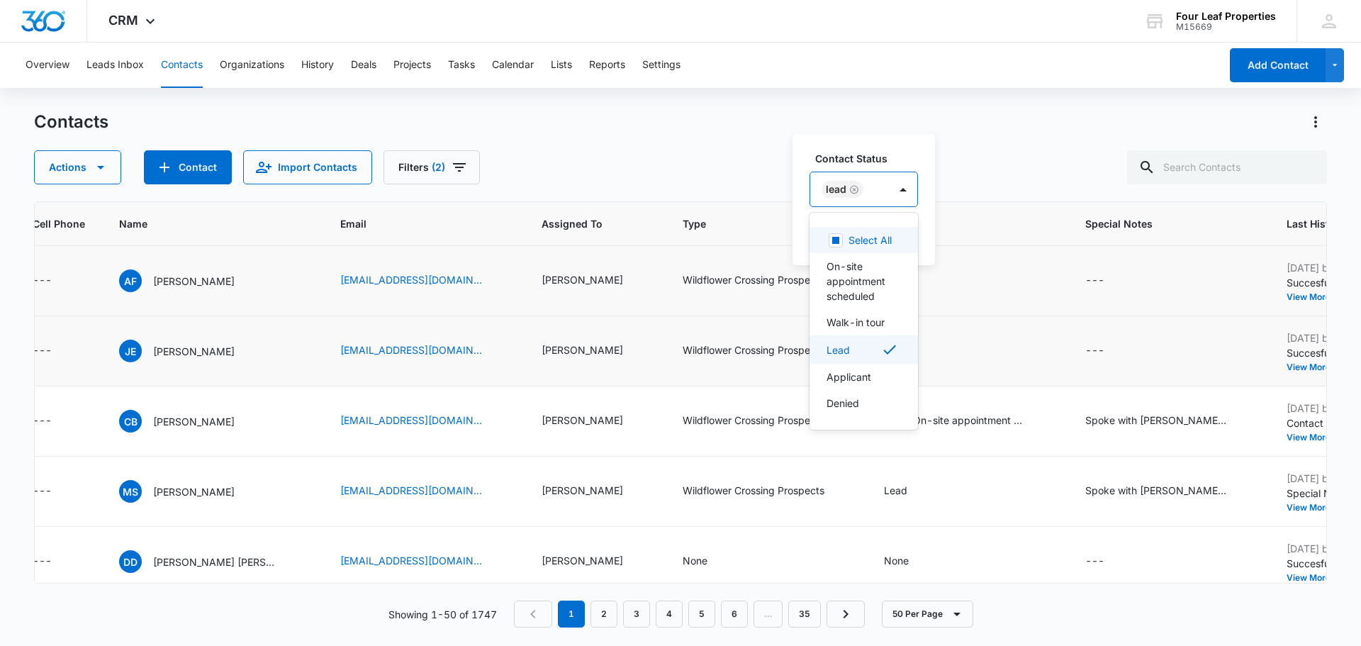
drag, startPoint x: 916, startPoint y: 153, endPoint x: 914, endPoint y: 217, distance: 63.8
click at [916, 158] on label "Contact Status" at bounding box center [869, 158] width 108 height 15
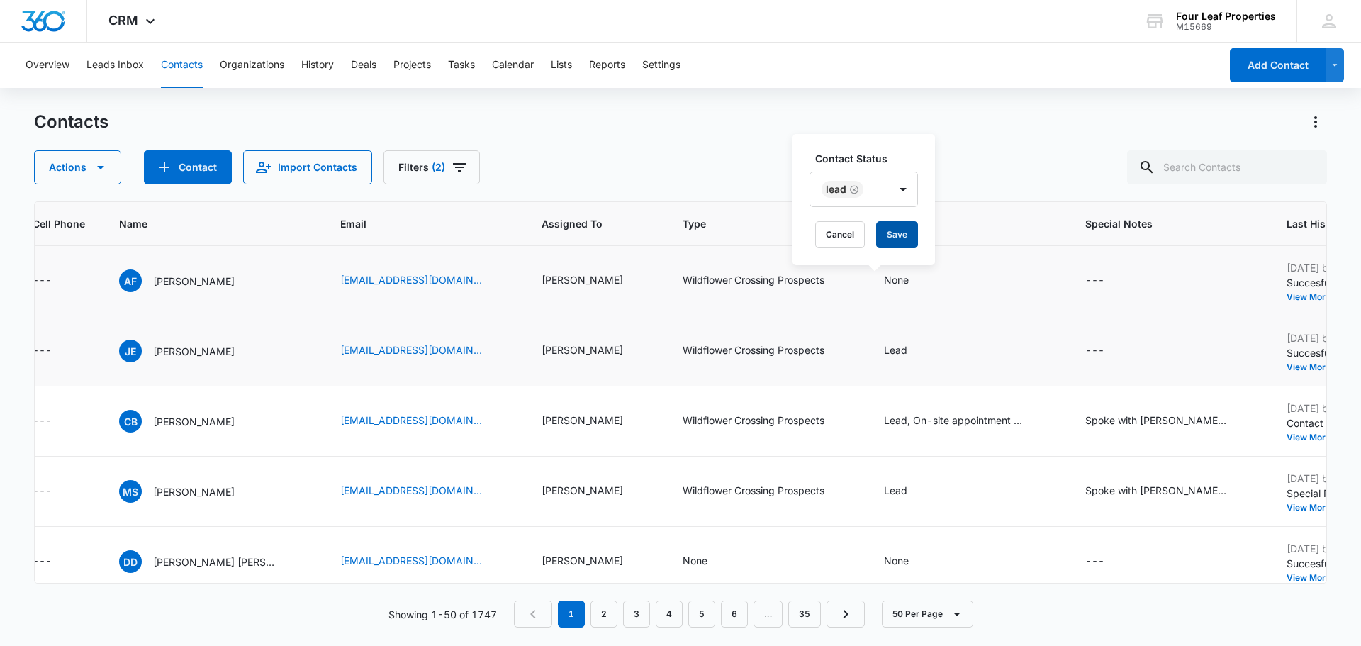
click at [909, 235] on button "Save" at bounding box center [897, 234] width 42 height 27
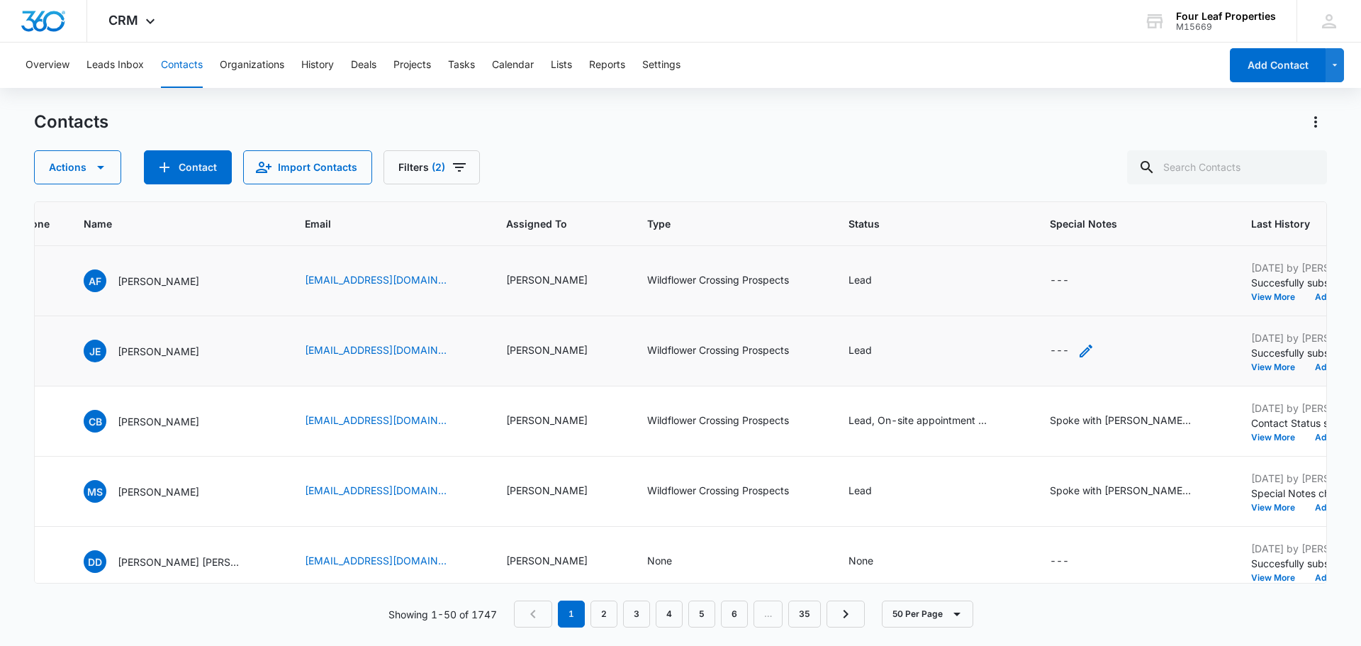
click at [1050, 355] on div "---" at bounding box center [1059, 350] width 19 height 17
click at [1020, 254] on textarea "Special Notes" at bounding box center [1044, 236] width 168 height 81
type textarea "Showed [PERSON_NAME] lot 99, provided FC link, lending brochure, and business c…"
click at [1087, 299] on button "Save" at bounding box center [1108, 304] width 42 height 27
click at [1050, 276] on div "---" at bounding box center [1059, 280] width 19 height 17
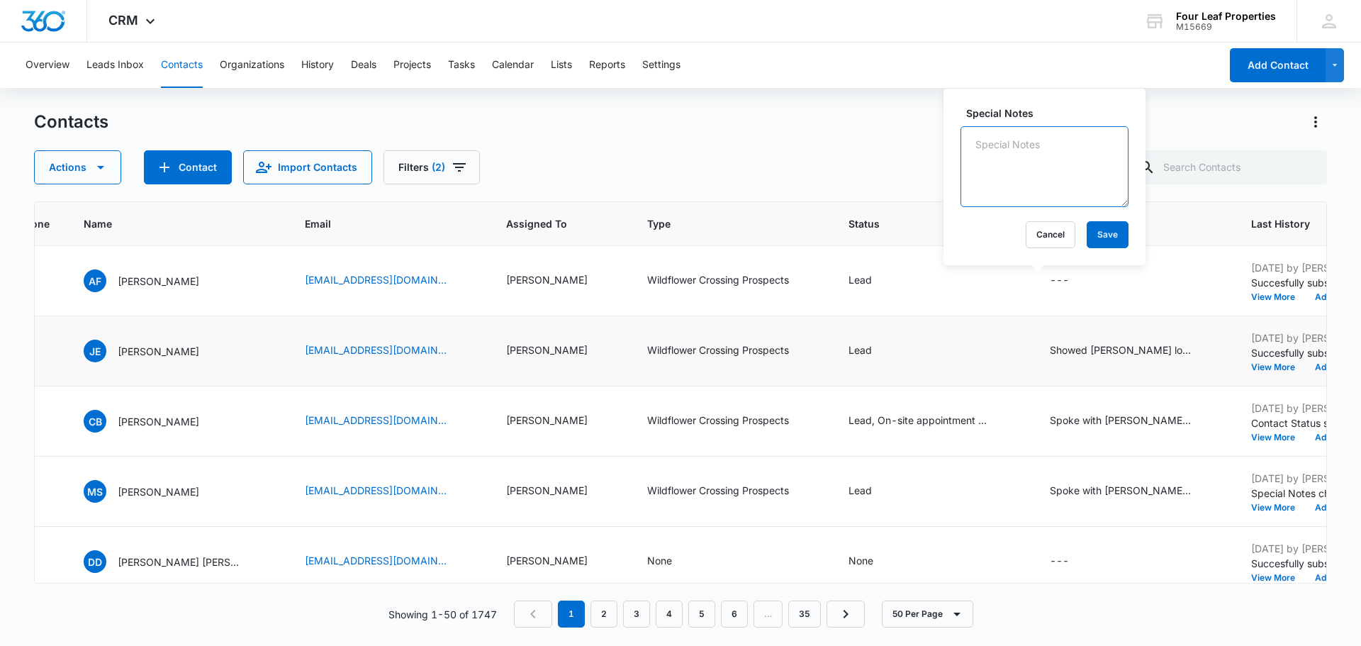
click at [1016, 188] on textarea "Special Notes" at bounding box center [1044, 166] width 168 height 81
type textarea "Showed [PERSON_NAME] 99, provided FC link, business card, and explained app pro…"
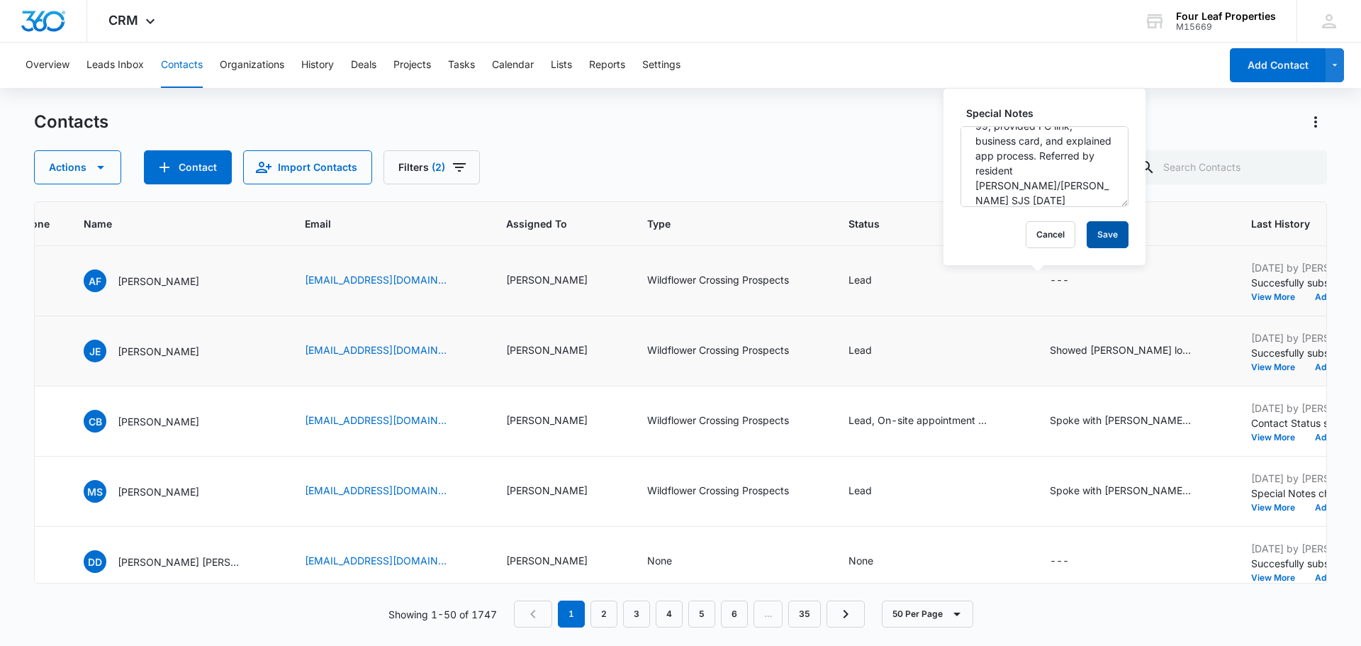
click at [1102, 232] on button "Save" at bounding box center [1108, 234] width 42 height 27
